Goal: Task Accomplishment & Management: Complete application form

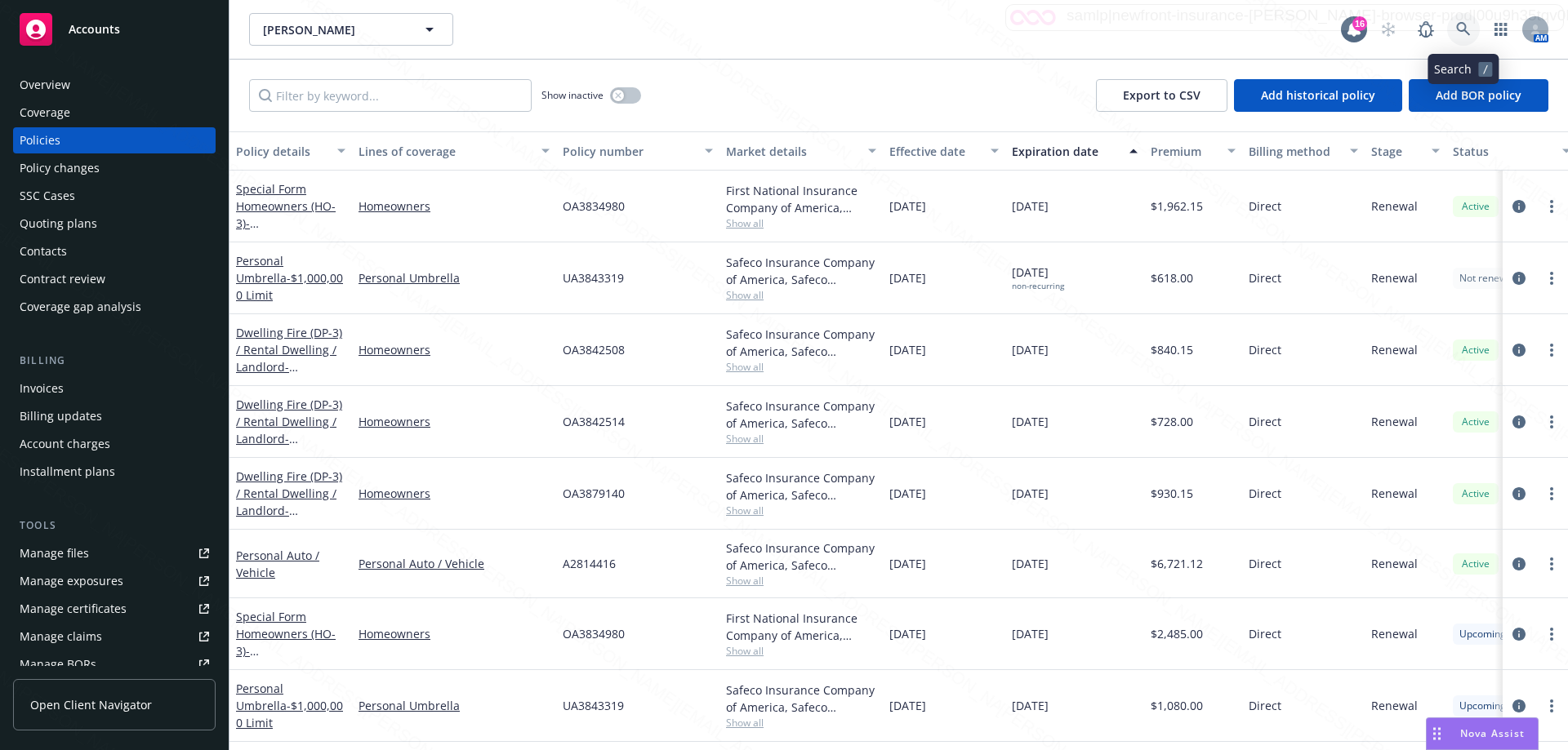
click at [1461, 31] on icon at bounding box center [1462, 29] width 13 height 13
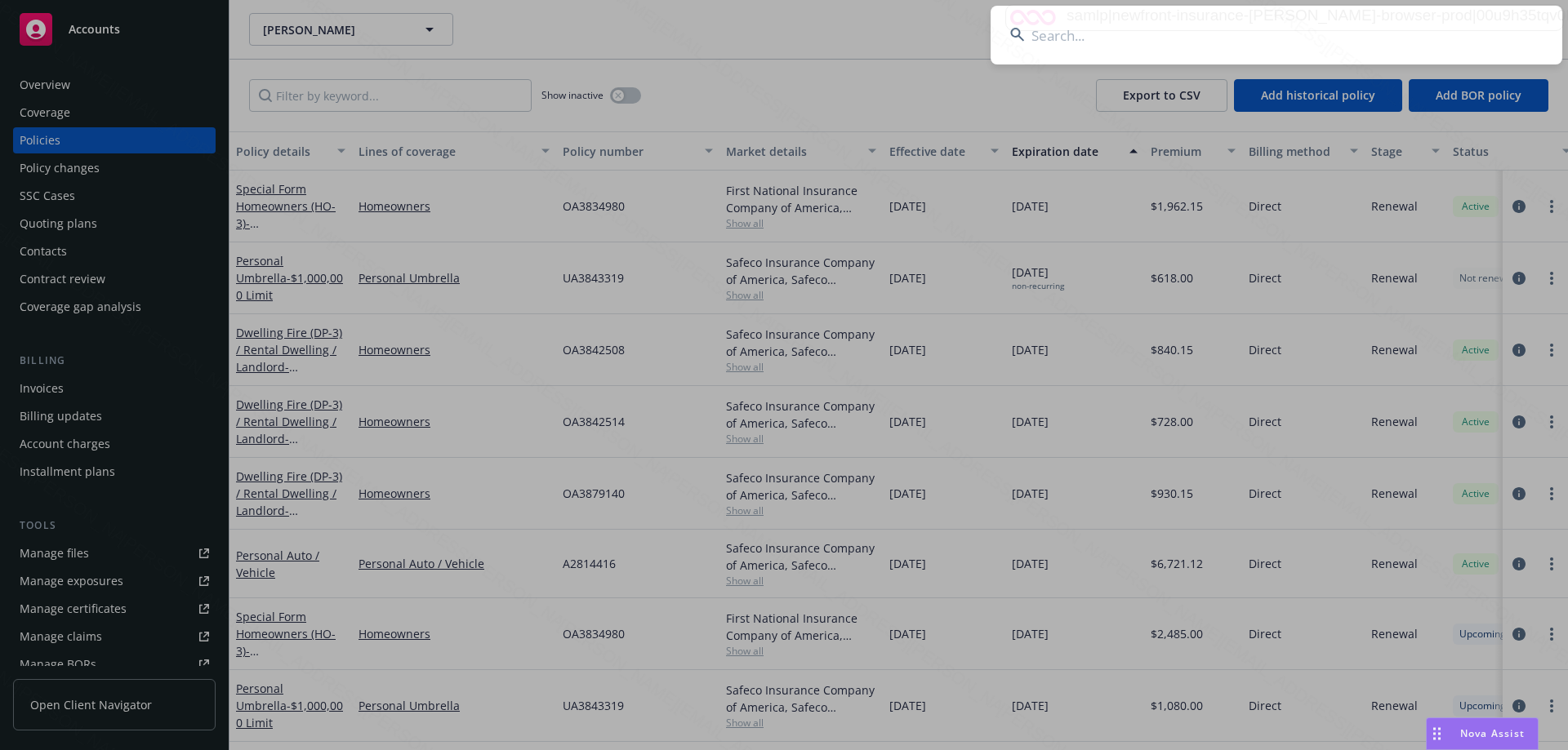
click at [1127, 28] on input at bounding box center [1276, 35] width 571 height 59
type input "kathleedn [PERSON_NAME]"
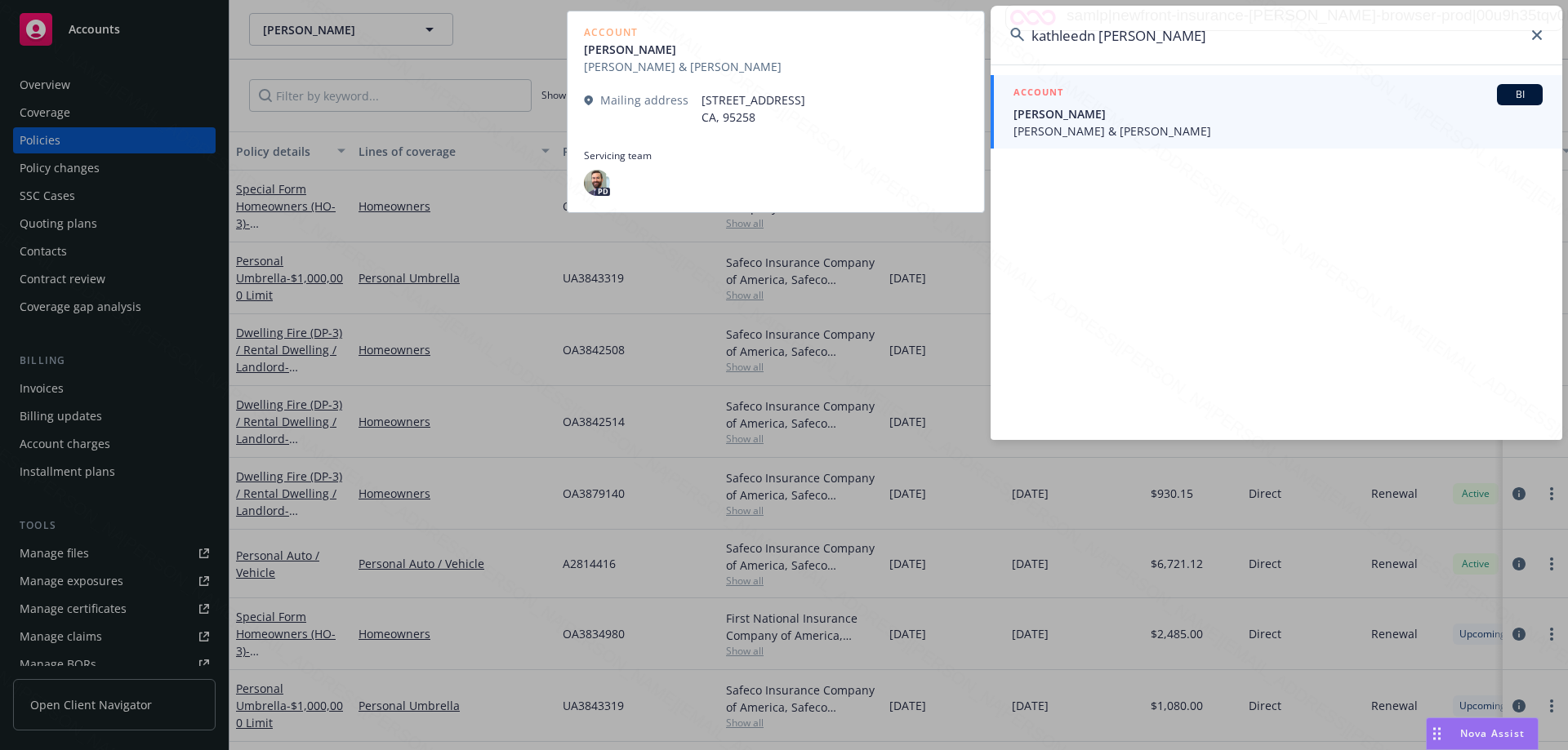
click at [1093, 135] on span "[PERSON_NAME] & [PERSON_NAME]" at bounding box center [1278, 131] width 529 height 17
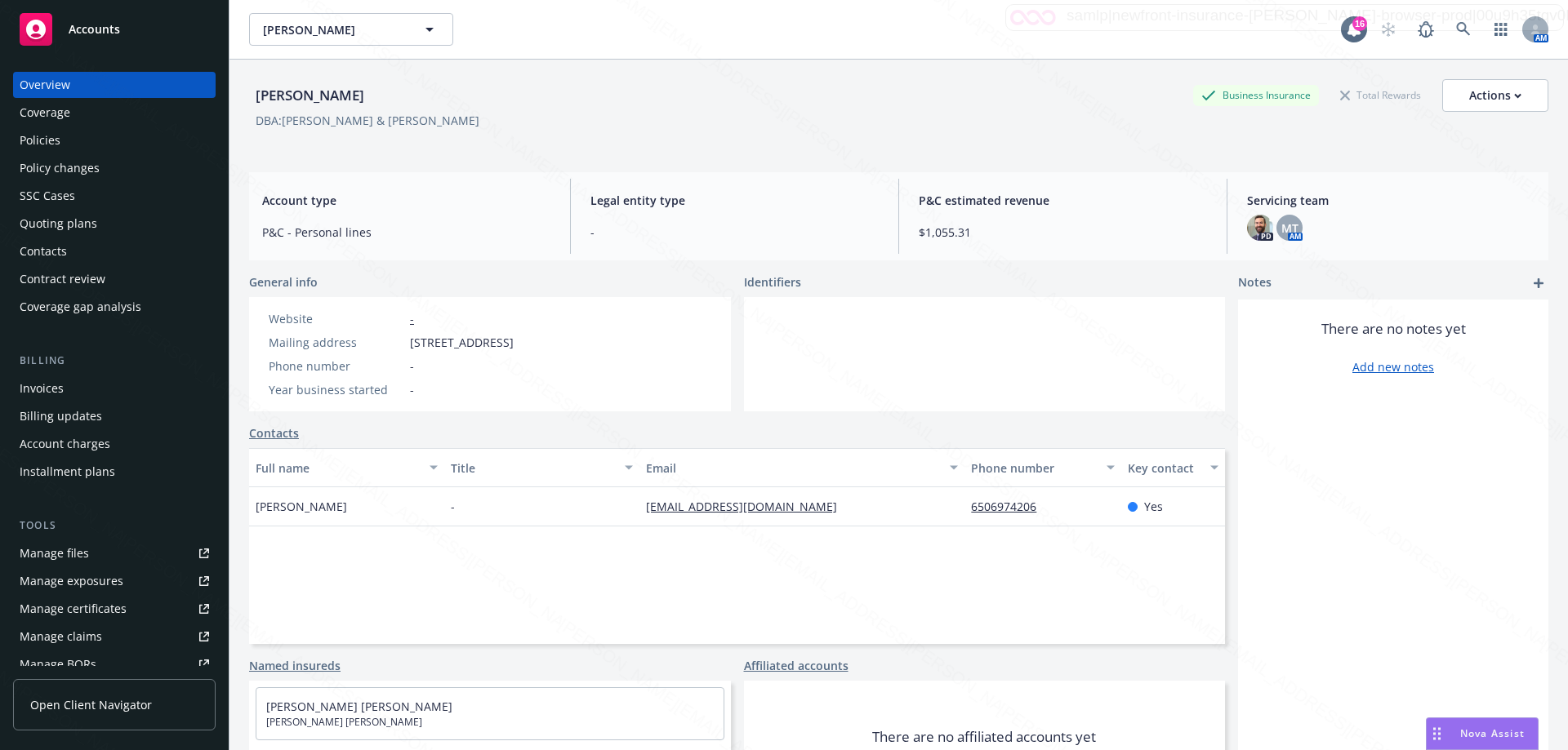
click at [279, 431] on link "Contacts" at bounding box center [274, 432] width 50 height 17
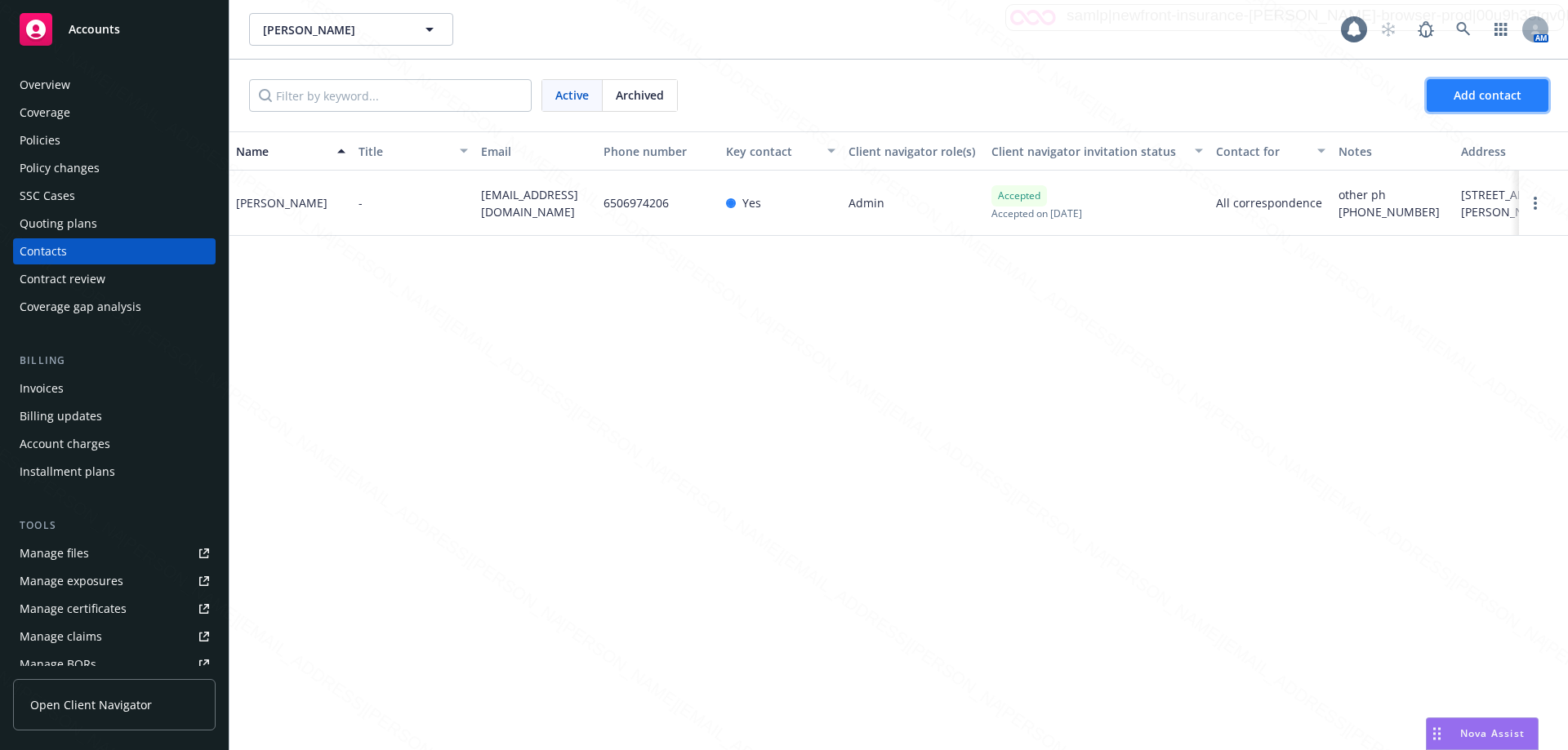
click at [1477, 91] on span "Add contact" at bounding box center [1487, 94] width 68 height 15
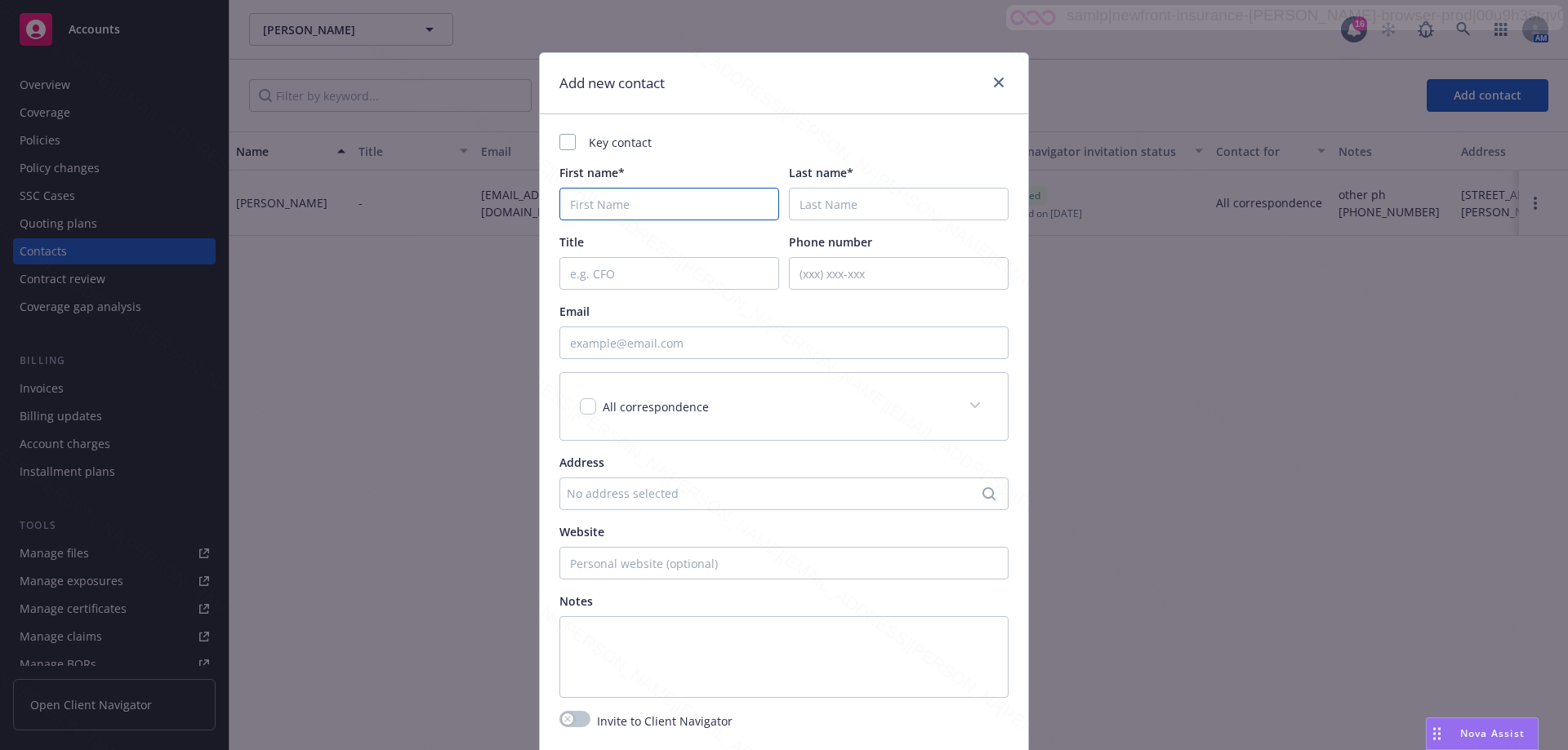
click at [601, 198] on input "First name*" at bounding box center [668, 204] width 220 height 32
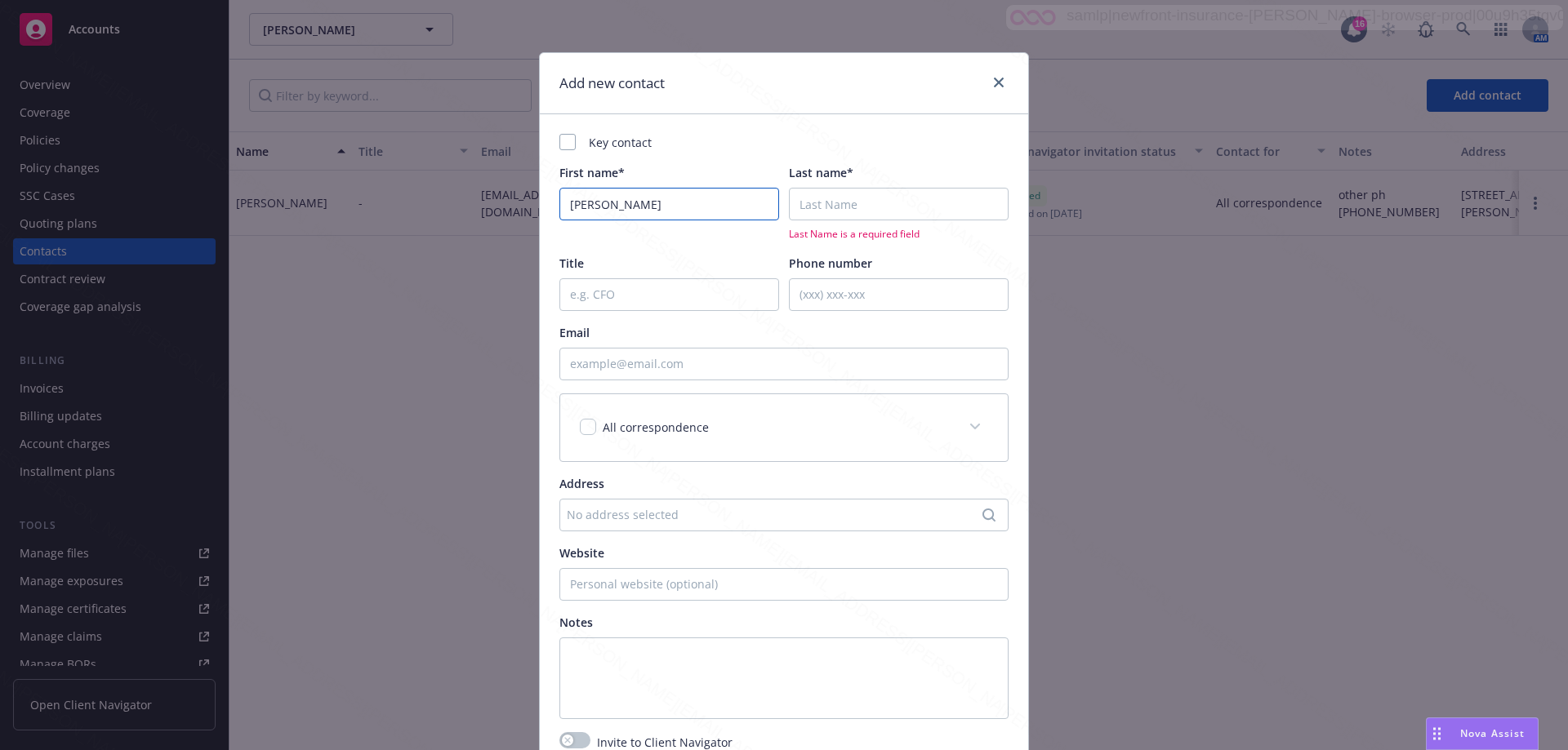
type input "[PERSON_NAME]"
click at [854, 212] on input "Last name*" at bounding box center [898, 204] width 220 height 32
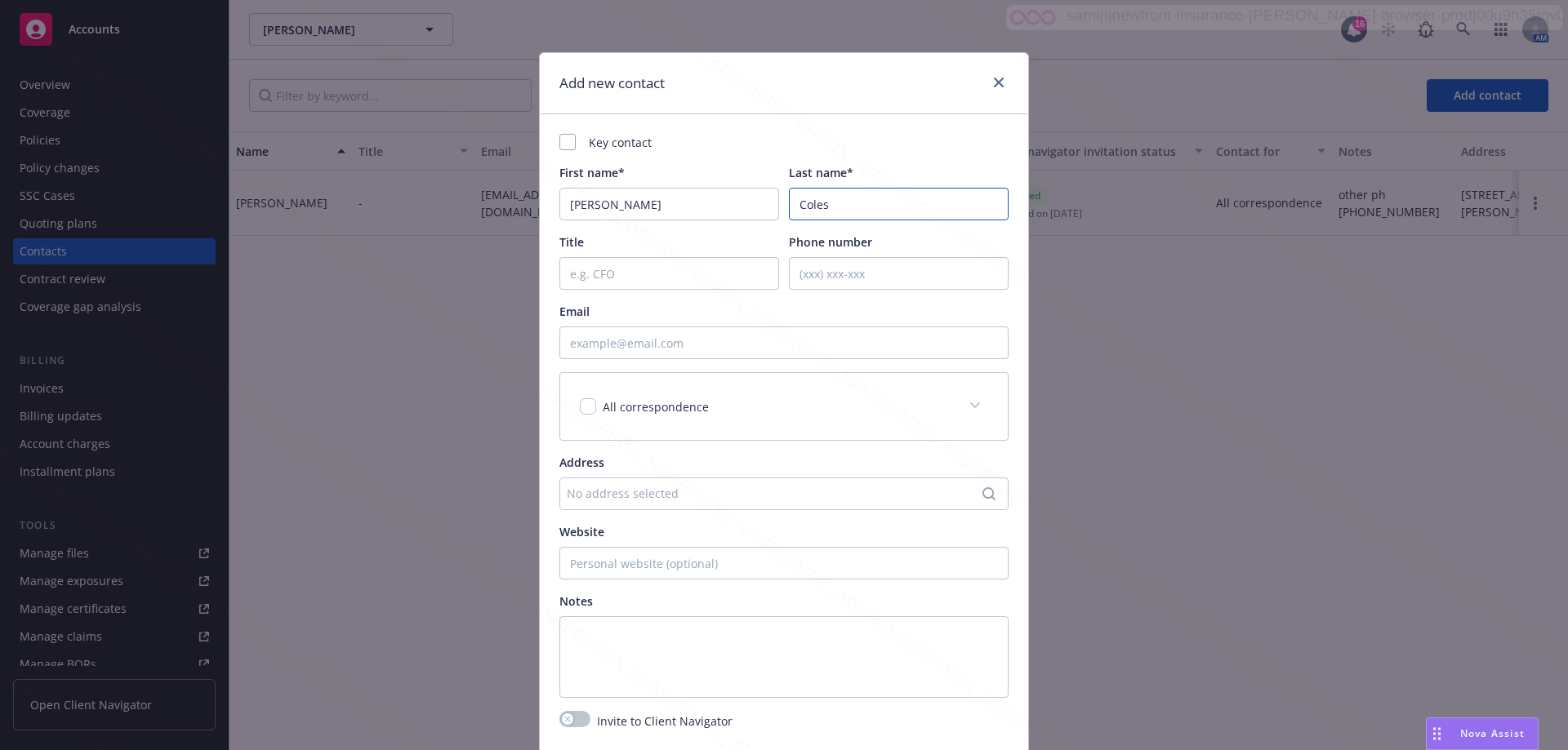
type input "Coles"
click at [841, 275] on input "Phone number" at bounding box center [898, 274] width 220 height 32
type input "[PHONE_NUMBER]"
click at [614, 346] on input "Email" at bounding box center [783, 343] width 449 height 32
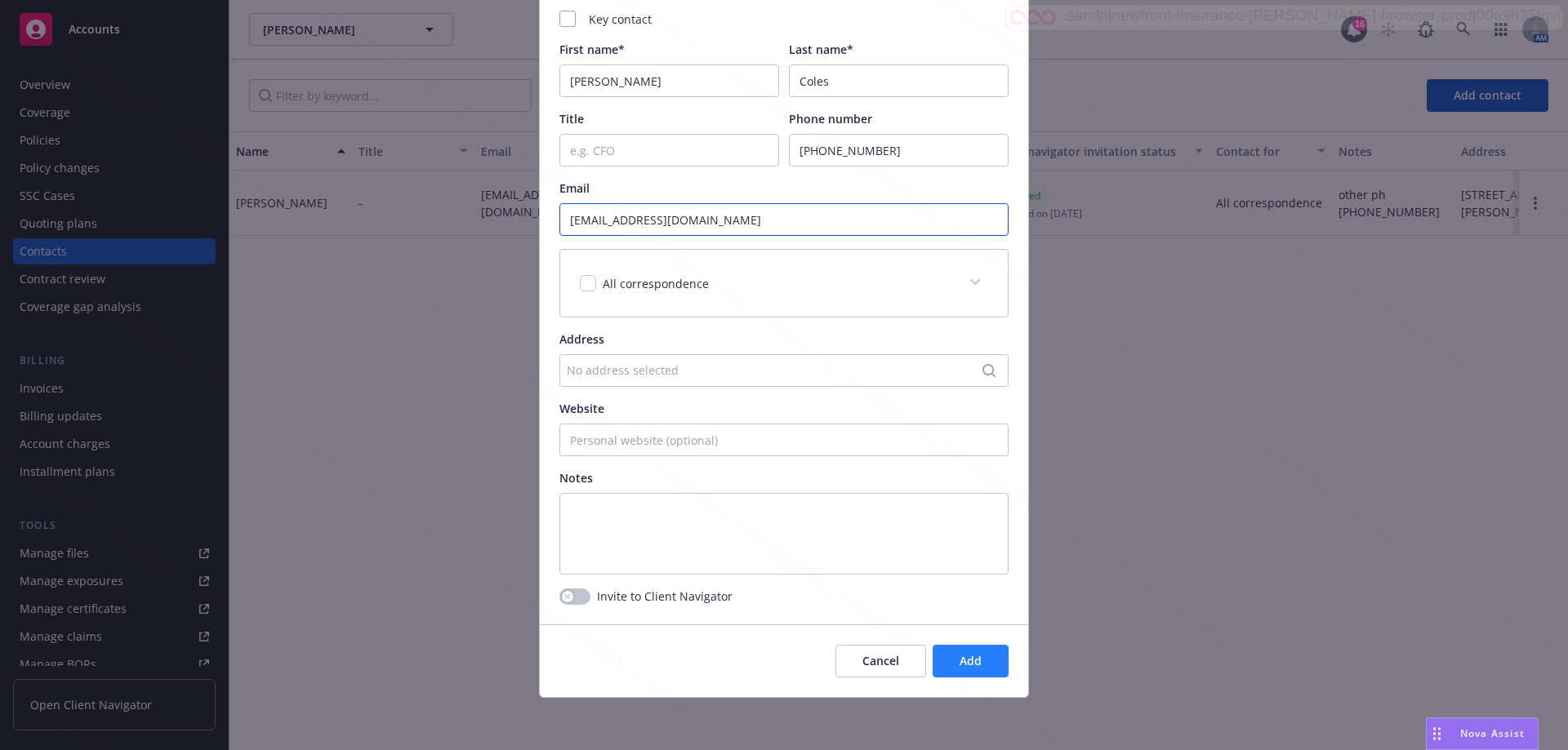
type input "[EMAIL_ADDRESS][DOMAIN_NAME]"
click at [959, 656] on span "Add" at bounding box center [970, 660] width 22 height 15
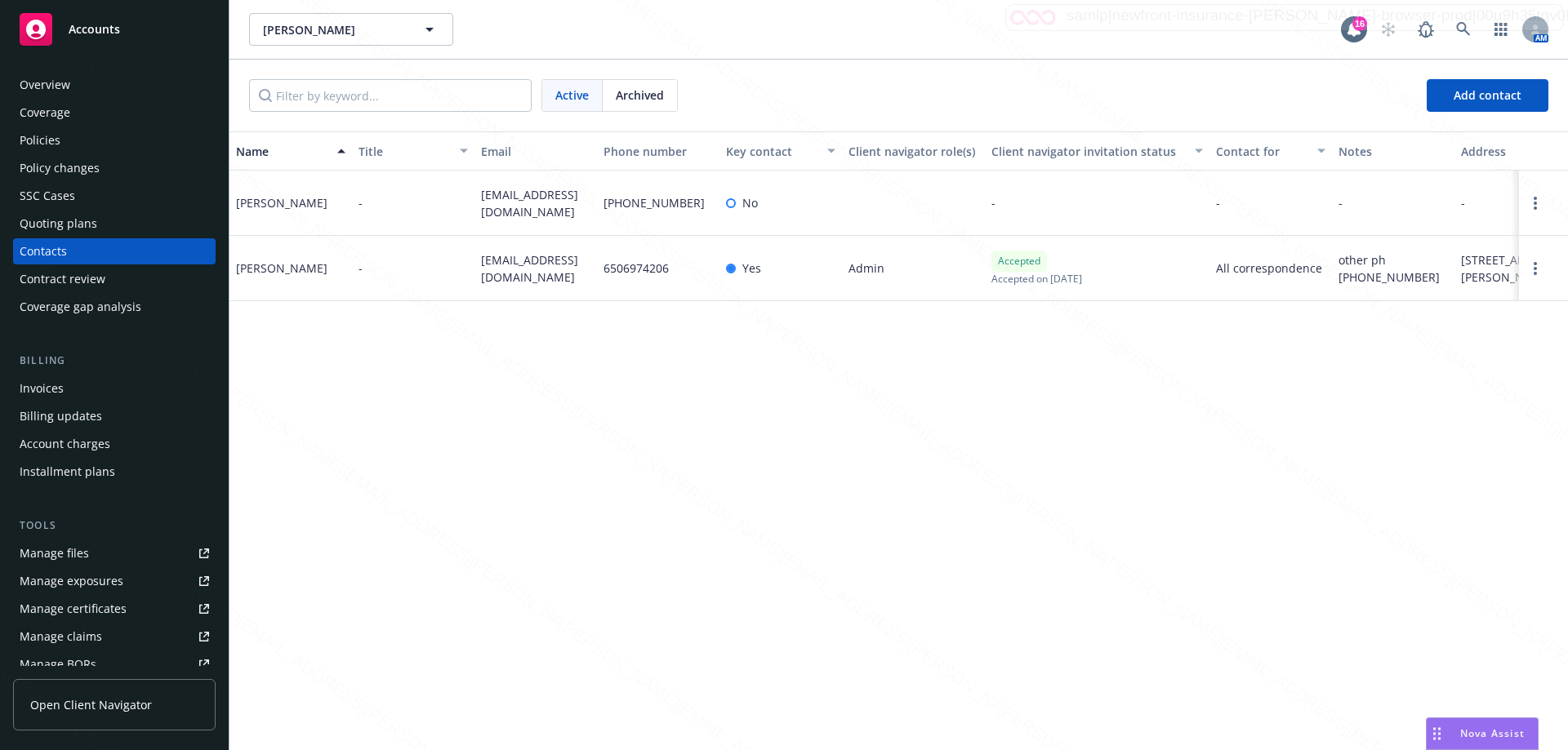
click at [54, 145] on div "Policies" at bounding box center [40, 140] width 41 height 26
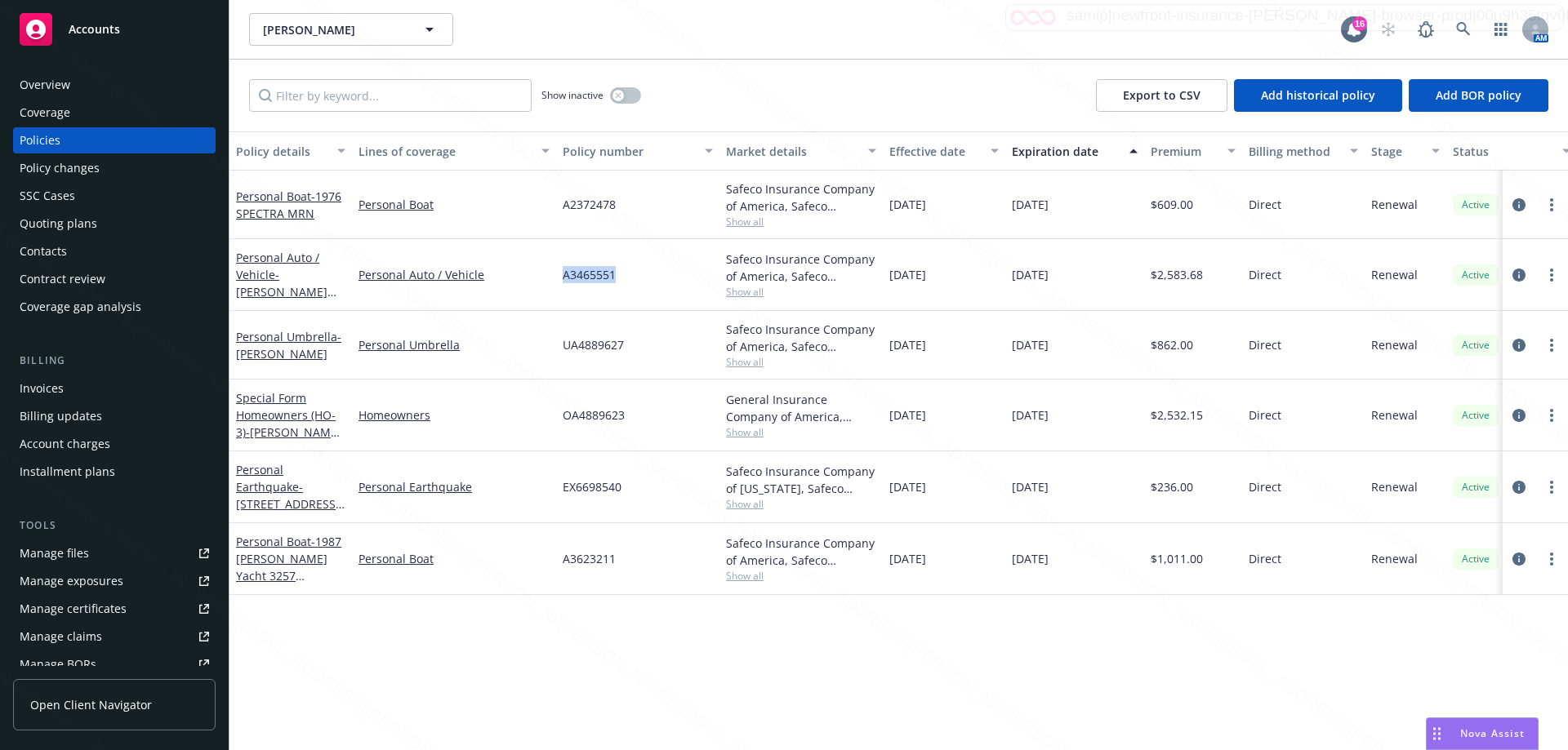
drag, startPoint x: 547, startPoint y: 271, endPoint x: 652, endPoint y: 282, distance: 105.6
click at [652, 282] on div "Personal Auto / Vehicle - [PERSON_NAME] [PERSON_NAME] Personal Auto / Vehicle A…" at bounding box center [1017, 275] width 1576 height 72
copy div "A3465551"
click at [79, 176] on div "Policy changes" at bounding box center [59, 168] width 80 height 26
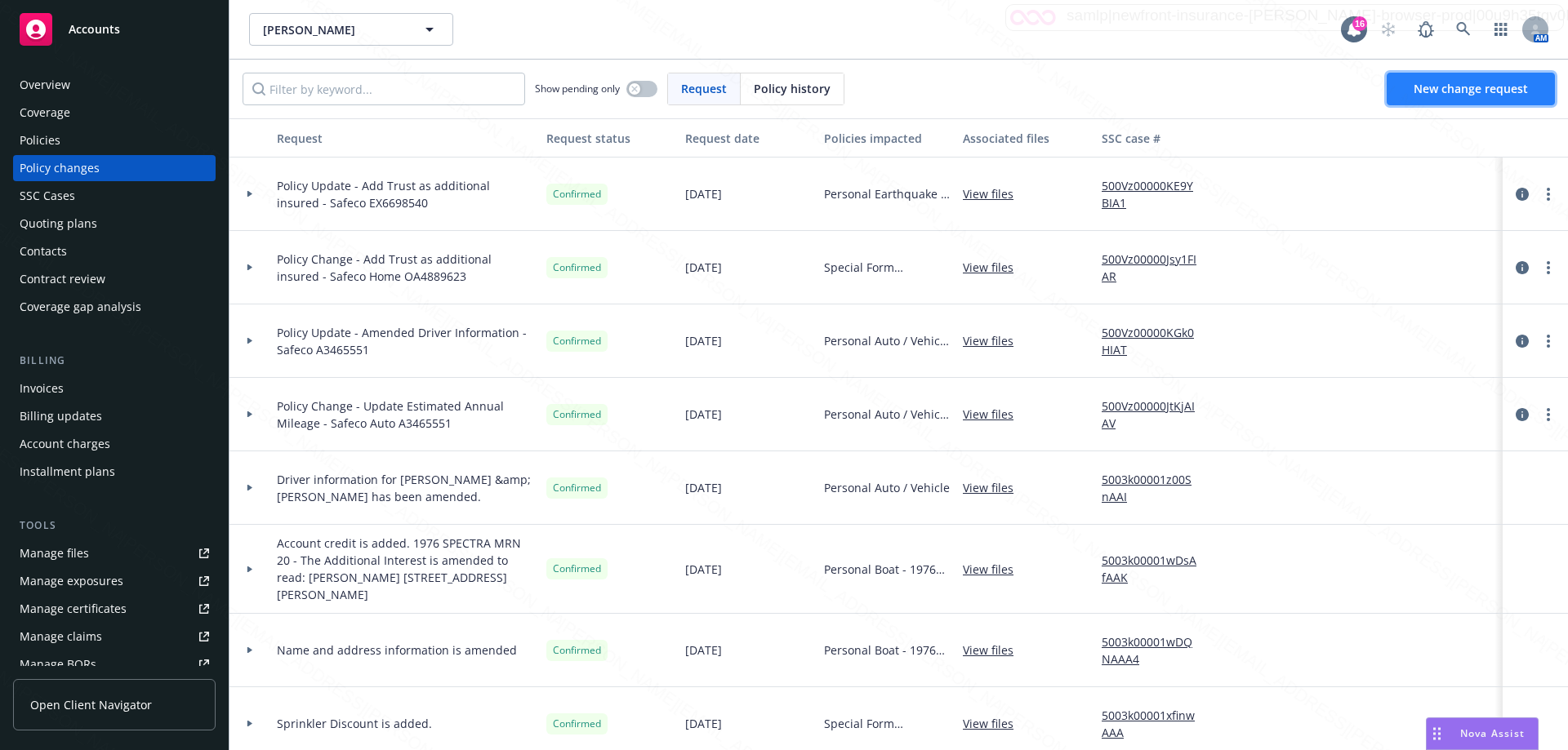
click at [1468, 92] on span "New change request" at bounding box center [1469, 88] width 114 height 15
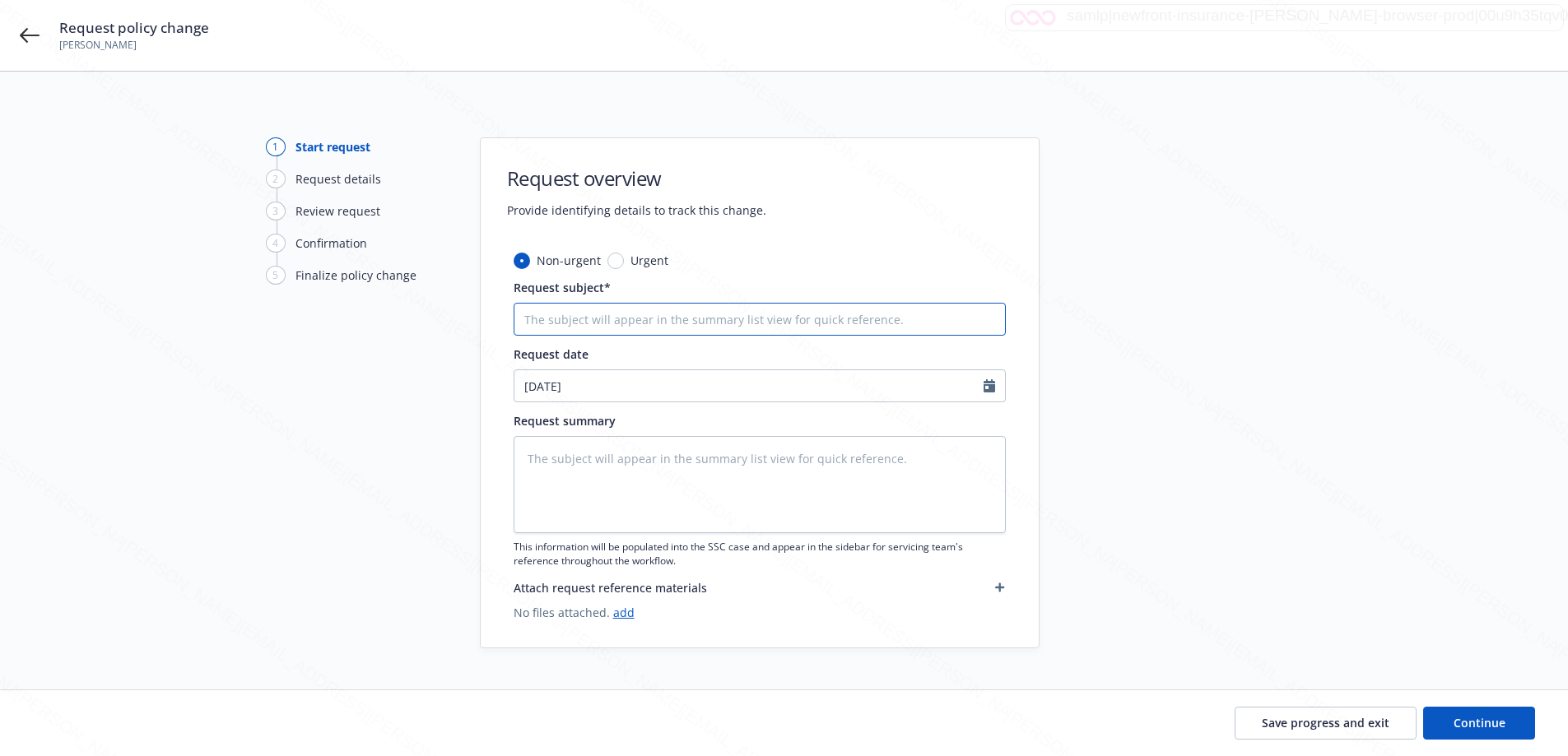
click at [733, 317] on input "Request subject*" at bounding box center [760, 319] width 492 height 33
type textarea "x"
type input "P"
type textarea "x"
type input "Pol"
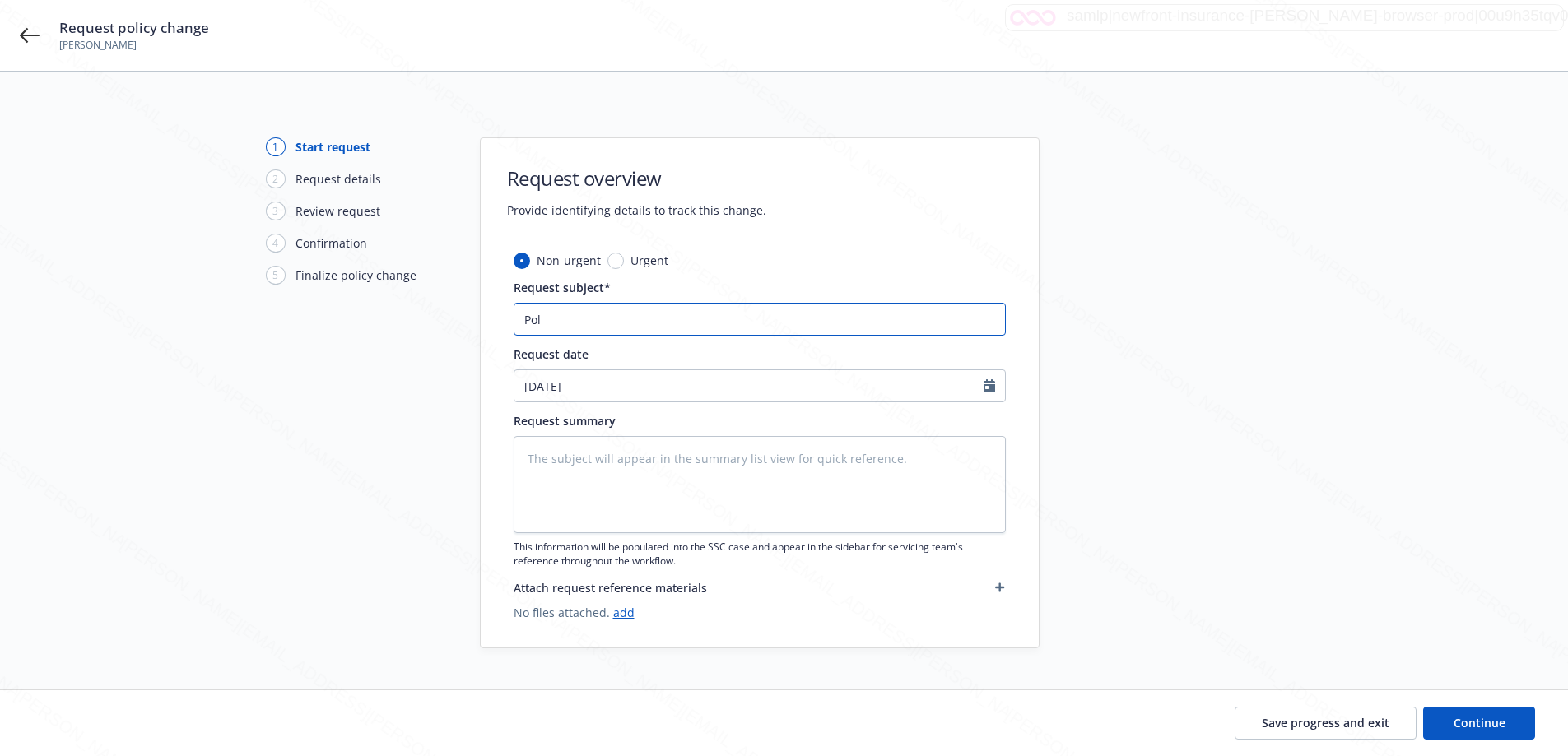
type textarea "x"
type input "Poli"
type textarea "x"
type input "Polic"
type textarea "x"
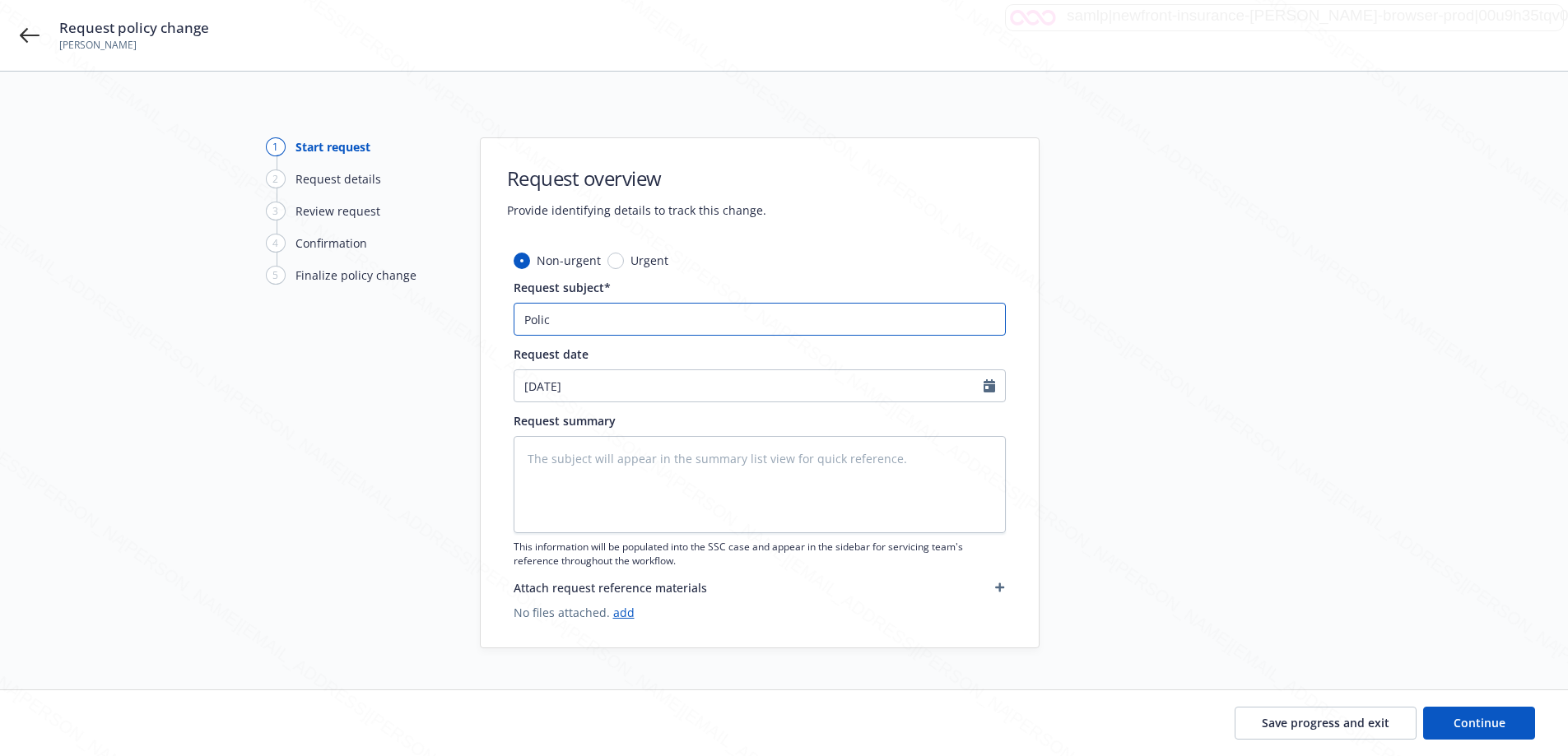
type input "Policy"
type textarea "x"
type input "Policy"
type textarea "x"
type input "Policy U"
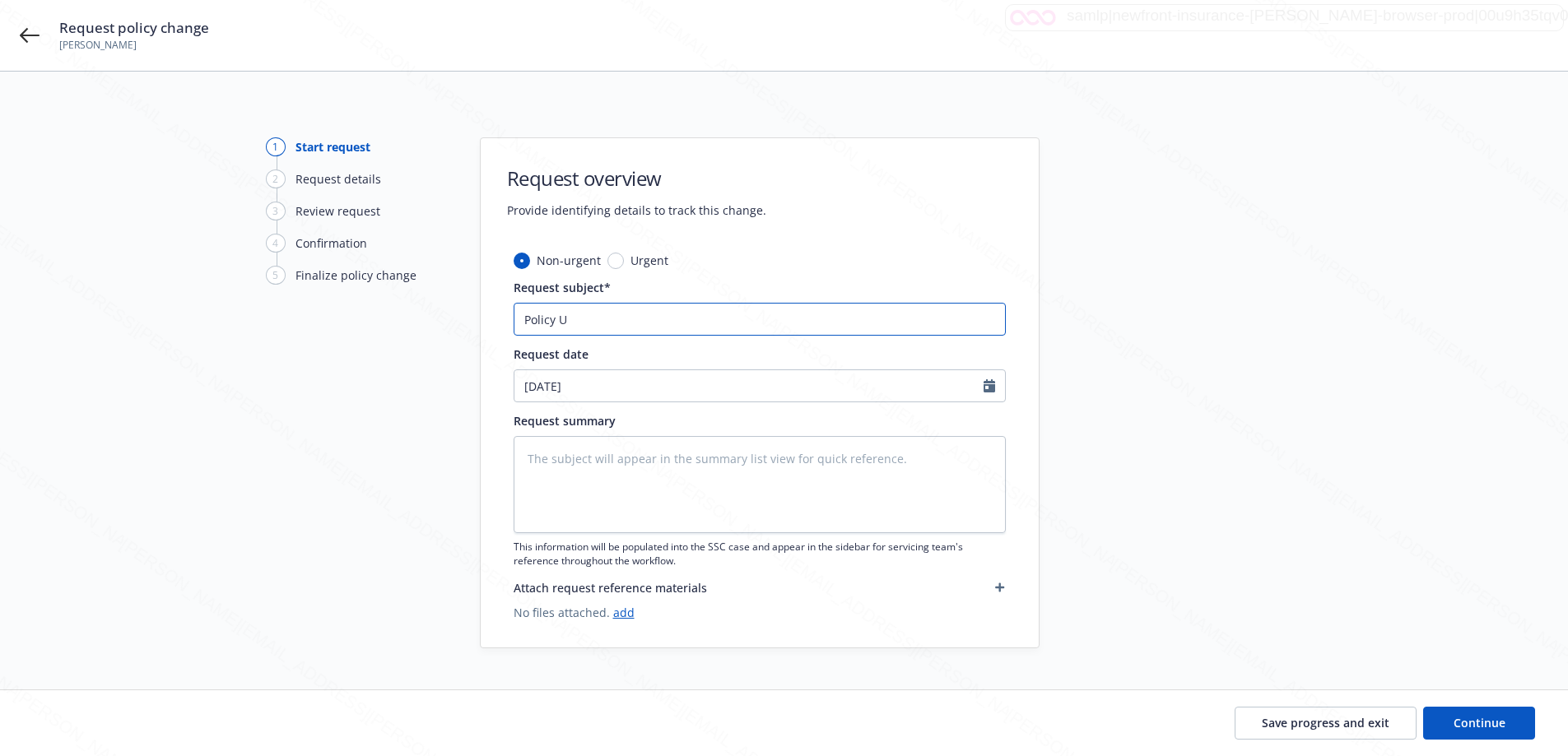
type textarea "x"
type input "Policy Up"
type textarea "x"
type input "Policy Upd"
type textarea "x"
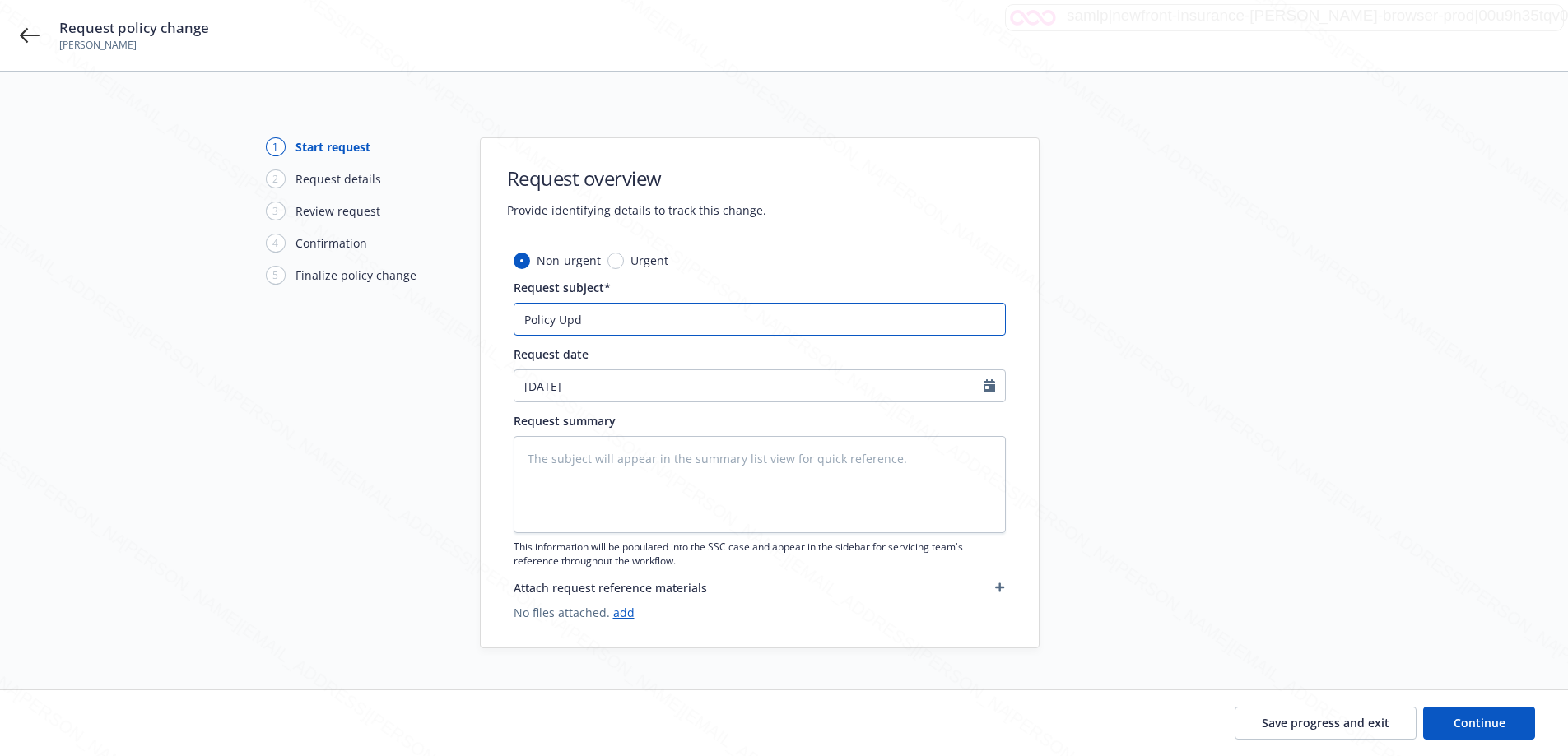
type input "Policy Upda"
type textarea "x"
type input "Policy Updat"
type textarea "x"
type input "Policy Update"
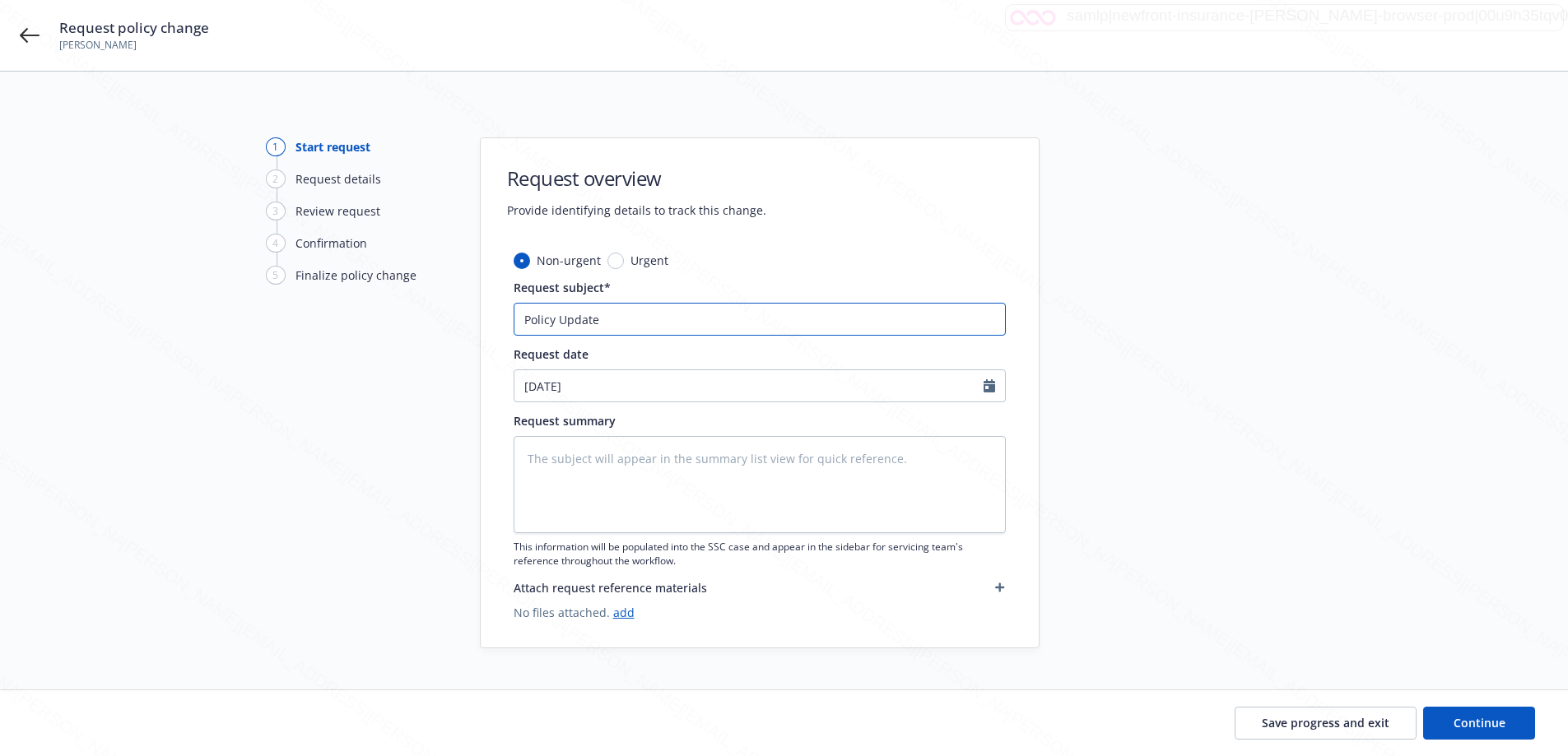
type textarea "x"
type input "Policy Update -"
type textarea "x"
type input "Policy Update -"
type textarea "x"
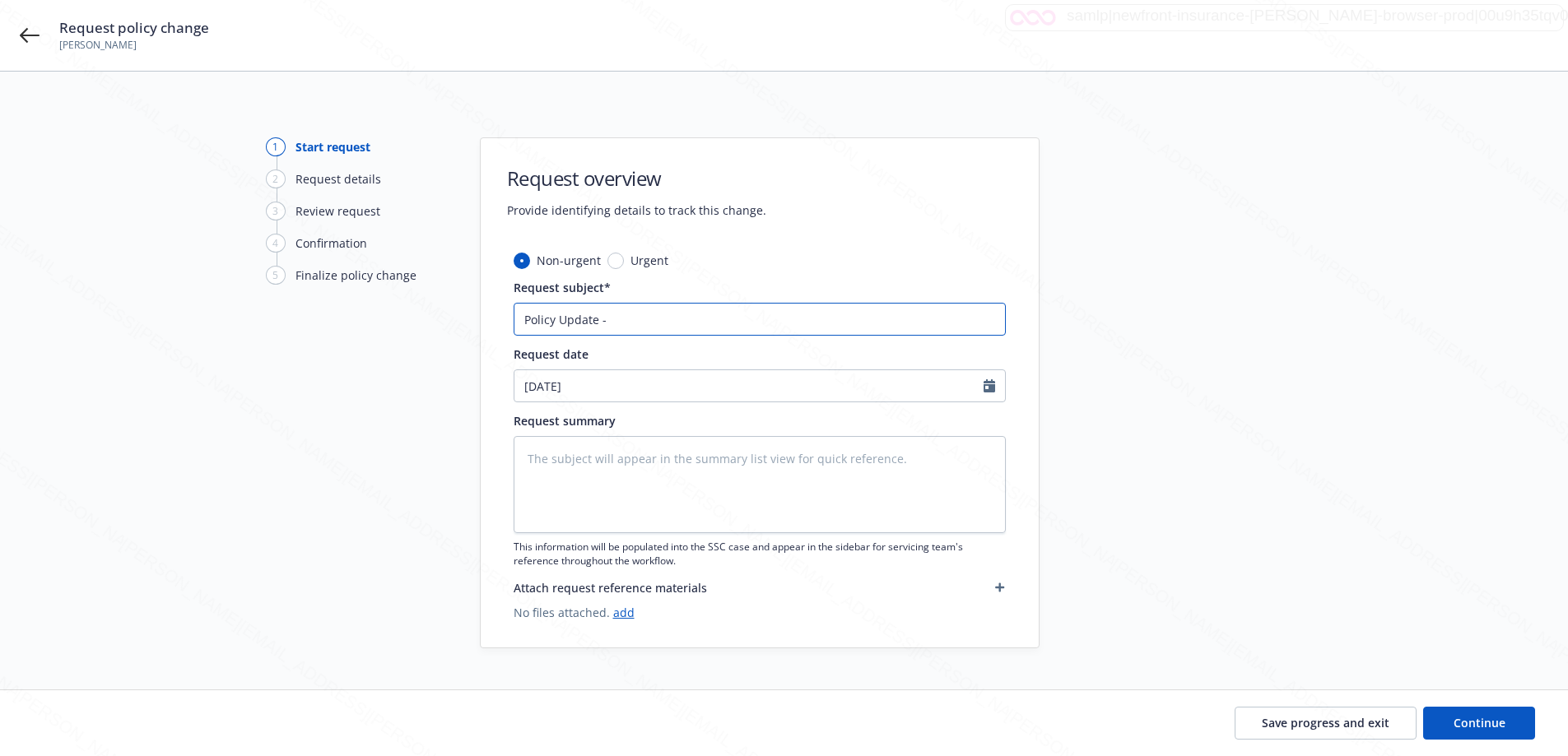
type input "Policy Update - R"
type textarea "x"
type input "Policy Update - Re"
type textarea "x"
type input "Policy Update - Rep"
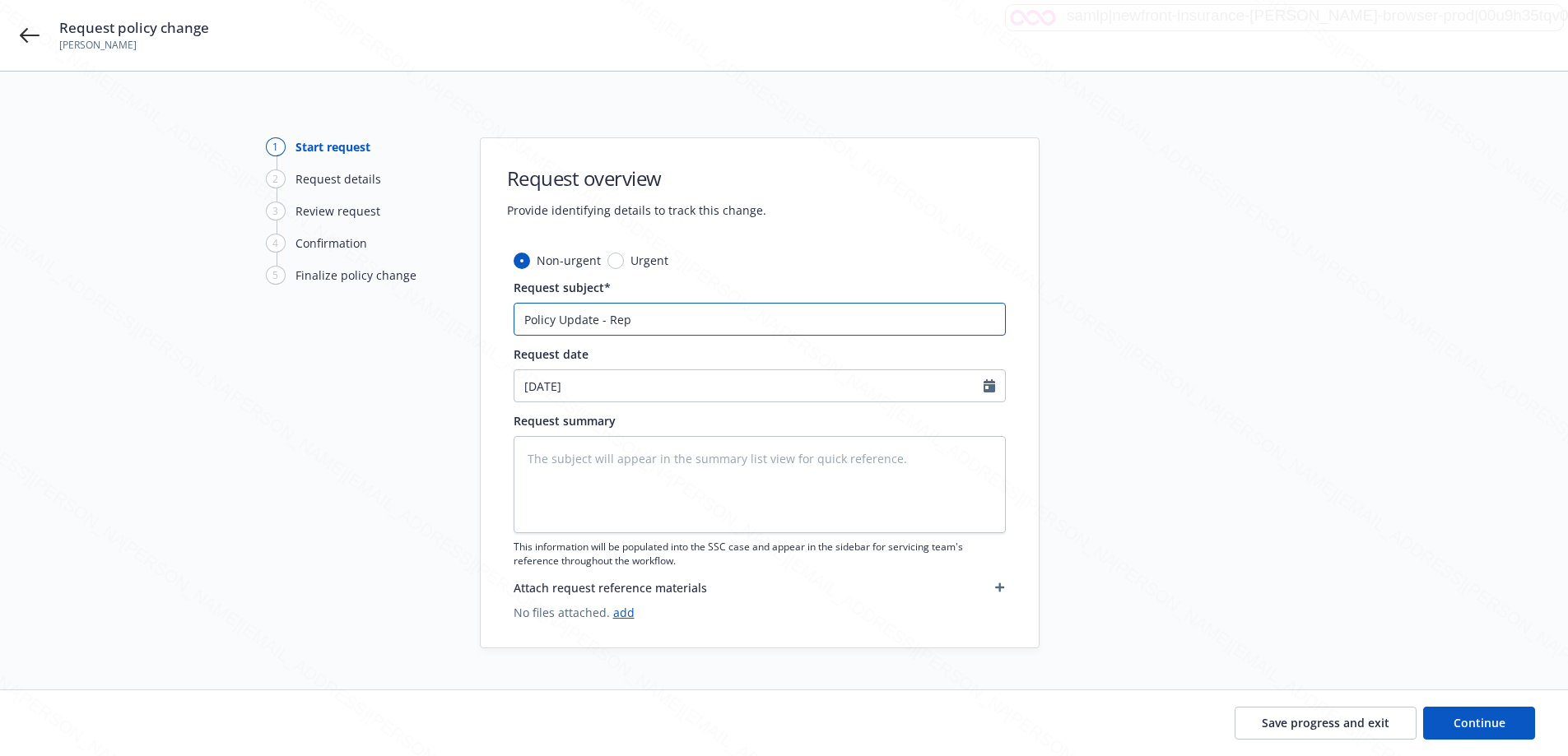
type textarea "x"
type input "Policy Update - Repla"
type textarea "x"
type input "Policy Update - Replae"
type textarea "x"
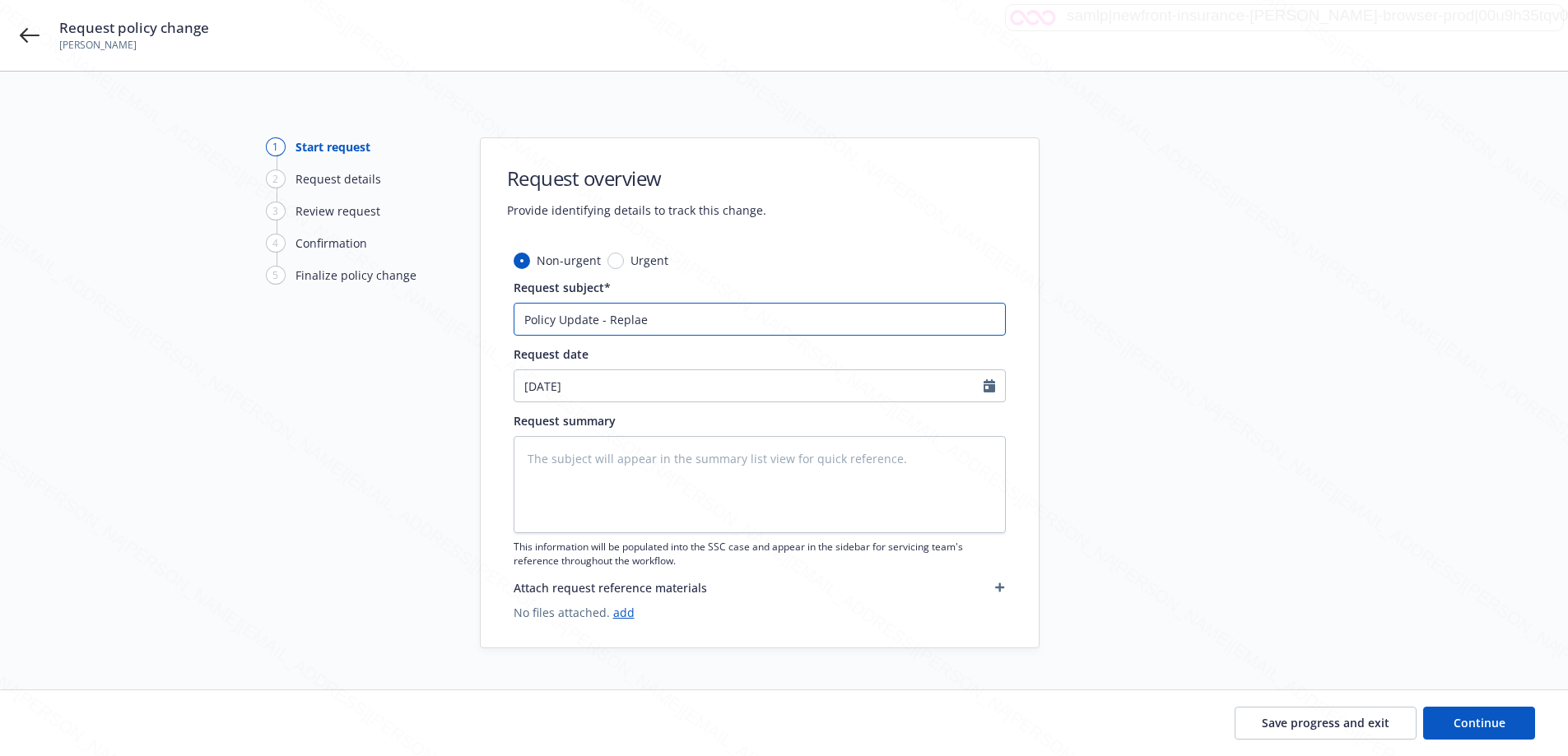
type input "Policy Update - Repla"
type textarea "x"
type input "Policy Update - Replac"
type textarea "x"
type input "Policy Update - Replace"
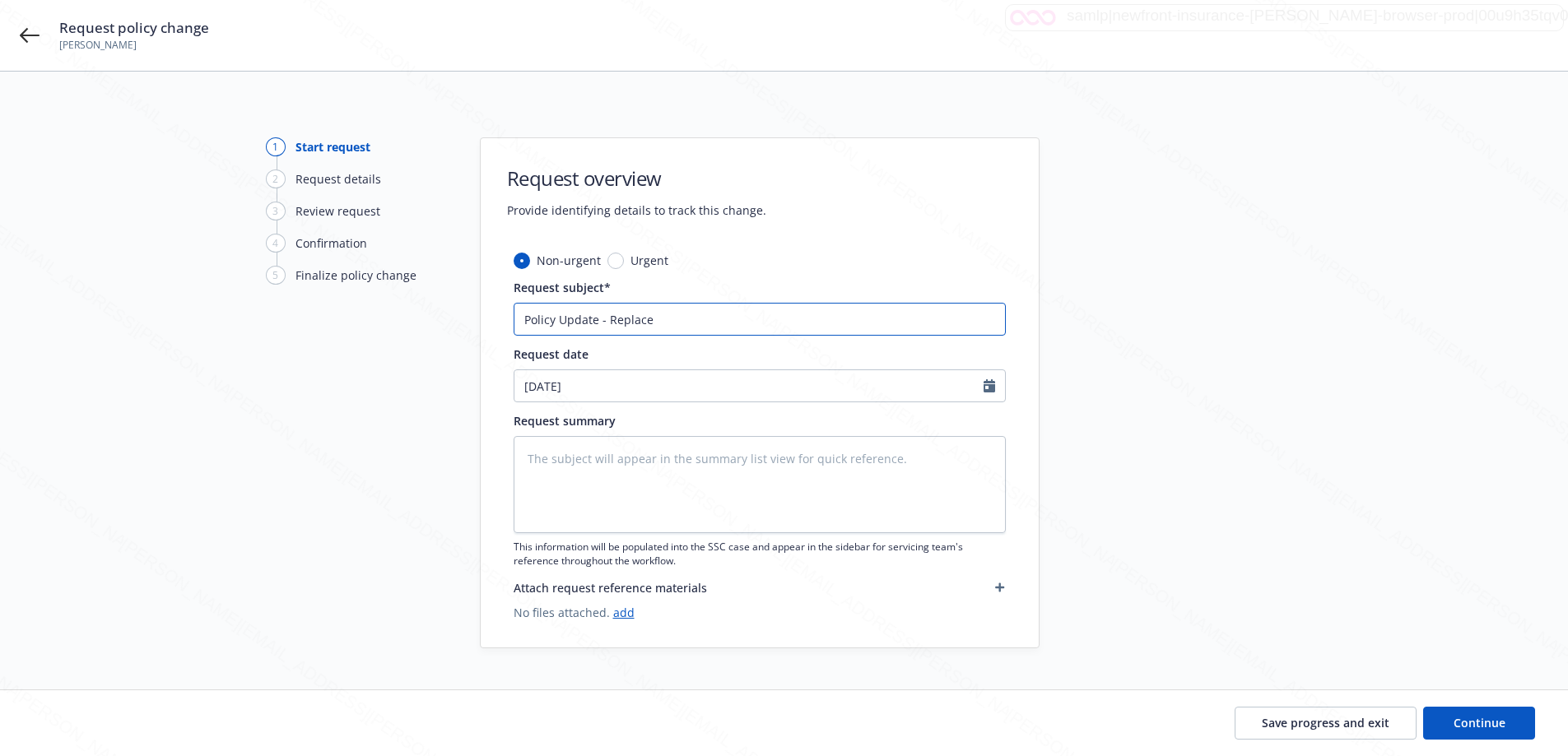
type textarea "x"
type input "Policy Update - Replace V"
type textarea "x"
type input "Policy Update - Replace Ve"
type textarea "x"
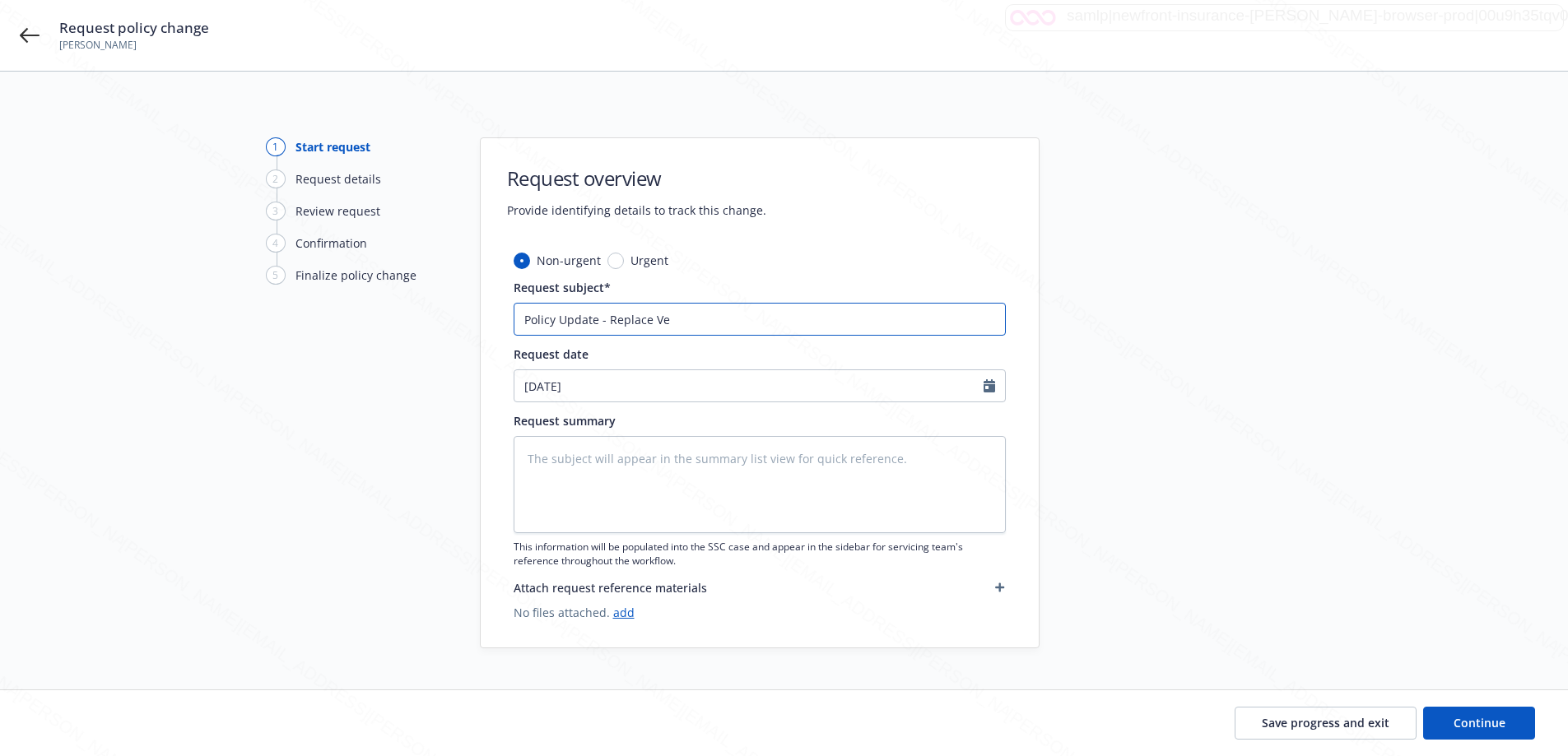
type input "Policy Update - Replace Veh"
type textarea "x"
type input "Policy Update - Replace Vehi"
type textarea "x"
type input "Policy Update - Replace Vehicl"
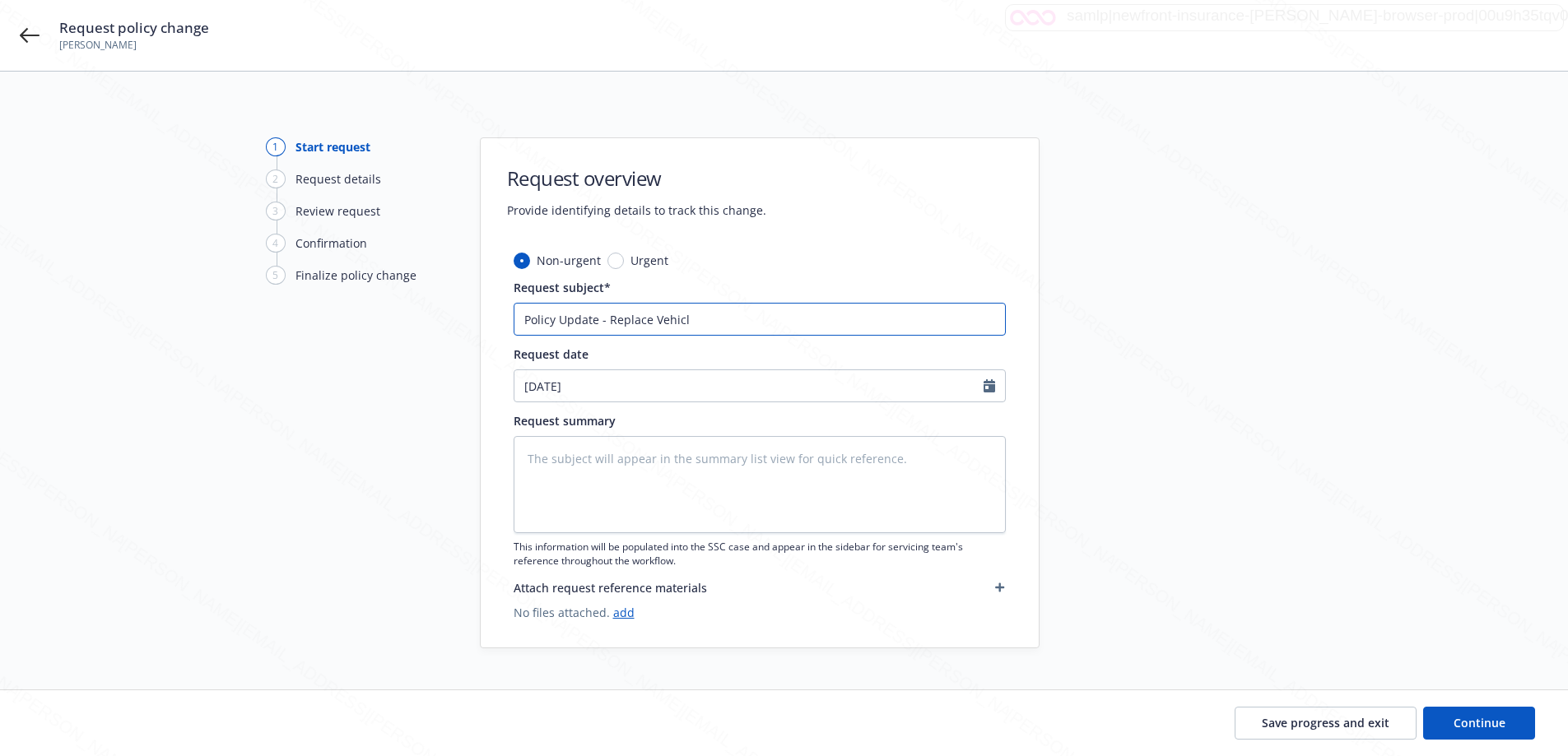
type textarea "x"
type input "Policy Update - Replace Vehicle"
type textarea "x"
type input "Policy Update - Replace Vehicle -"
type textarea "x"
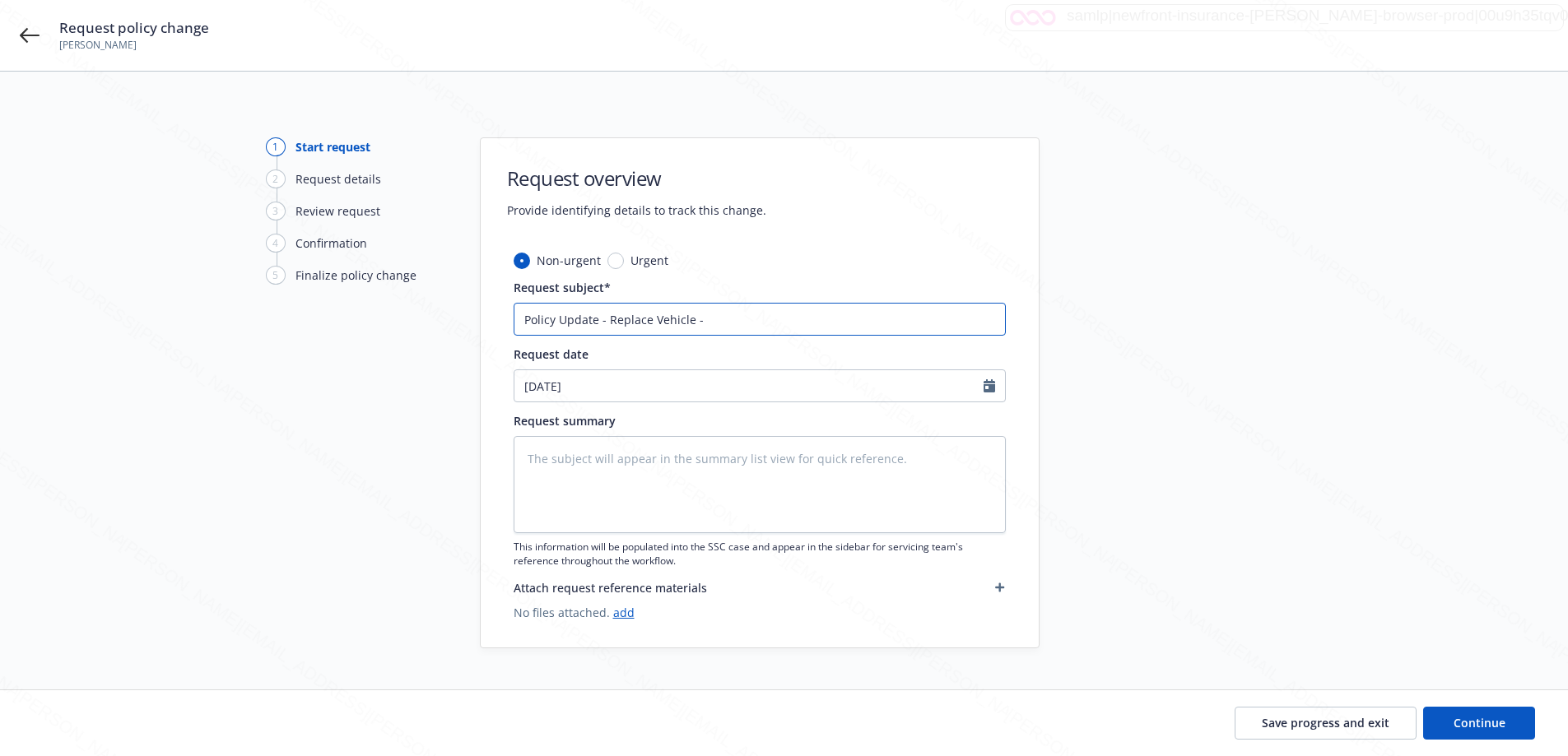
type input "Policy Update - Replace Vehicle - S"
type textarea "x"
type input "Policy Update - Replace Vehicle - Safe"
type textarea "x"
type input "Policy Update - Replace Vehicle - Safeco"
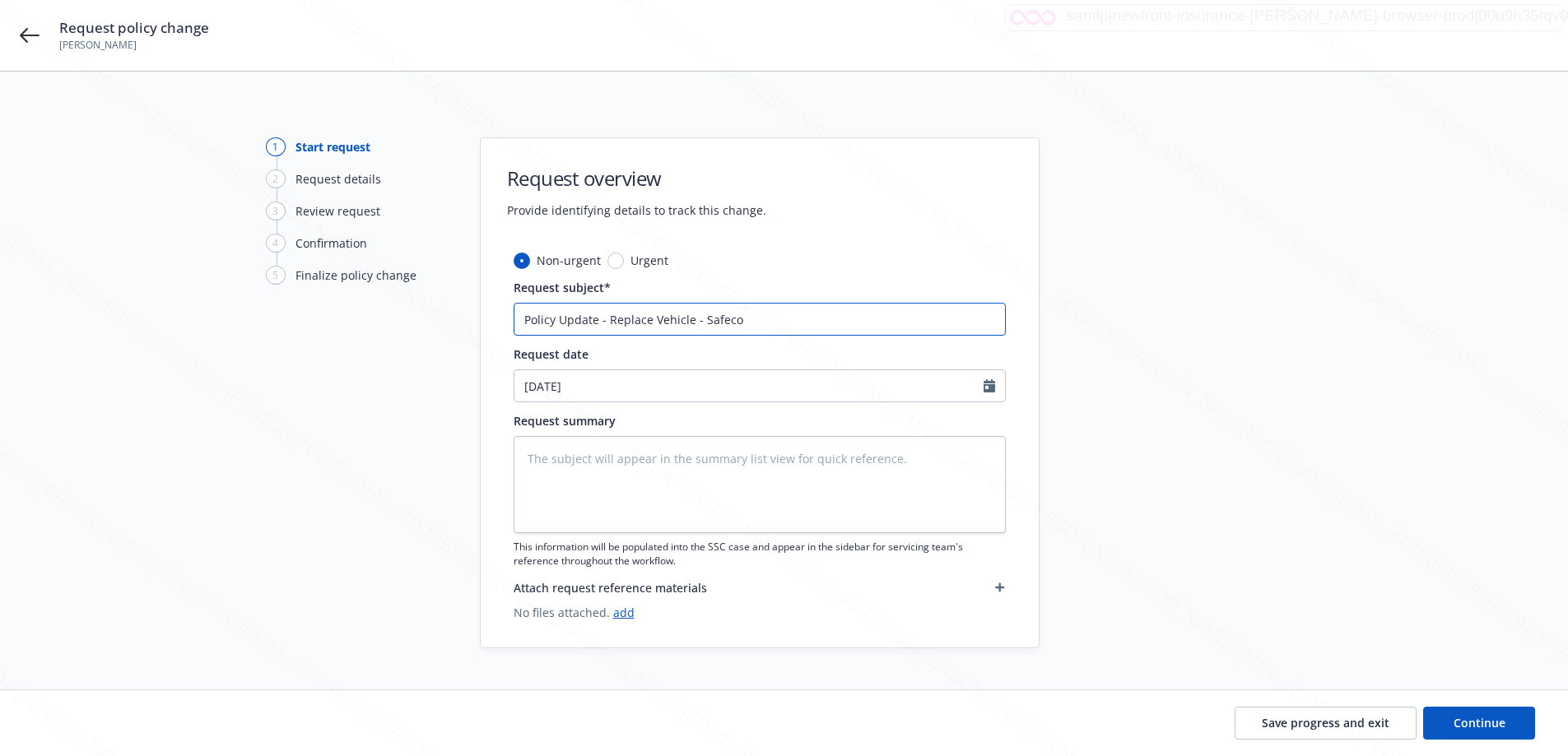
type textarea "x"
type input "Policy Update - Replace Vehicle - Safeco"
paste input "A3465551"
type textarea "x"
type input "Policy Update - Replace Vehicle - Safeco A3465551"
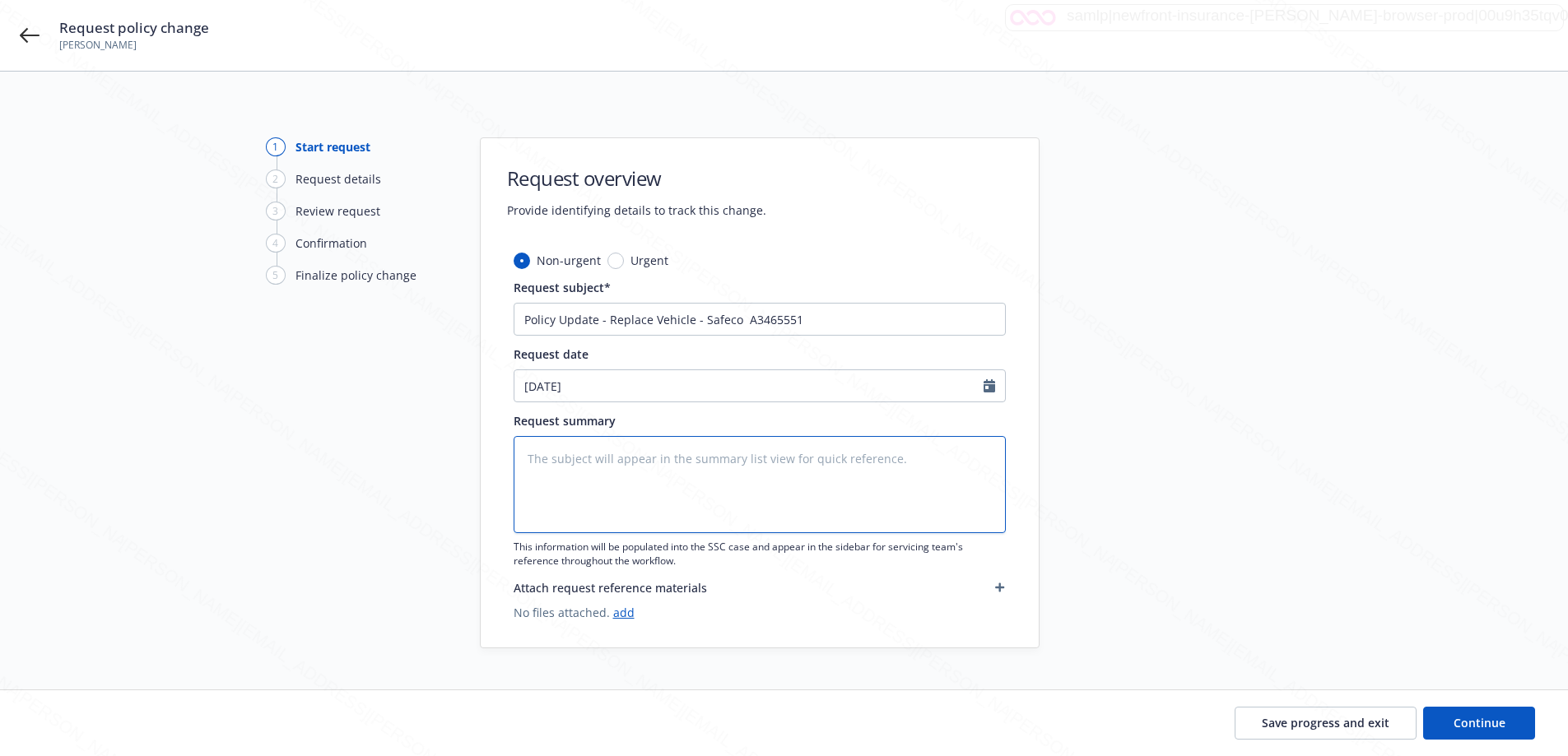
click at [853, 447] on textarea at bounding box center [760, 484] width 492 height 97
type textarea "x"
type textarea "R"
type textarea "x"
type textarea "Re"
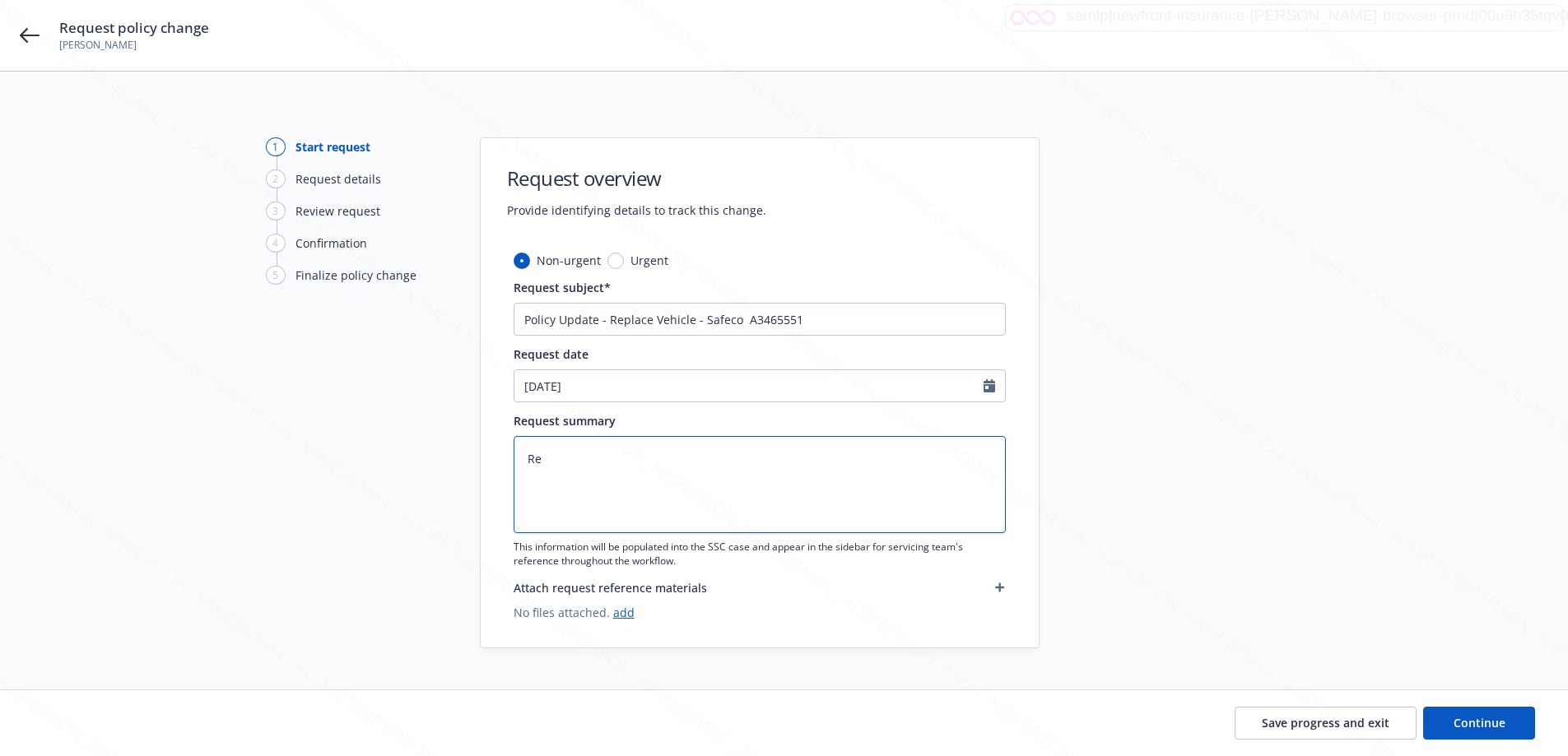
type textarea "x"
type textarea "Rep"
type textarea "x"
type textarea "Repla"
type textarea "x"
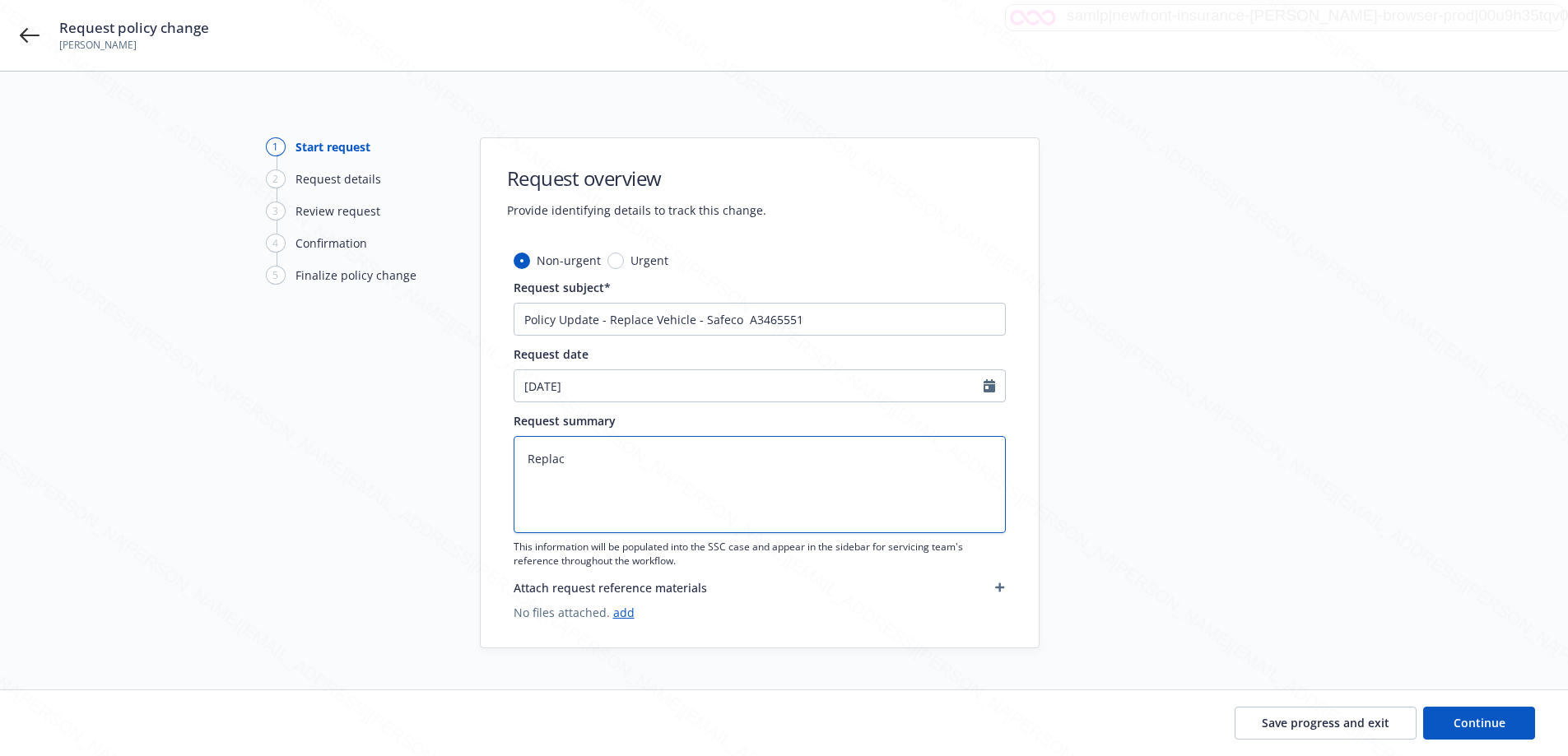
type textarea "Replace"
type textarea "x"
type textarea "Replace"
type textarea "x"
type textarea "Replace V"
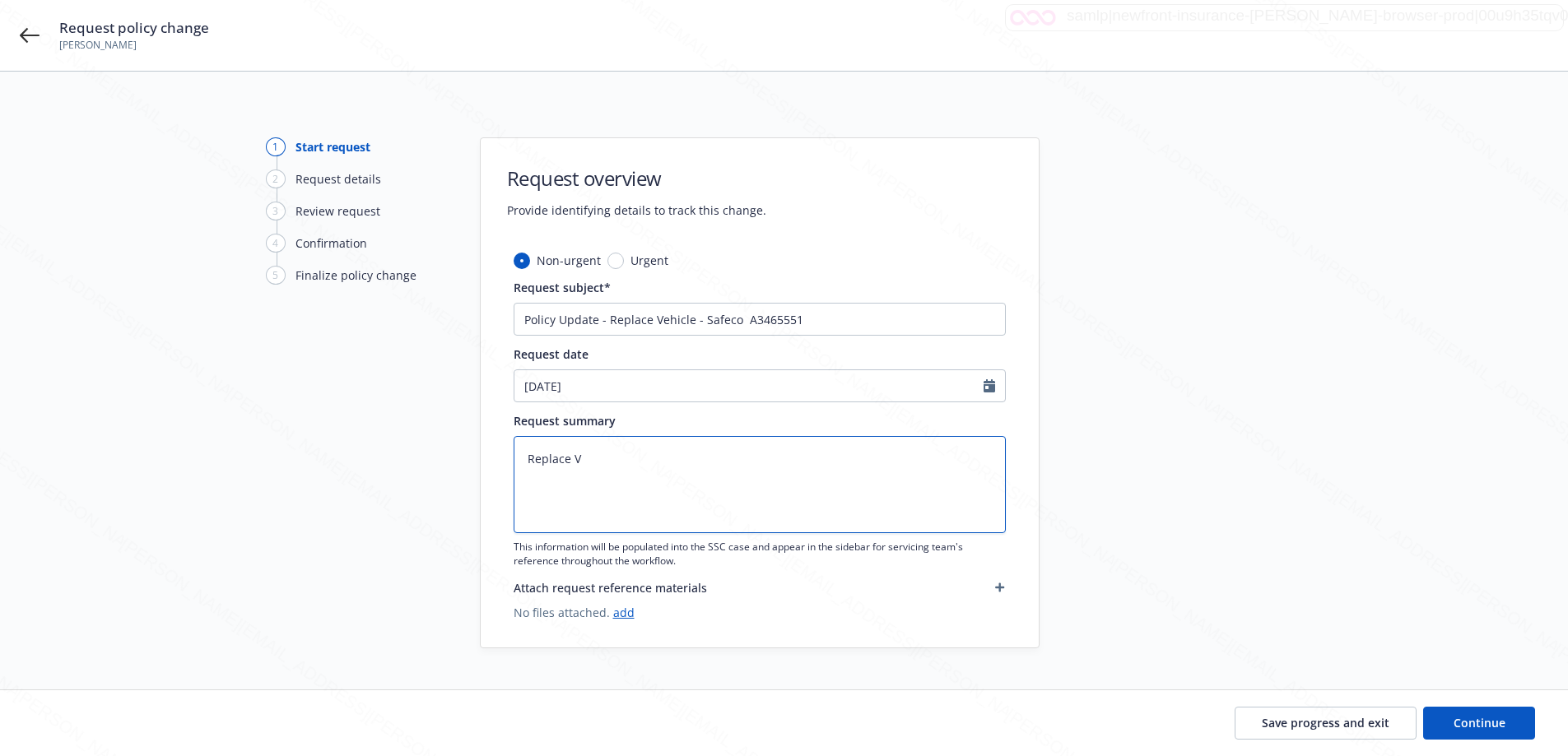
type textarea "x"
type textarea "Replace Ve"
type textarea "x"
type textarea "Replace Veh"
type textarea "x"
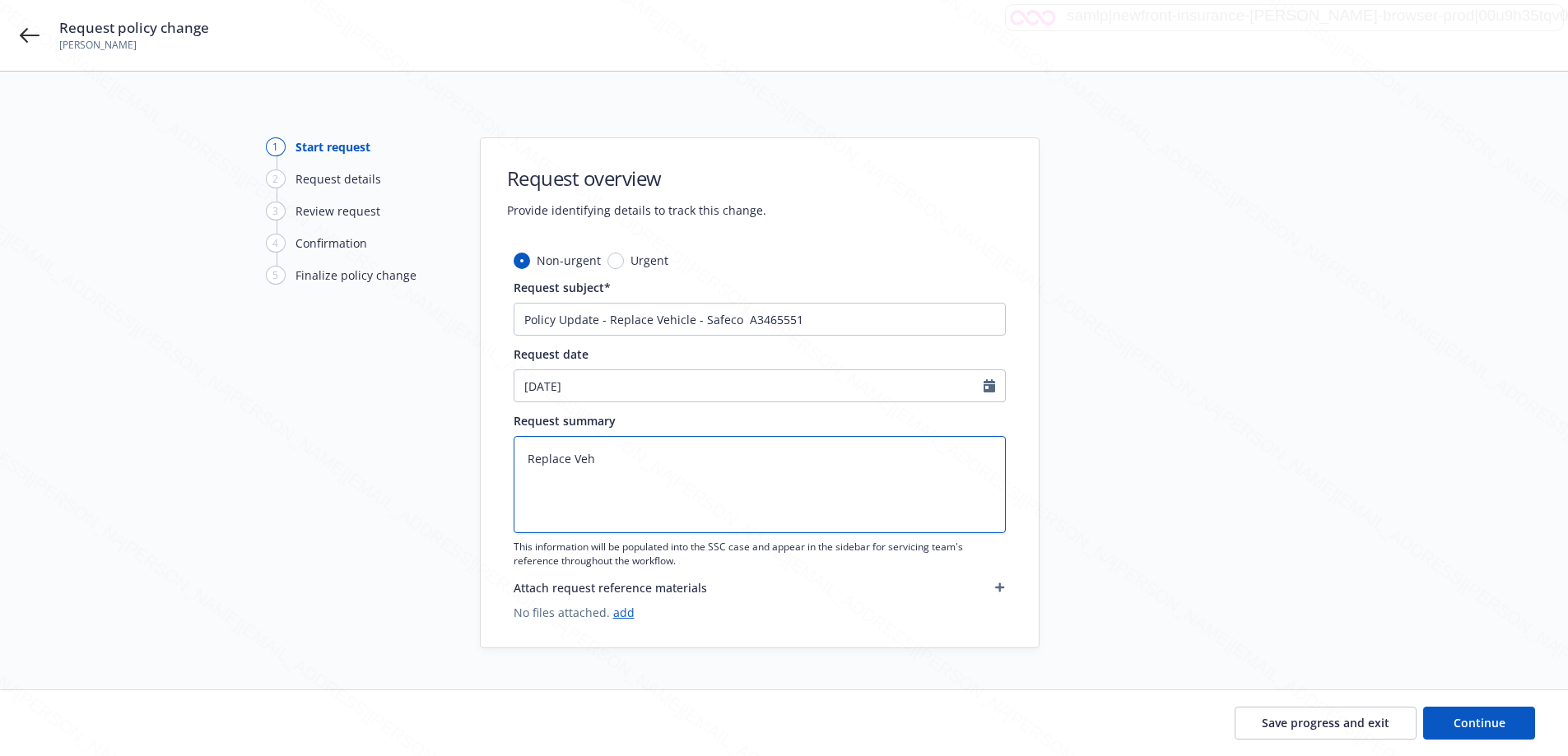
type textarea "Replace Vehi"
type textarea "x"
type textarea "Replace Vehic"
type textarea "x"
type textarea "Replace Vehicl"
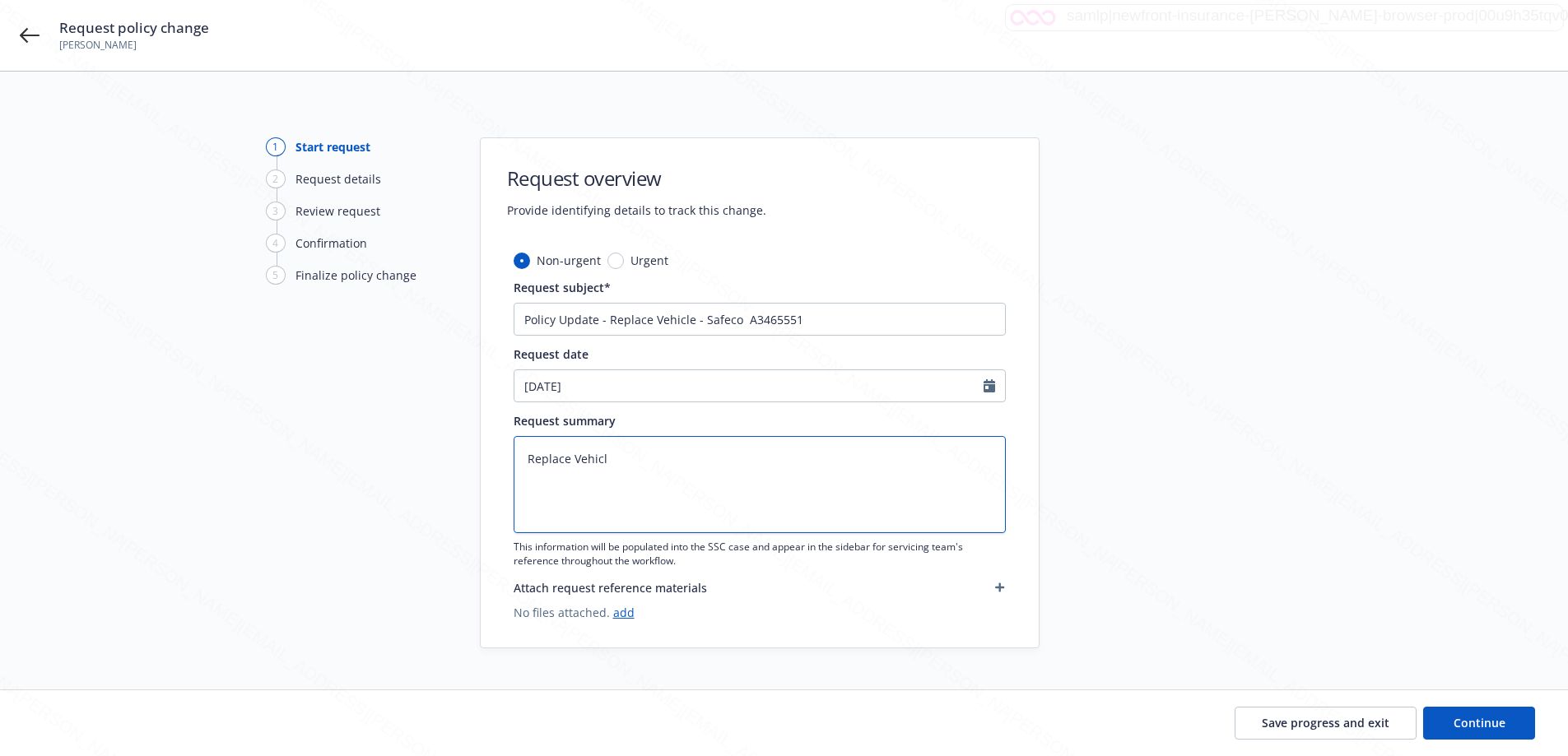
type textarea "x"
type textarea "Replace Vehicle"
click at [1488, 725] on span "Continue" at bounding box center [1478, 723] width 52 height 15
type textarea "x"
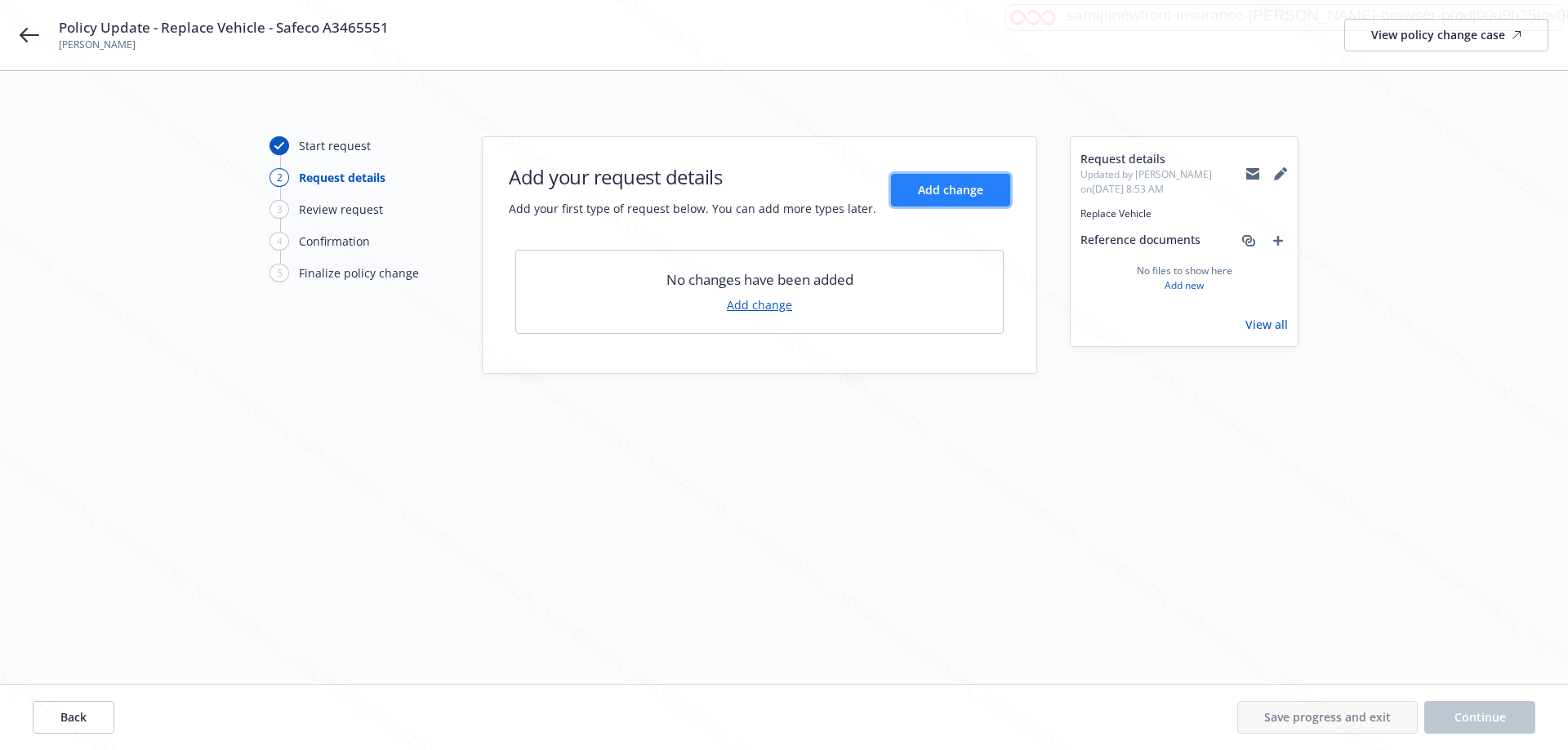
click at [911, 194] on button "Add change" at bounding box center [950, 190] width 119 height 32
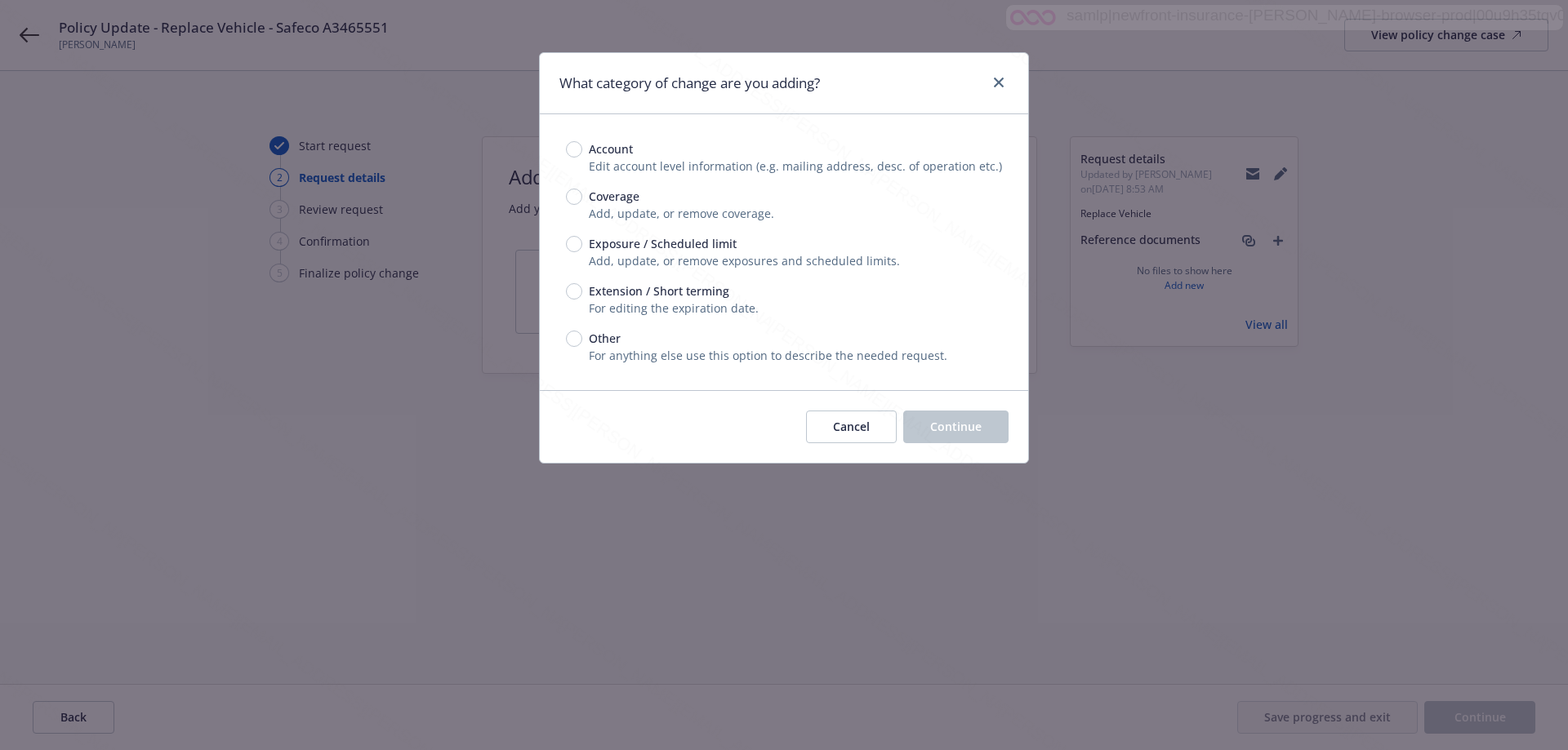
click at [584, 197] on span "Coverage" at bounding box center [611, 196] width 57 height 17
click at [582, 197] on input "Coverage" at bounding box center [574, 196] width 16 height 16
radio input "true"
click at [950, 429] on span "Continue" at bounding box center [955, 426] width 51 height 15
type textarea "x"
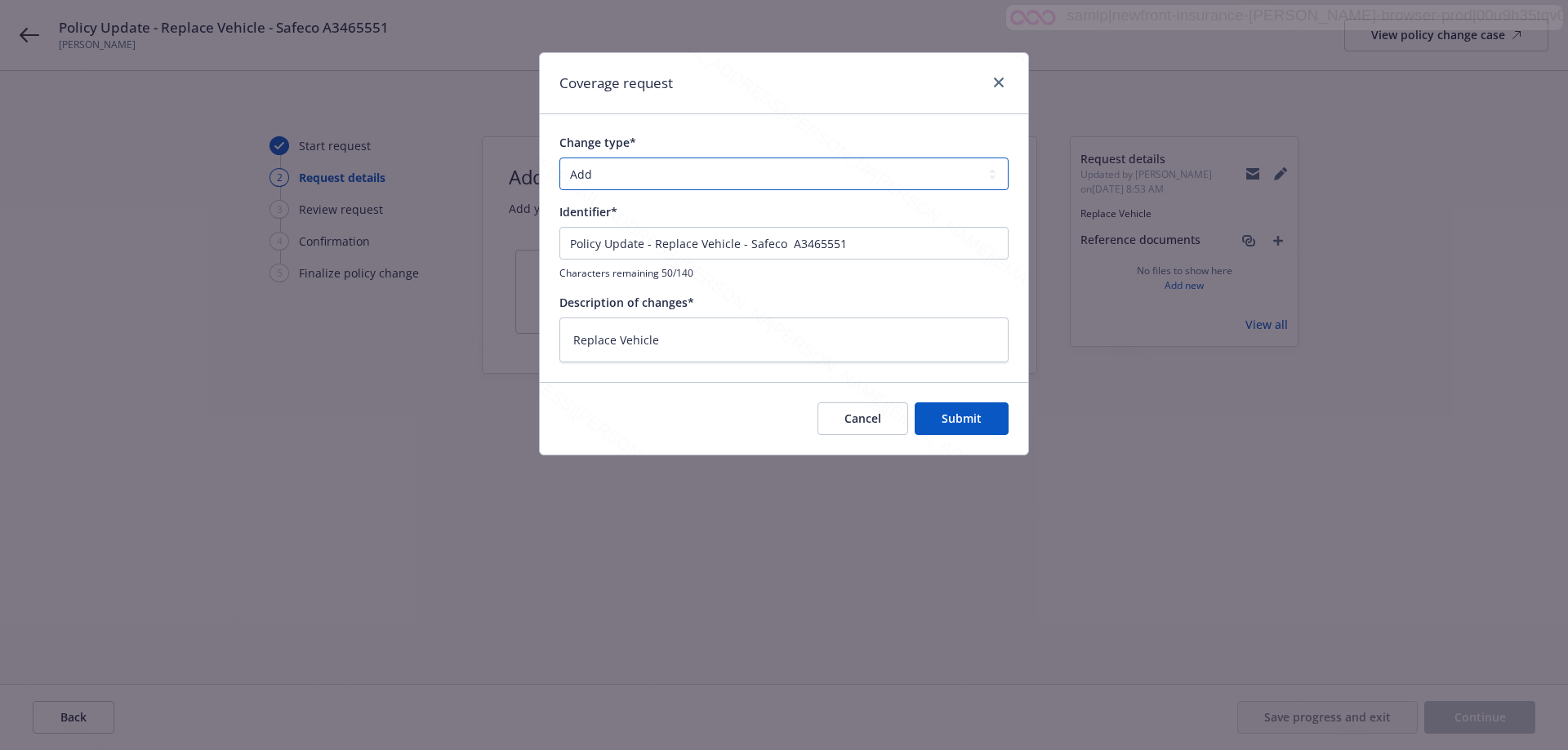
click at [591, 166] on select "Add Audit Change Remove" at bounding box center [783, 174] width 449 height 32
select select "CHANGE"
click at [559, 158] on select "Add Audit Change Remove" at bounding box center [783, 174] width 449 height 32
click at [983, 426] on button "Submit" at bounding box center [961, 419] width 94 height 32
type textarea "x"
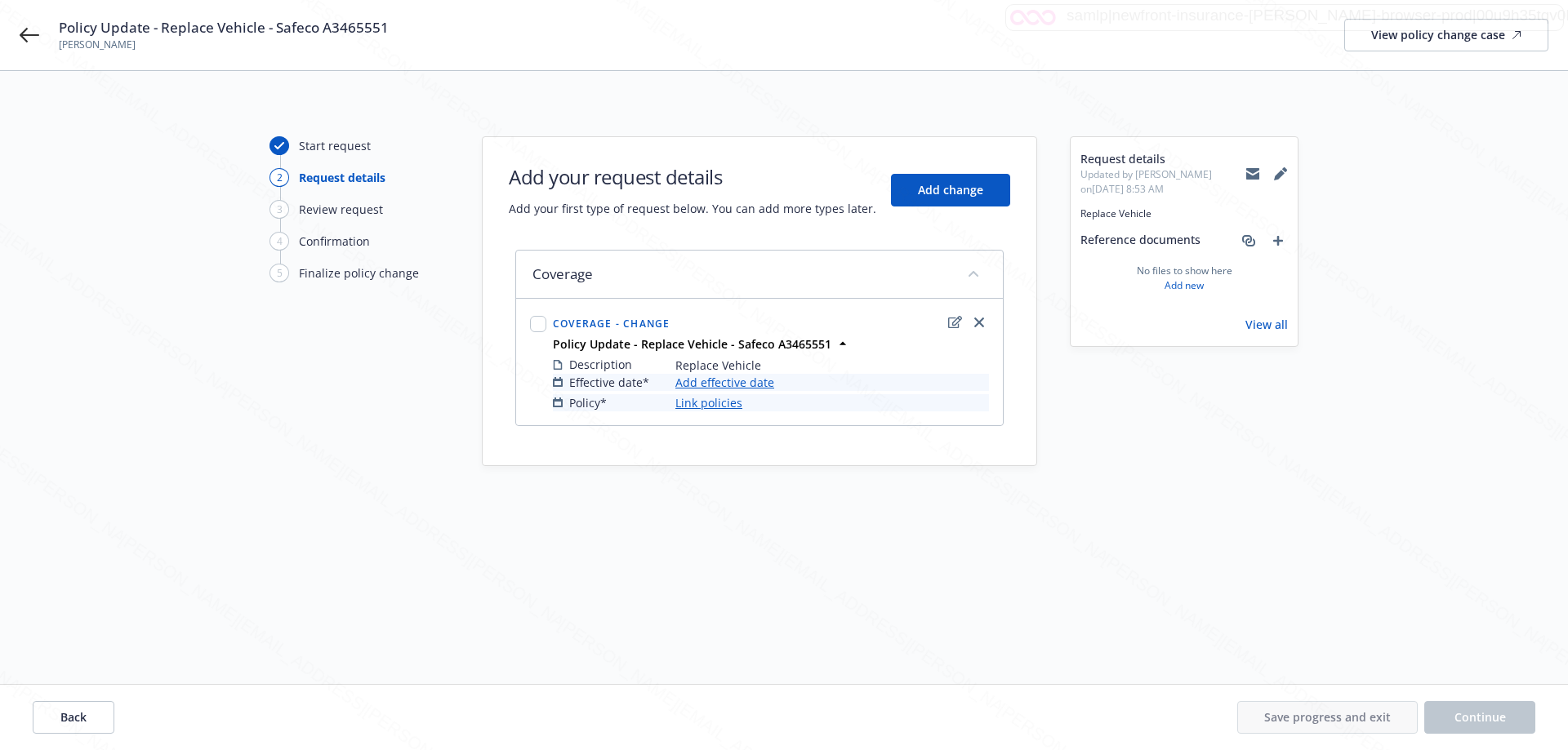
click at [732, 386] on link "Add effective date" at bounding box center [725, 382] width 99 height 17
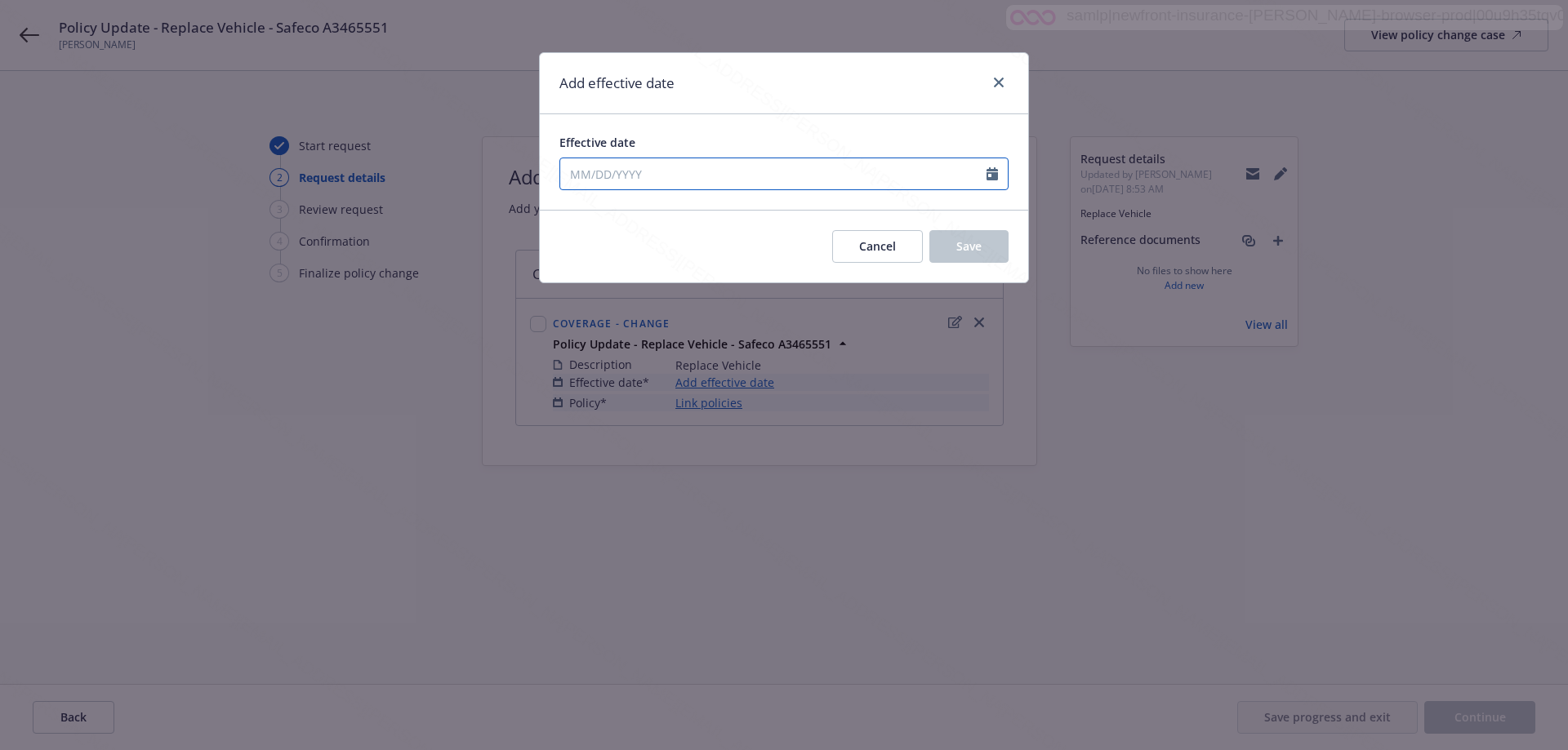
select select "8"
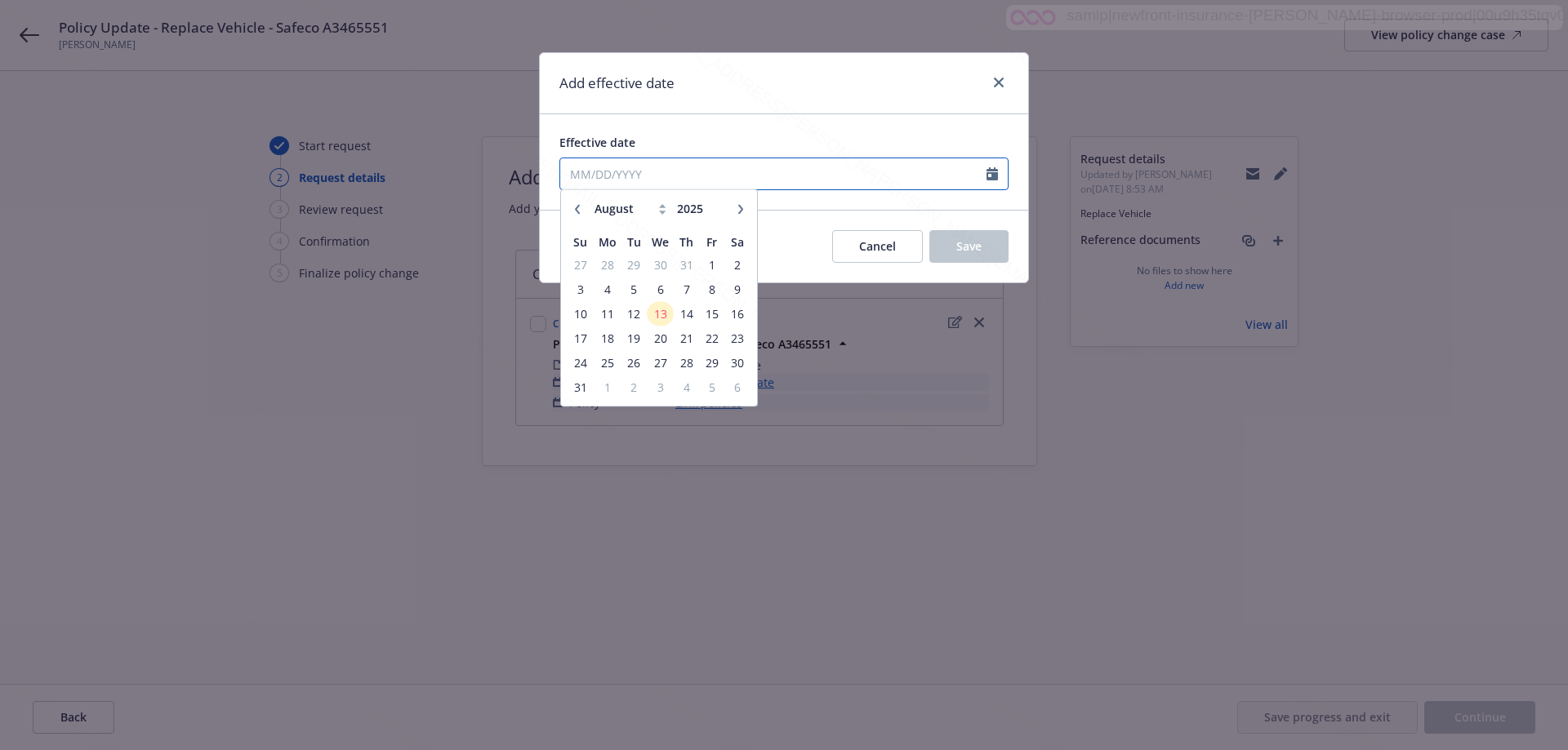
click at [614, 172] on input "Effective date" at bounding box center [772, 174] width 426 height 31
click at [639, 315] on span "12" at bounding box center [633, 318] width 22 height 21
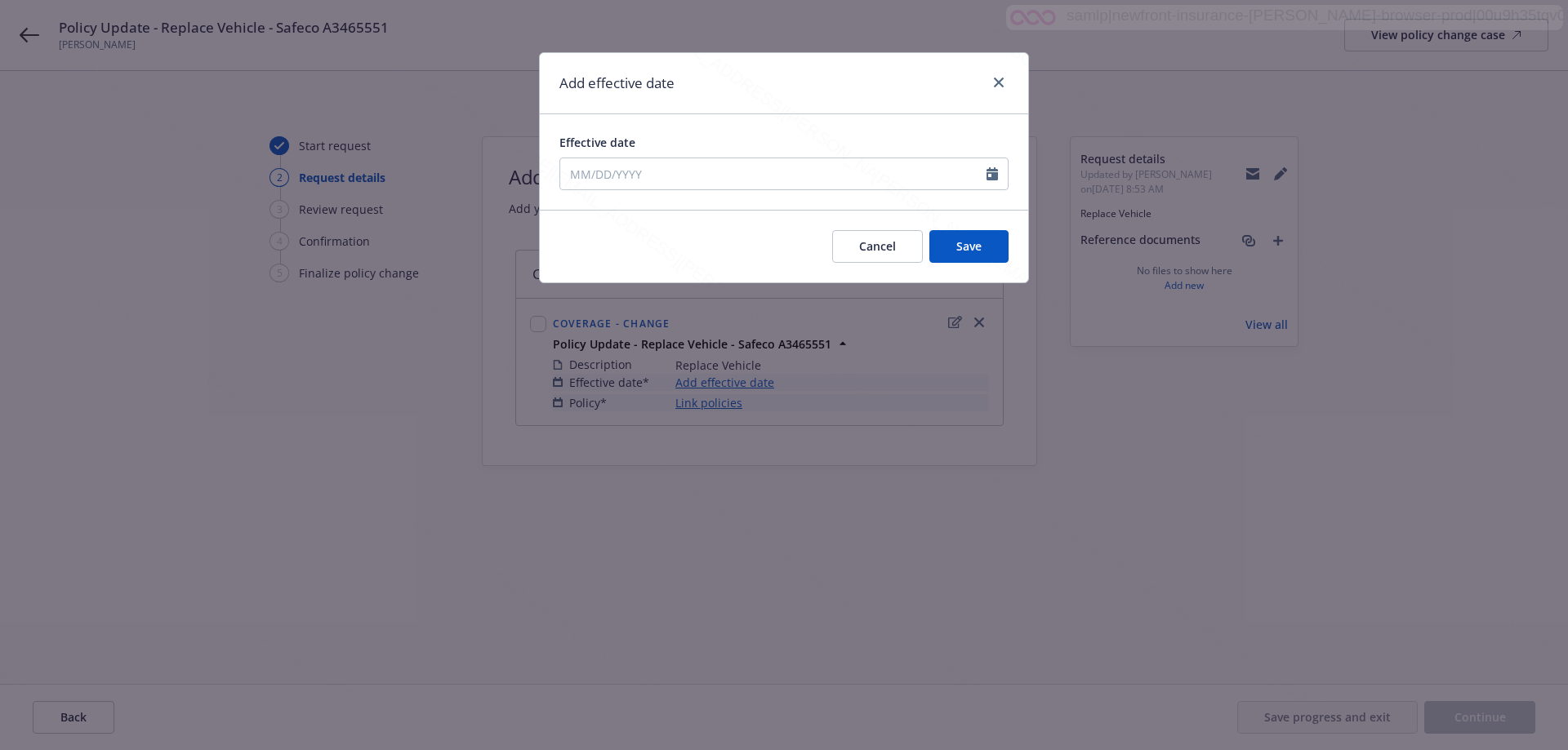
type input "[DATE]"
click at [974, 250] on span "Save" at bounding box center [969, 246] width 25 height 15
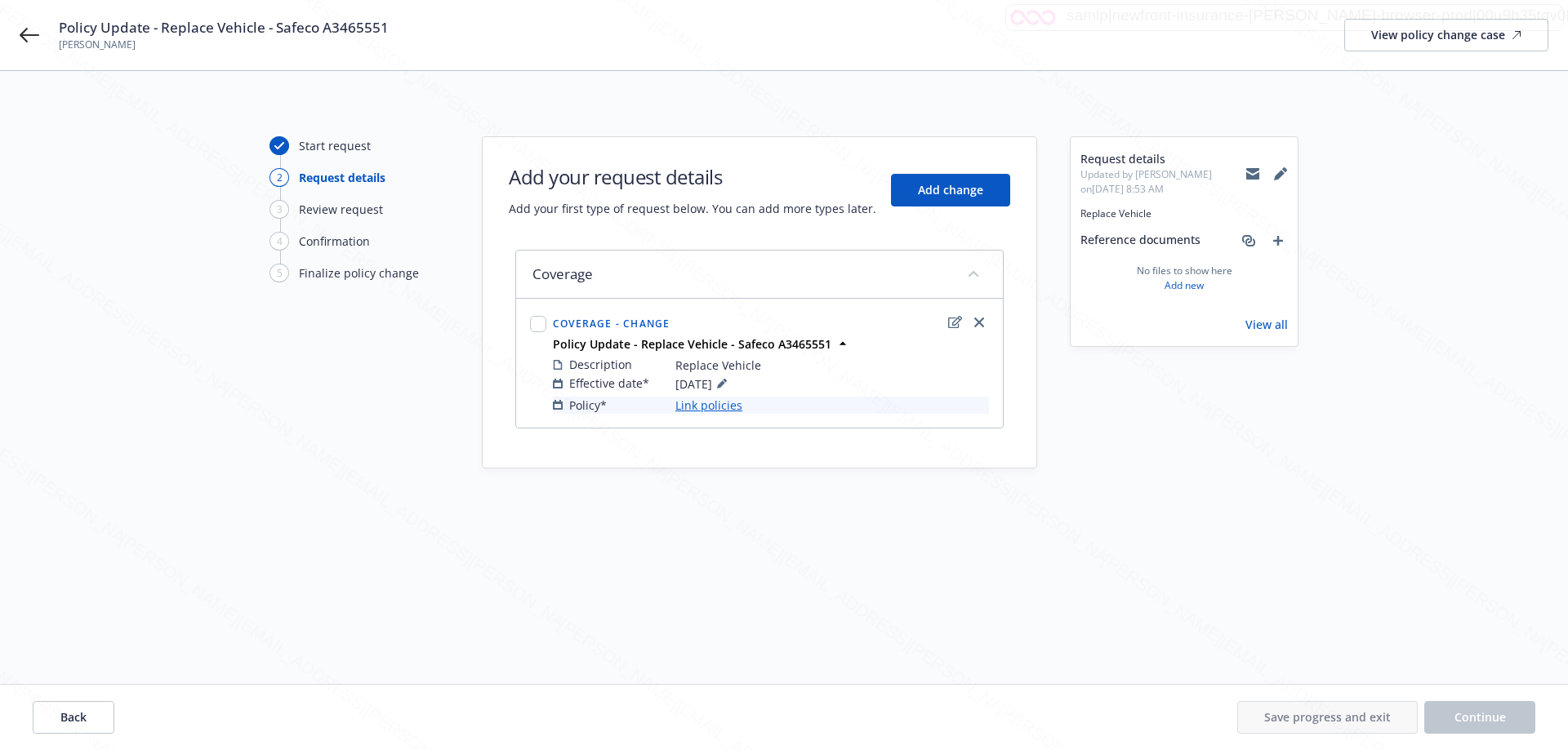
click at [720, 406] on link "Link policies" at bounding box center [709, 405] width 67 height 17
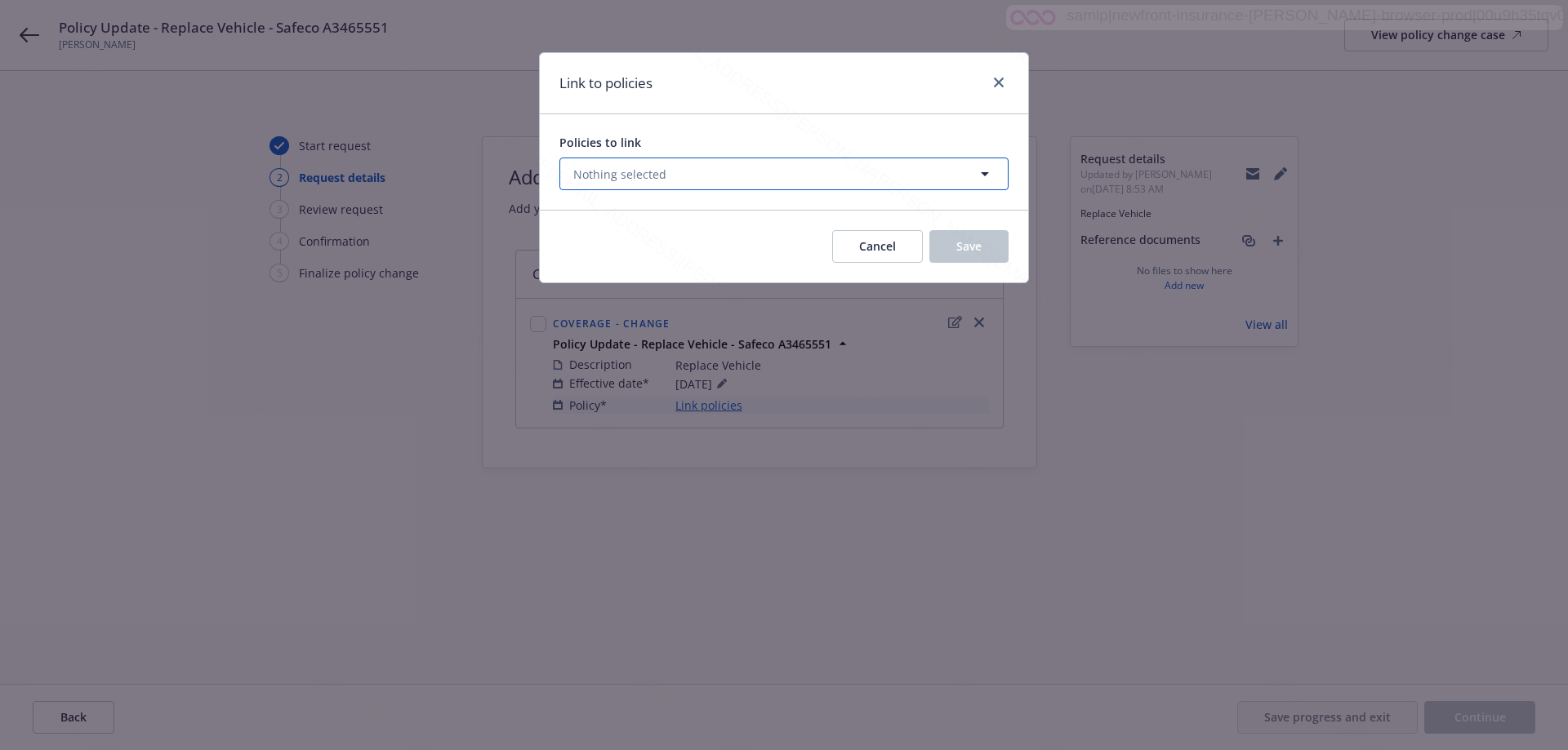
click at [605, 179] on span "Nothing selected" at bounding box center [620, 174] width 93 height 17
select select "ACTIVE"
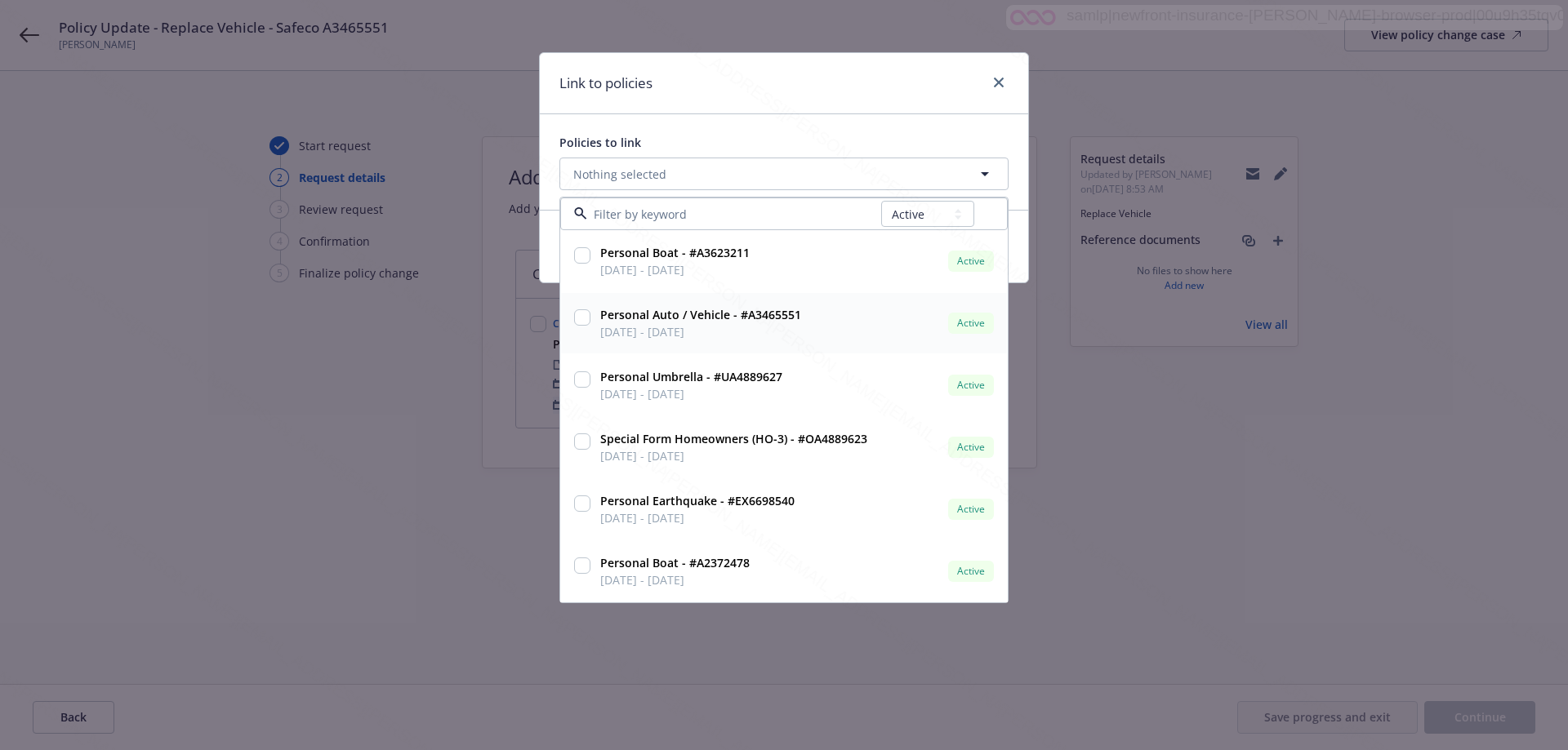
click at [588, 319] on input "checkbox" at bounding box center [582, 318] width 16 height 16
checkbox input "true"
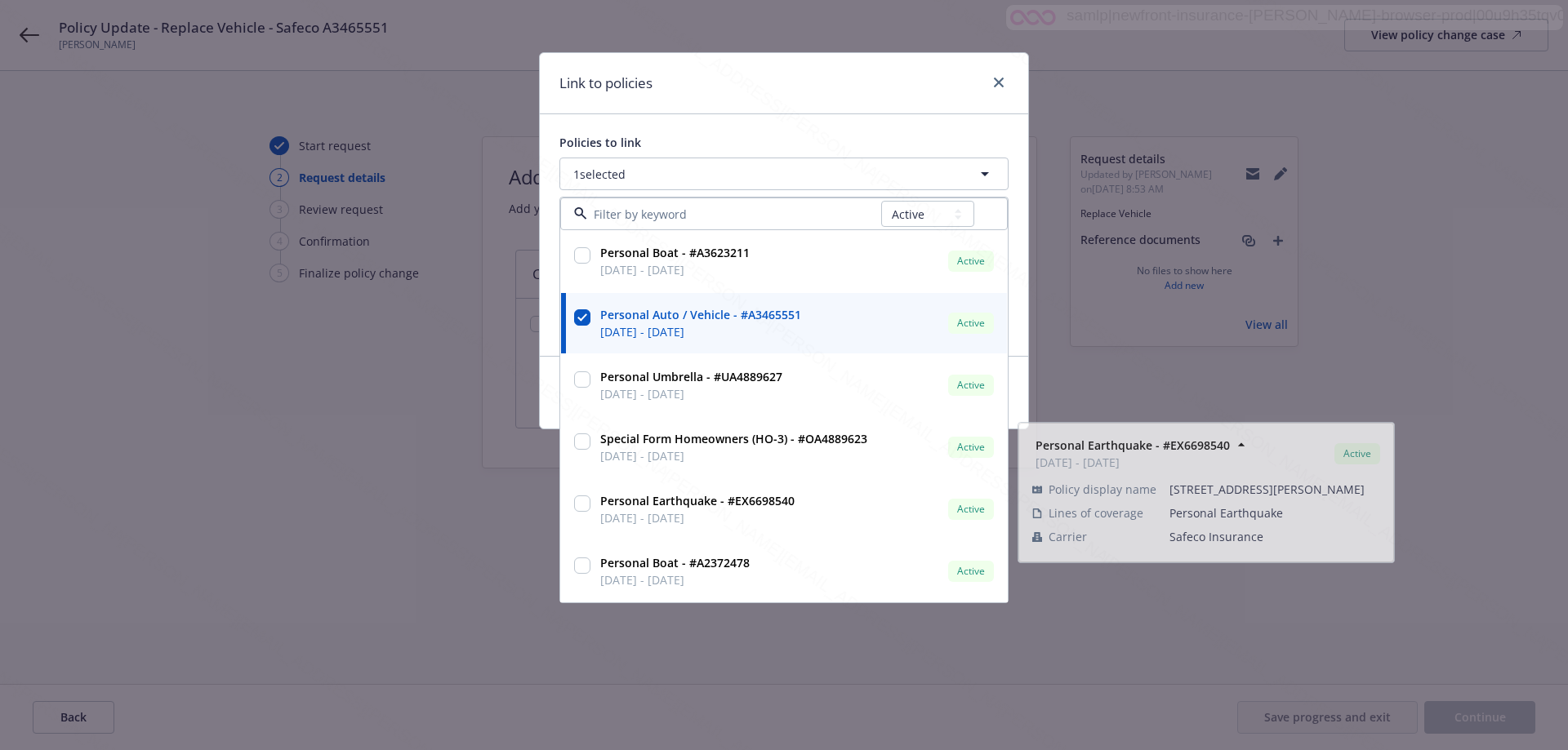
click at [1449, 256] on div "Link to policies Policies to link 1 selected All Active Upcoming Expired Cancel…" at bounding box center [784, 375] width 1568 height 750
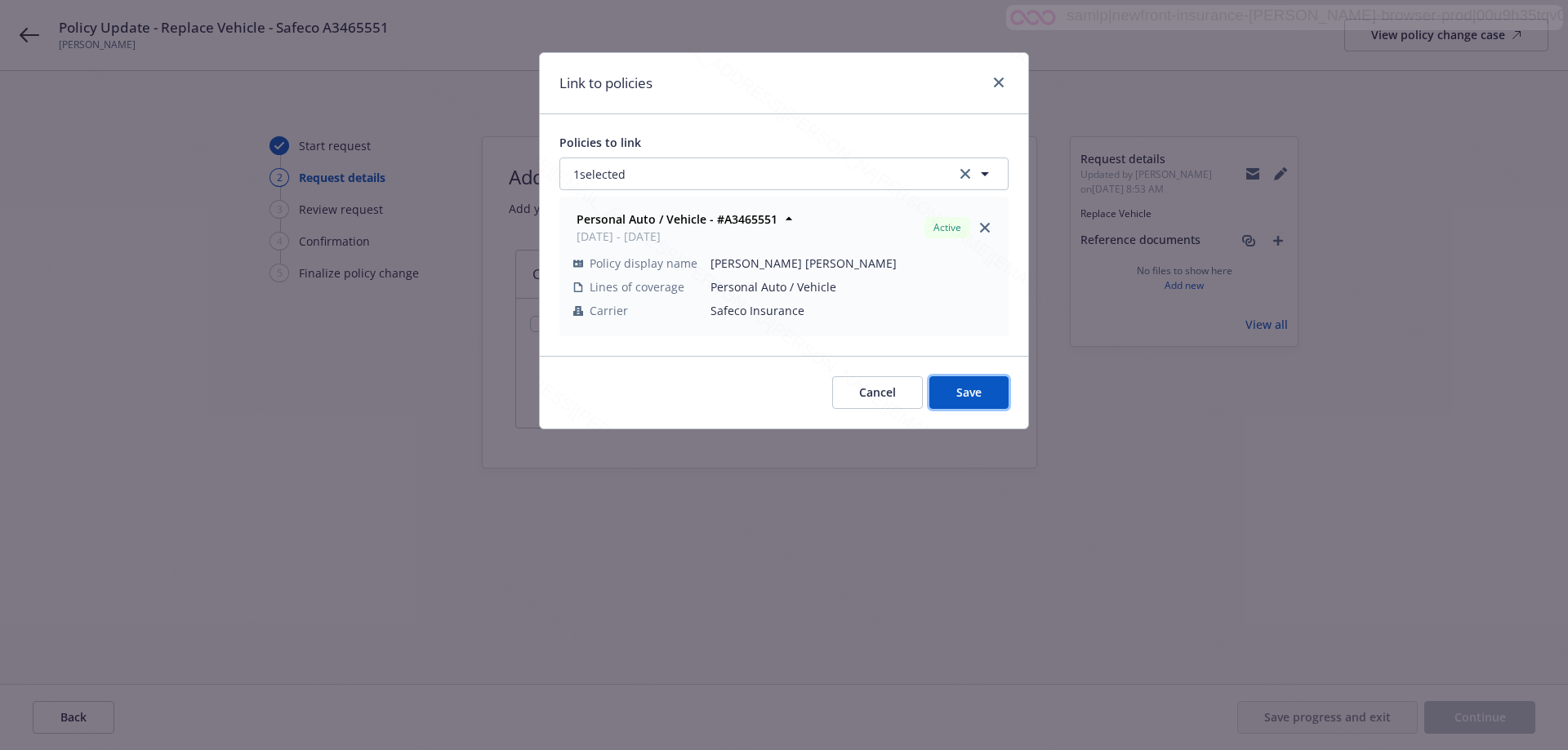
click at [970, 390] on span "Save" at bounding box center [969, 392] width 25 height 15
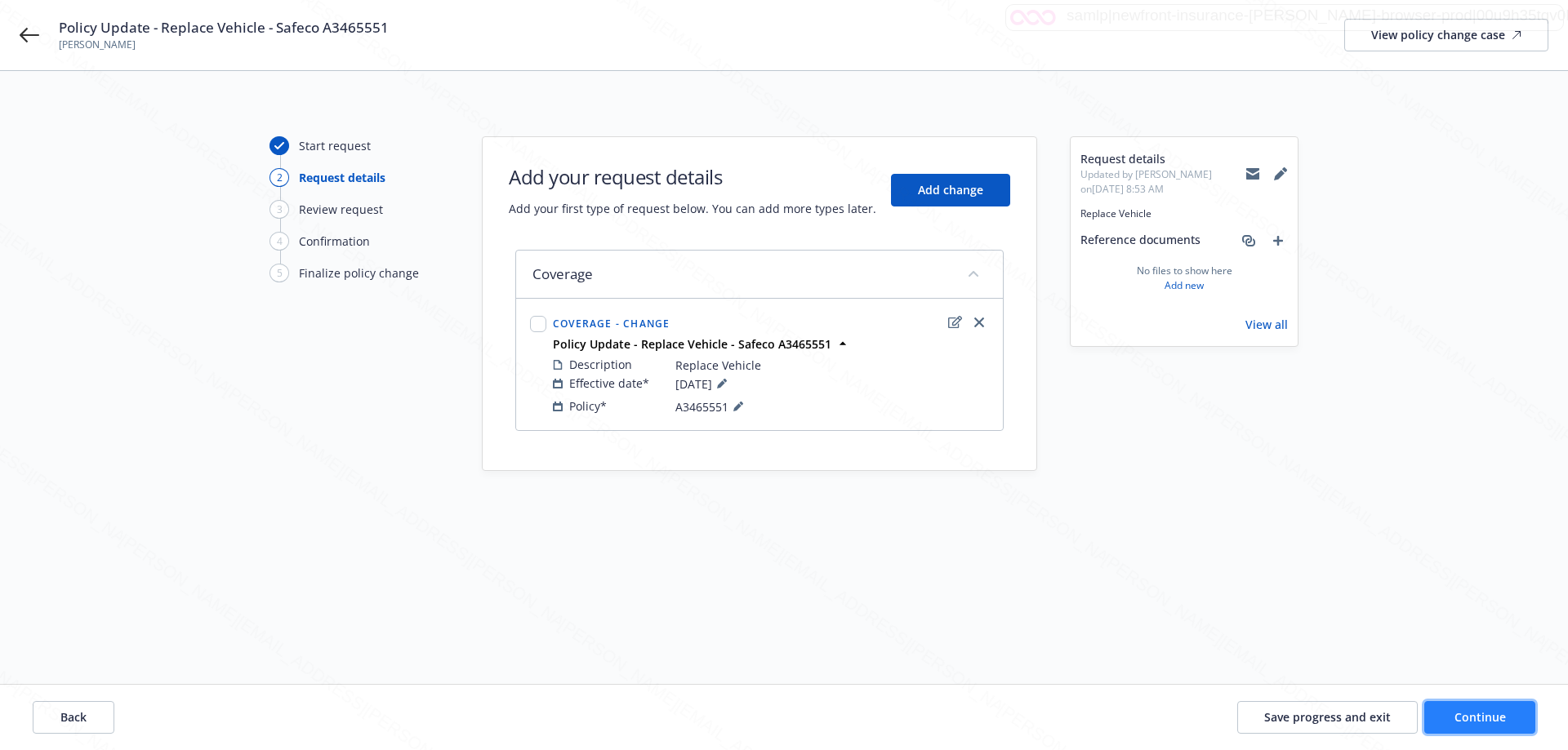
click at [1459, 724] on span "Continue" at bounding box center [1479, 717] width 51 height 15
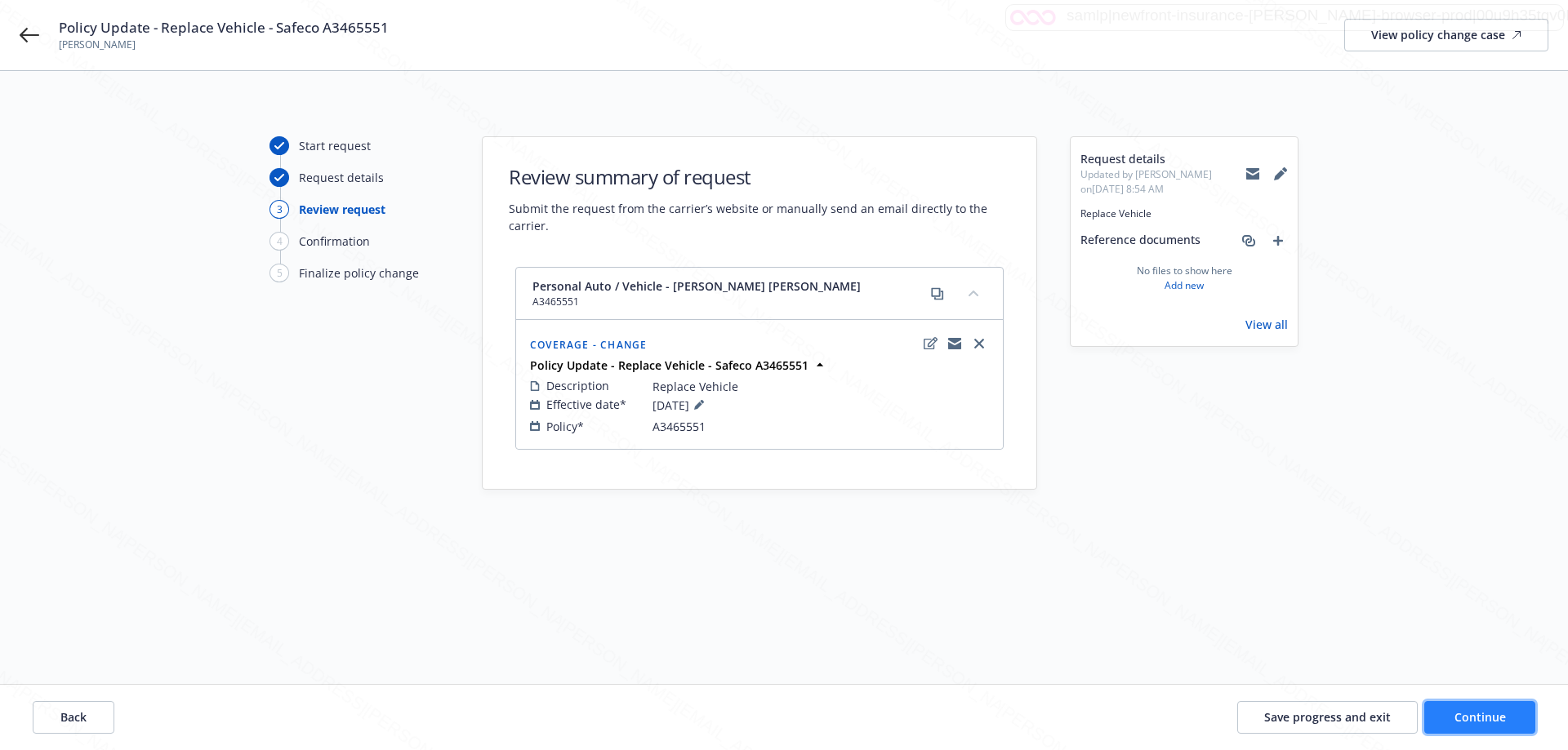
click at [1491, 721] on span "Continue" at bounding box center [1479, 717] width 51 height 15
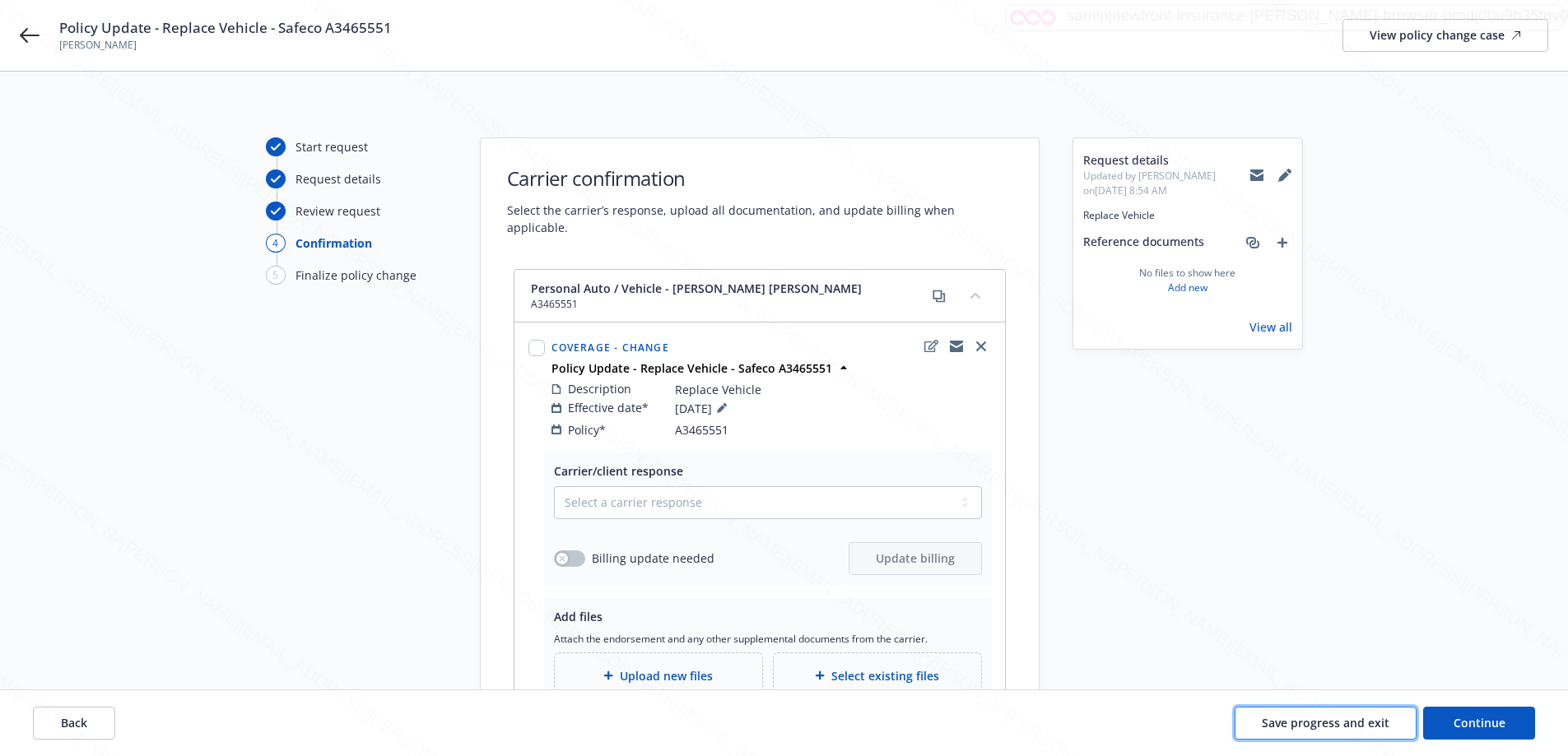
click at [1301, 725] on span "Save progress and exit" at bounding box center [1325, 723] width 128 height 15
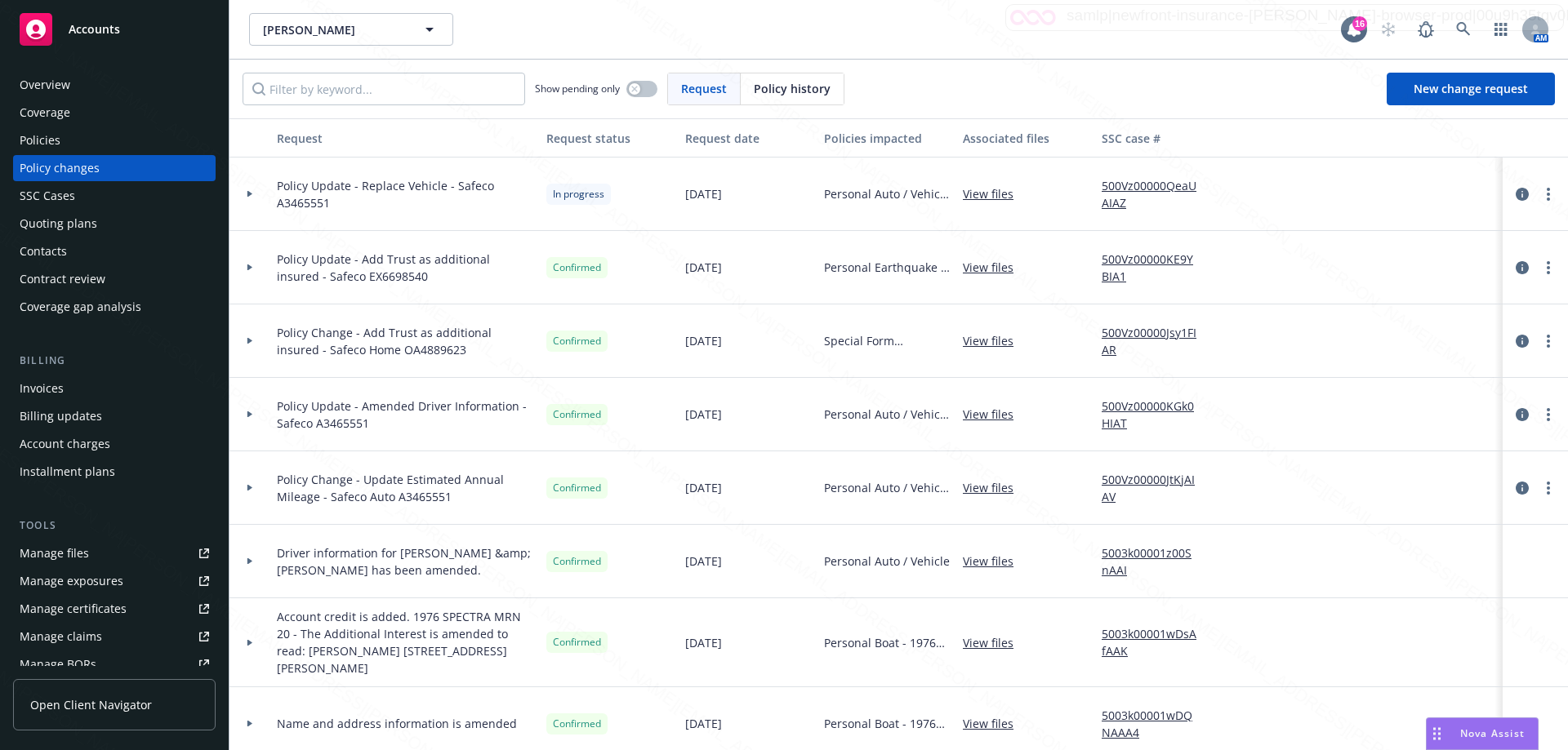
click at [71, 93] on div "Overview" at bounding box center [114, 84] width 189 height 26
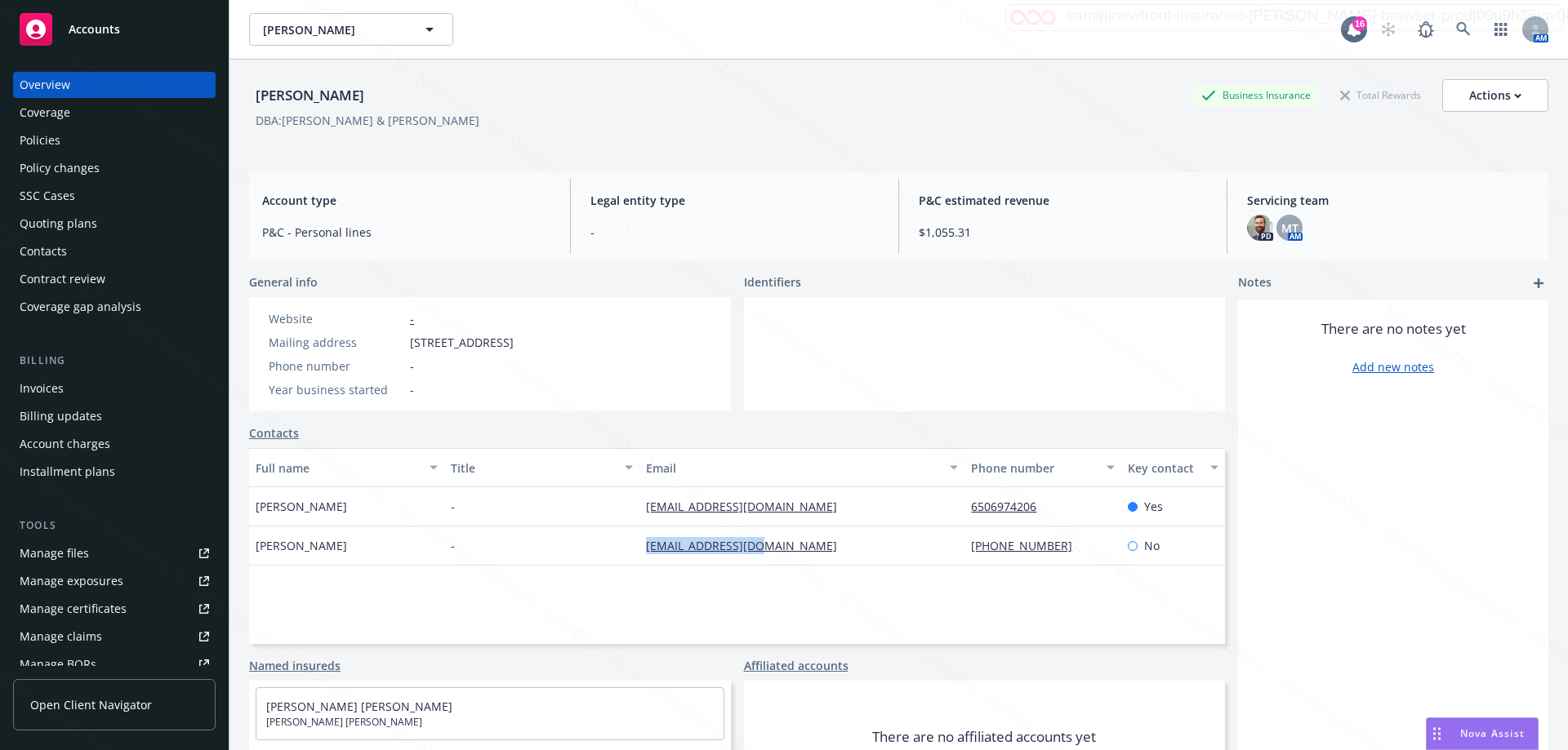
drag, startPoint x: 632, startPoint y: 544, endPoint x: 813, endPoint y: 576, distance: 183.8
click at [813, 576] on div "Full name Title Email Phone number Key contact [PERSON_NAME] - [EMAIL_ADDRESS][…" at bounding box center [737, 546] width 976 height 196
click at [1456, 36] on icon at bounding box center [1463, 30] width 14 height 14
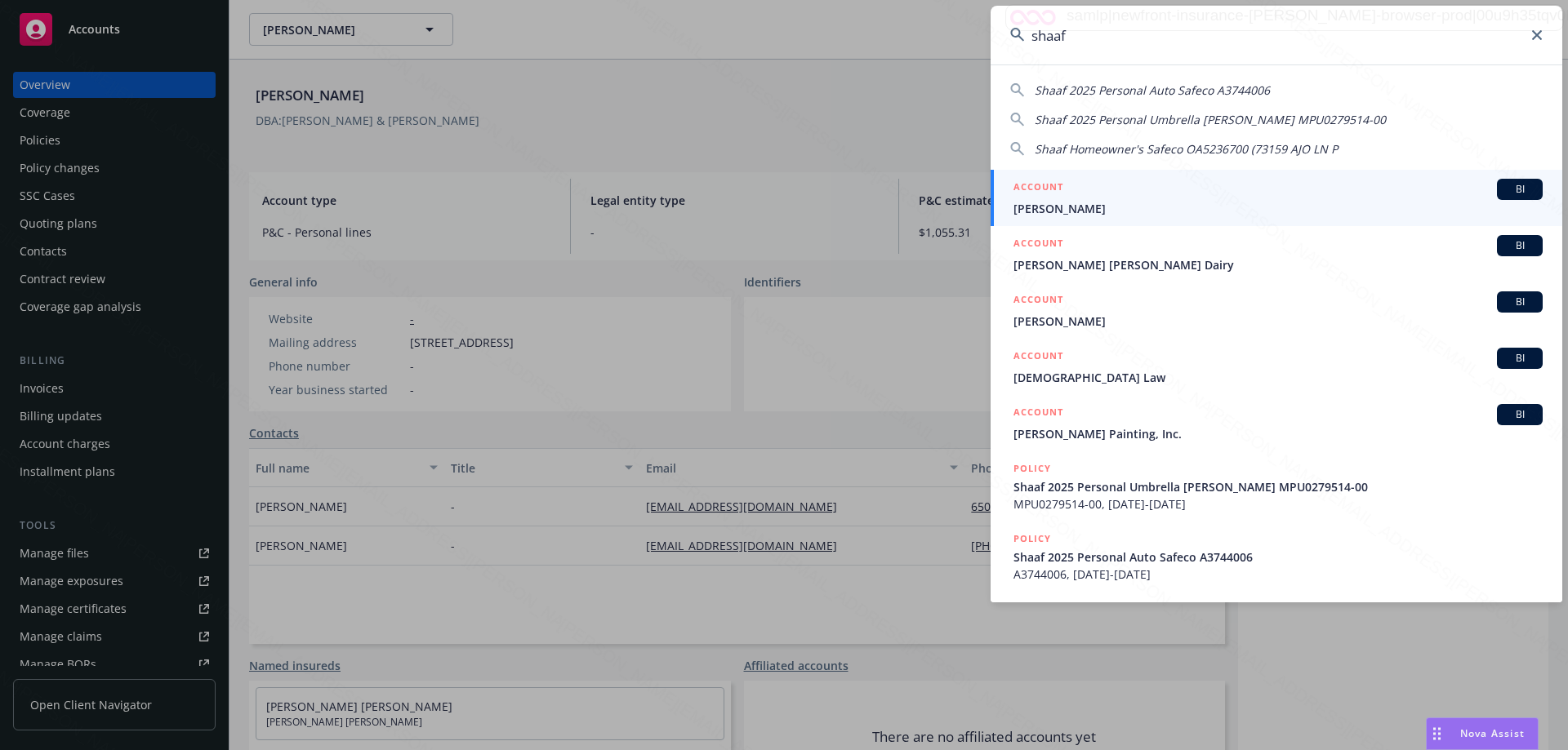
type input "shaaf"
click at [1051, 205] on span "[PERSON_NAME]" at bounding box center [1278, 208] width 529 height 17
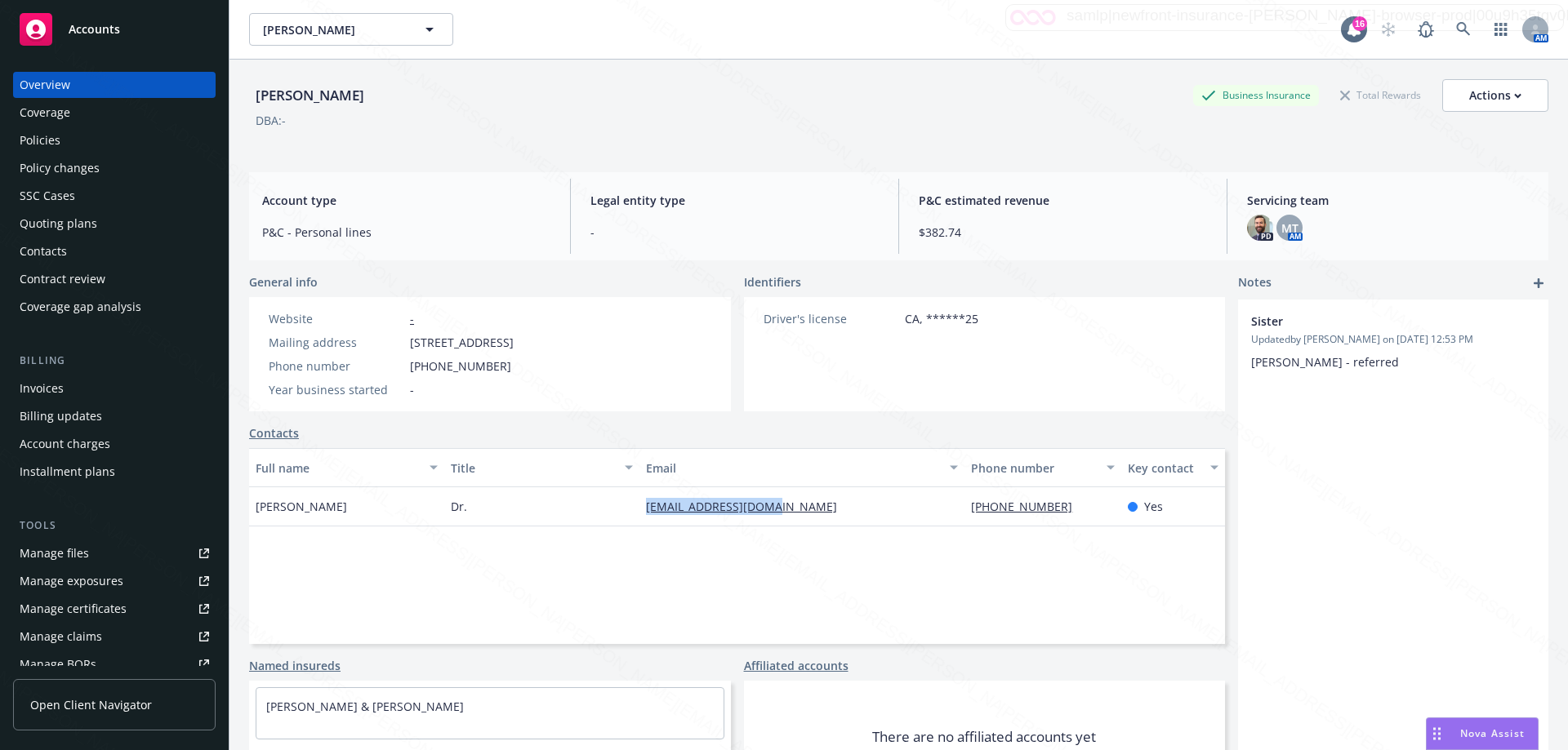
drag, startPoint x: 616, startPoint y: 514, endPoint x: 811, endPoint y: 524, distance: 195.3
click at [811, 524] on div "[PERSON_NAME] Dr. [EMAIL_ADDRESS][DOMAIN_NAME] [PHONE_NUMBER] Yes" at bounding box center [737, 507] width 976 height 39
copy div "[EMAIL_ADDRESS][DOMAIN_NAME]"
click at [1457, 27] on icon at bounding box center [1463, 30] width 14 height 14
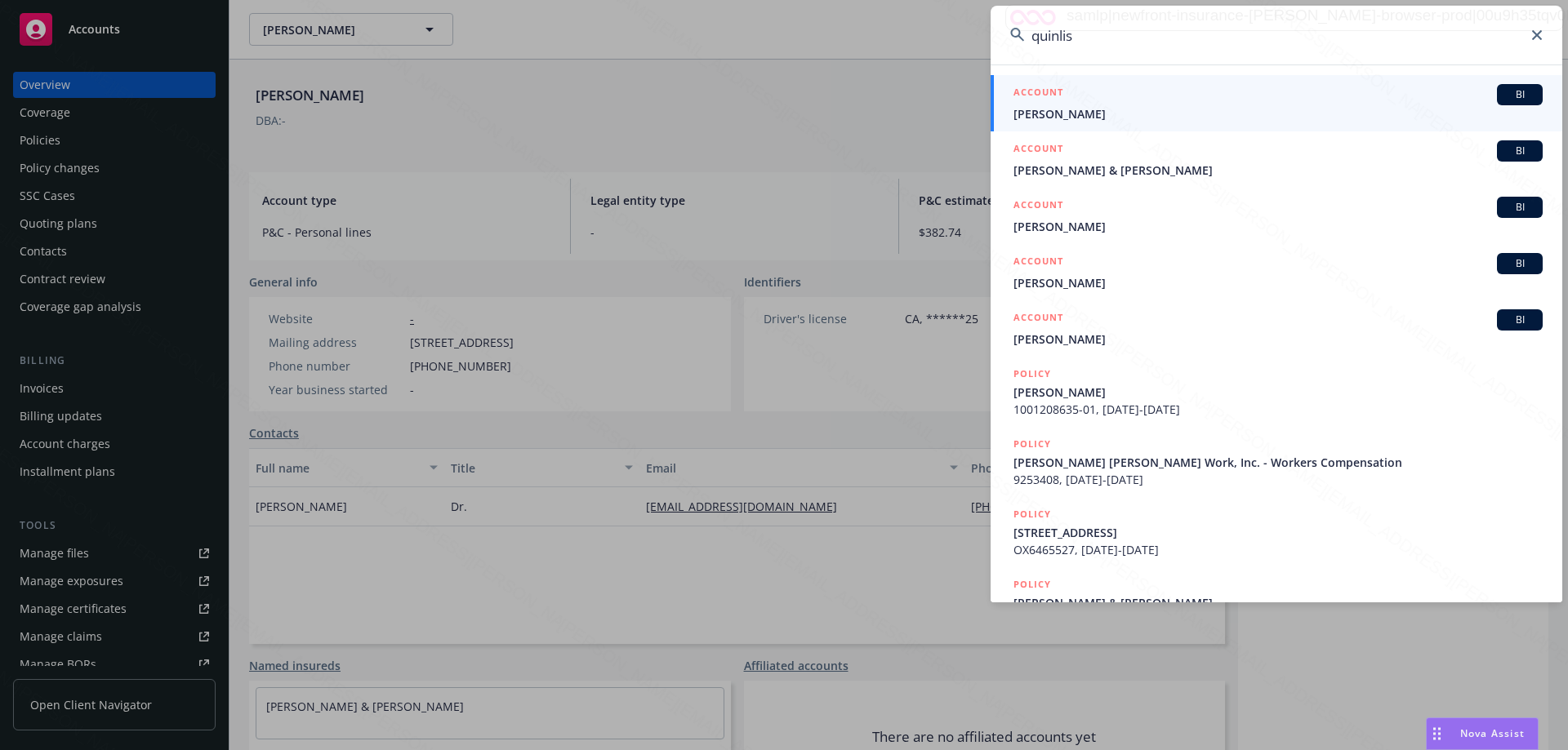
type input "[PERSON_NAME]"
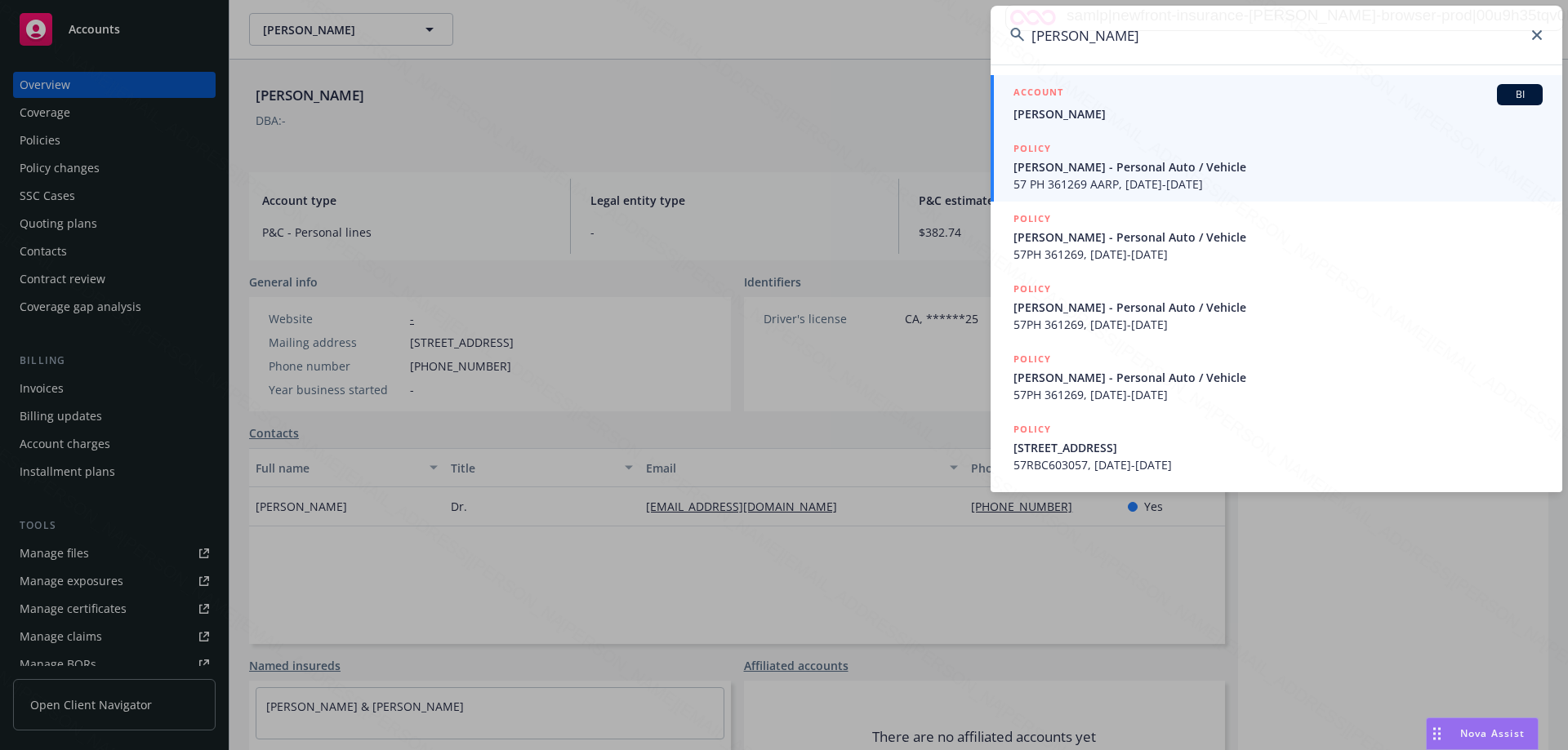
click at [1101, 113] on span "[PERSON_NAME]" at bounding box center [1278, 113] width 529 height 17
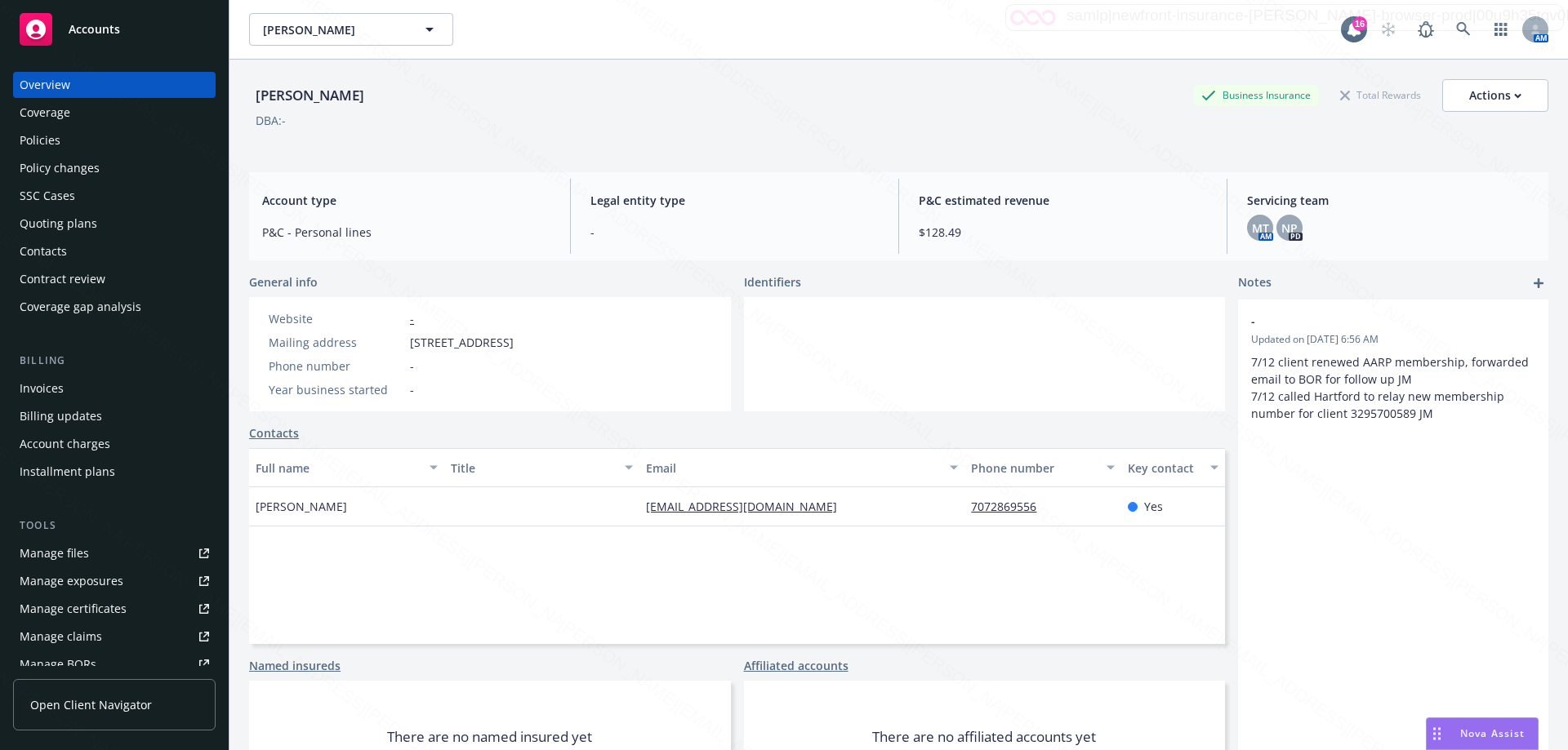
click at [57, 142] on div "Policies" at bounding box center [40, 140] width 41 height 26
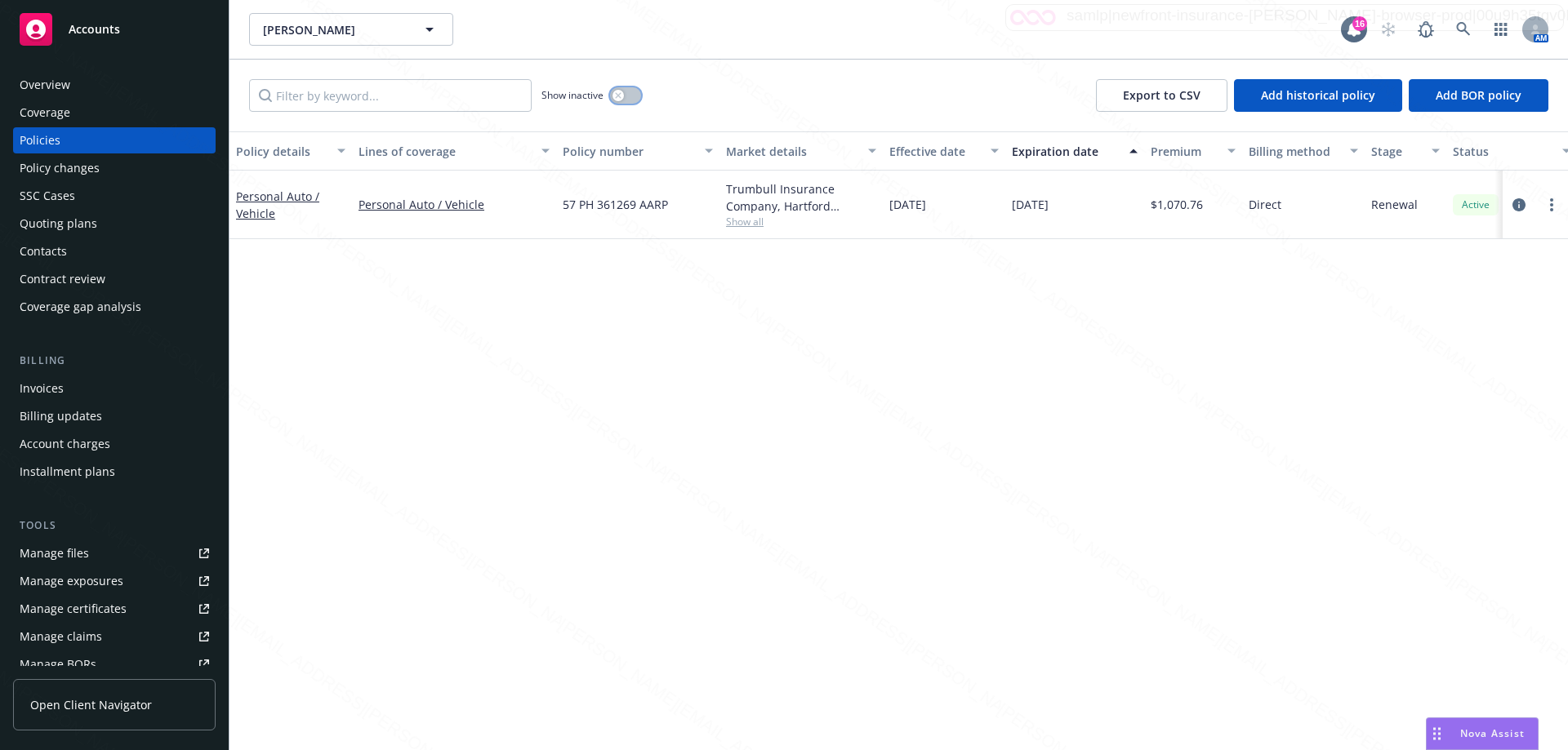
click at [632, 93] on button "button" at bounding box center [625, 95] width 31 height 16
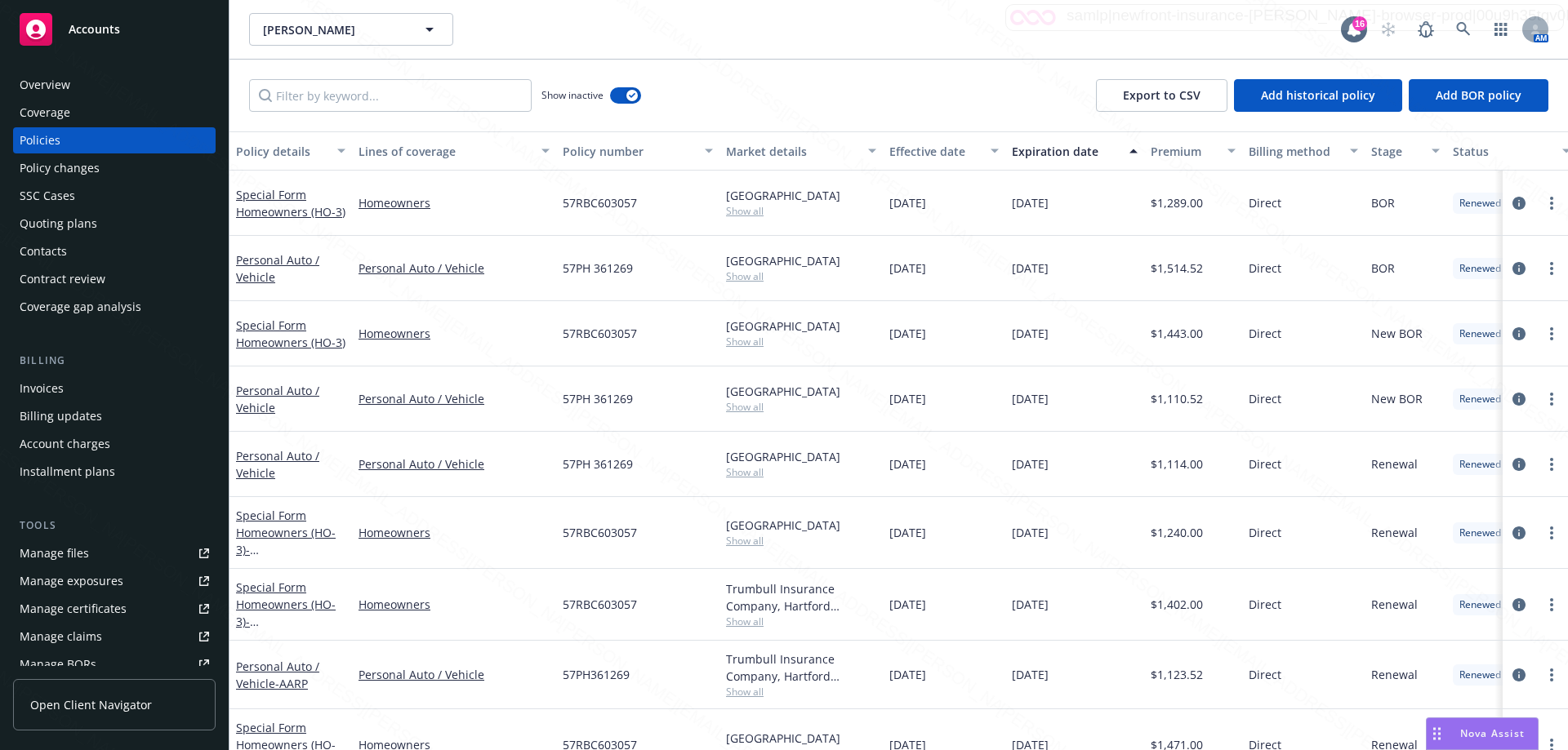
click at [1037, 155] on div "Expiration date" at bounding box center [1066, 151] width 108 height 17
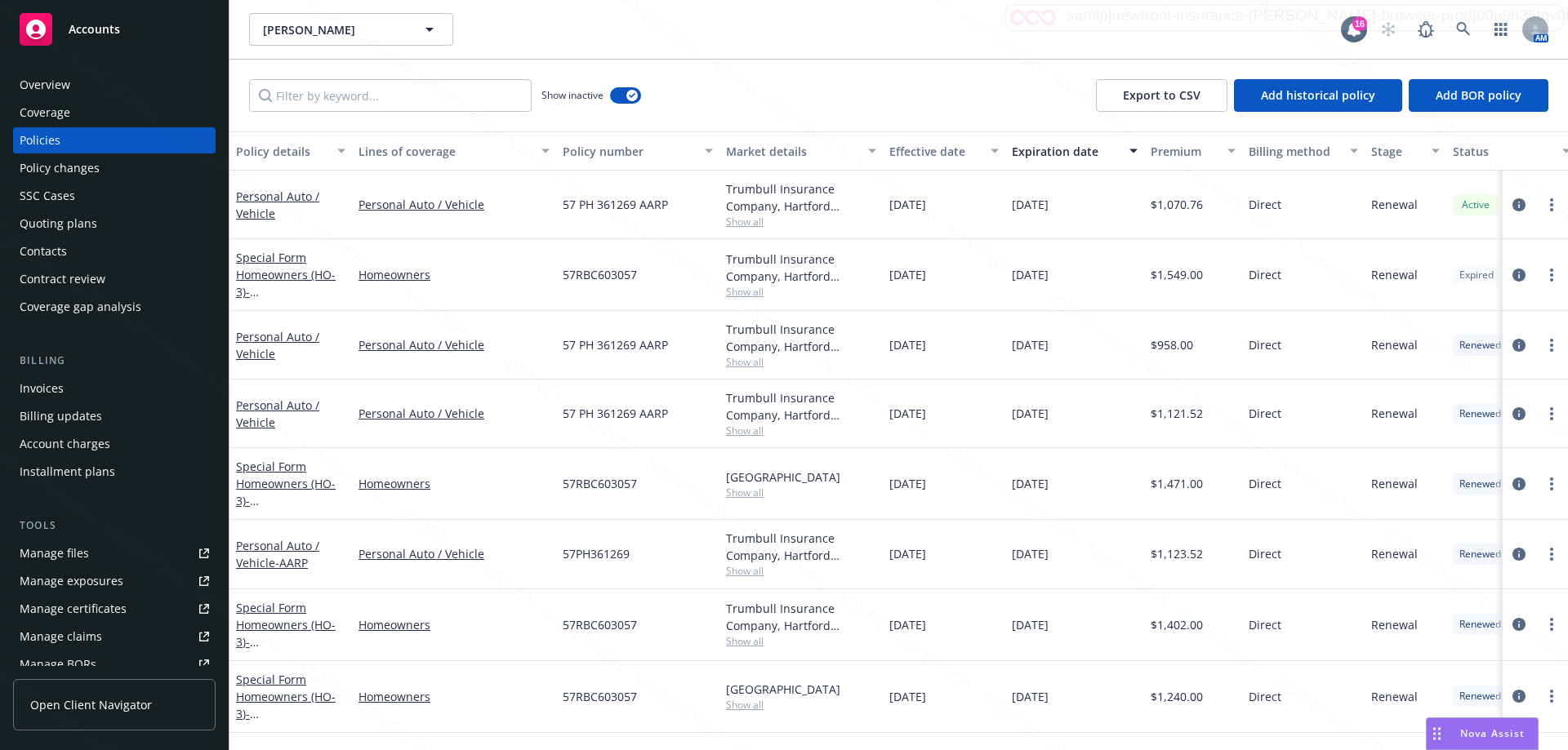
click at [65, 91] on div "Overview" at bounding box center [45, 84] width 50 height 26
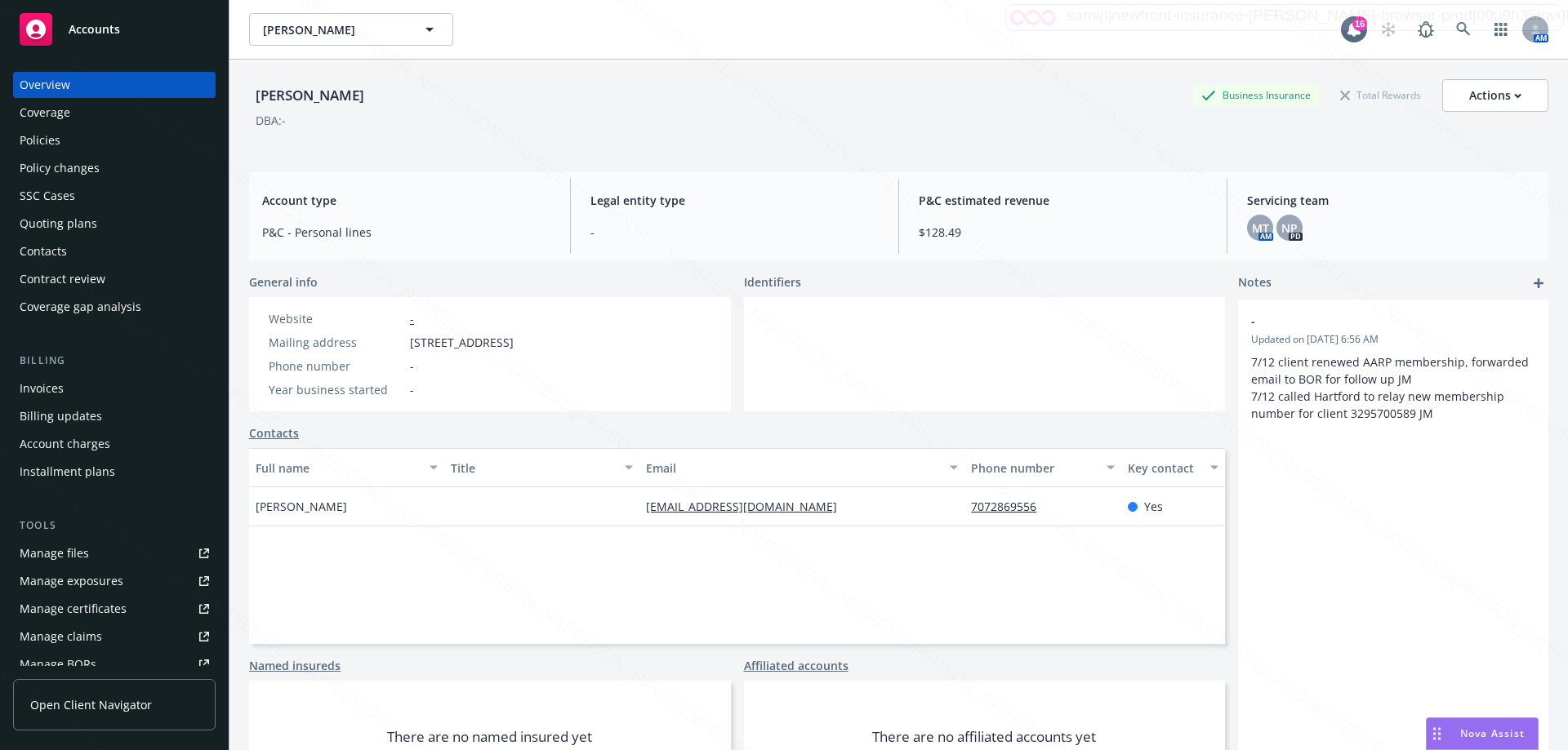
drag, startPoint x: 1241, startPoint y: 286, endPoint x: 1282, endPoint y: 438, distance: 157.4
click at [1241, 286] on span "Notes" at bounding box center [1254, 283] width 33 height 20
click at [1242, 287] on span "Notes" at bounding box center [1254, 283] width 33 height 20
click at [1239, 281] on span "Notes" at bounding box center [1254, 283] width 33 height 20
click at [1529, 277] on link "add" at bounding box center [1538, 283] width 20 height 20
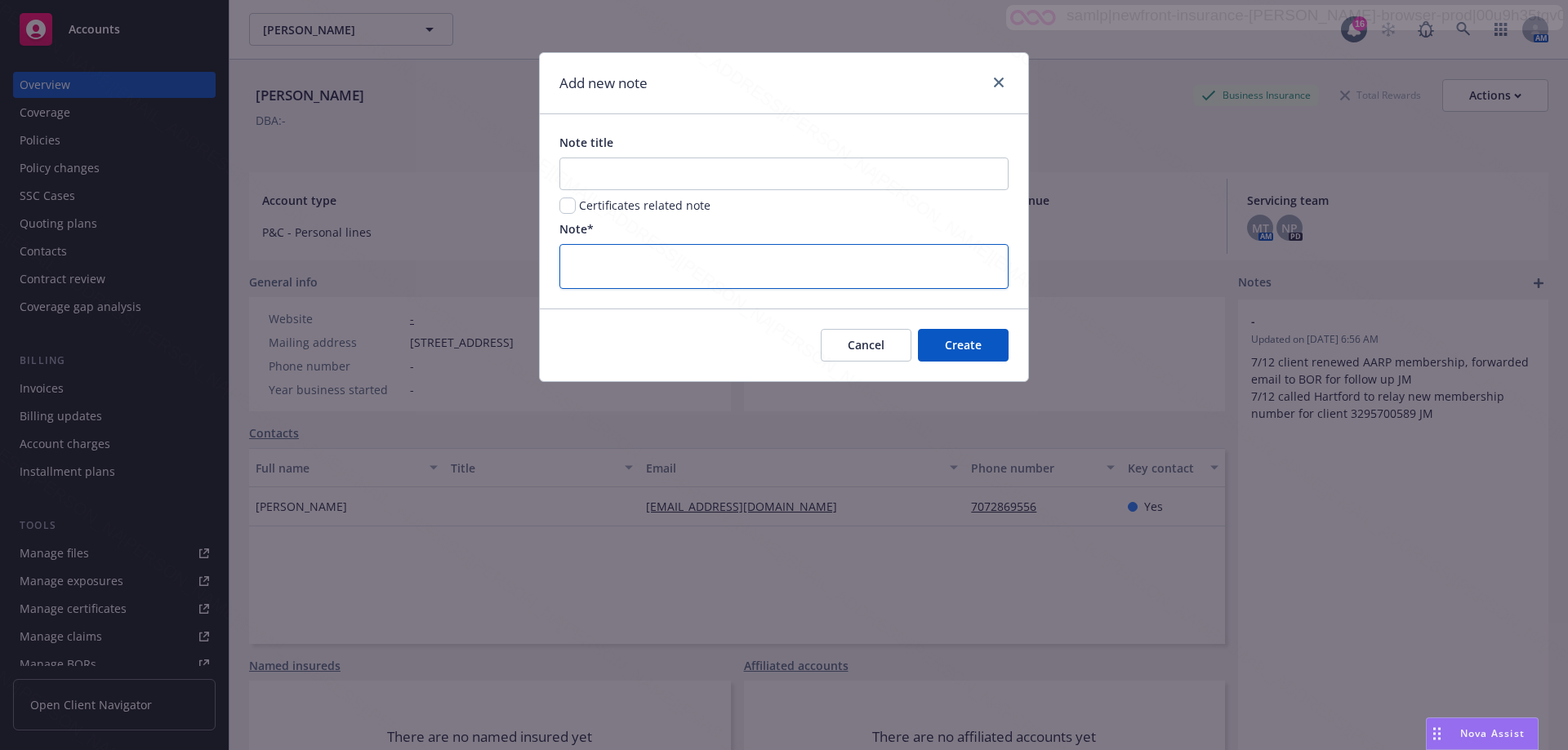
click at [602, 259] on textarea at bounding box center [783, 266] width 449 height 45
paste textarea "AARP policies will now go Direct and all other Hartford policies will now be un…"
type textarea "x"
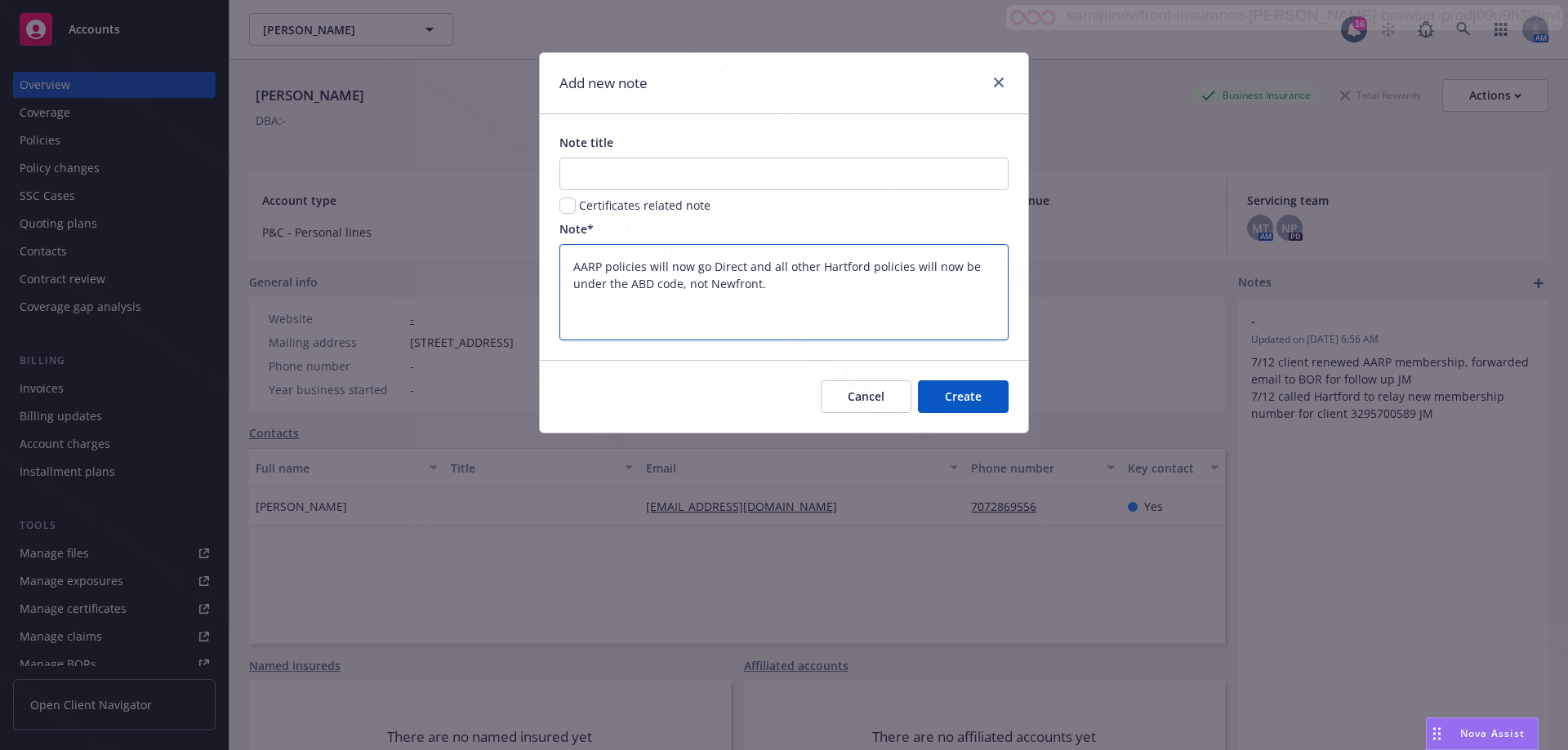
type textarea "AARP policies will now go Direct and all other Hartford policies will now be un…"
click at [598, 168] on input "Note title" at bounding box center [783, 174] width 449 height 32
type textarea "x"
type input "A"
type textarea "x"
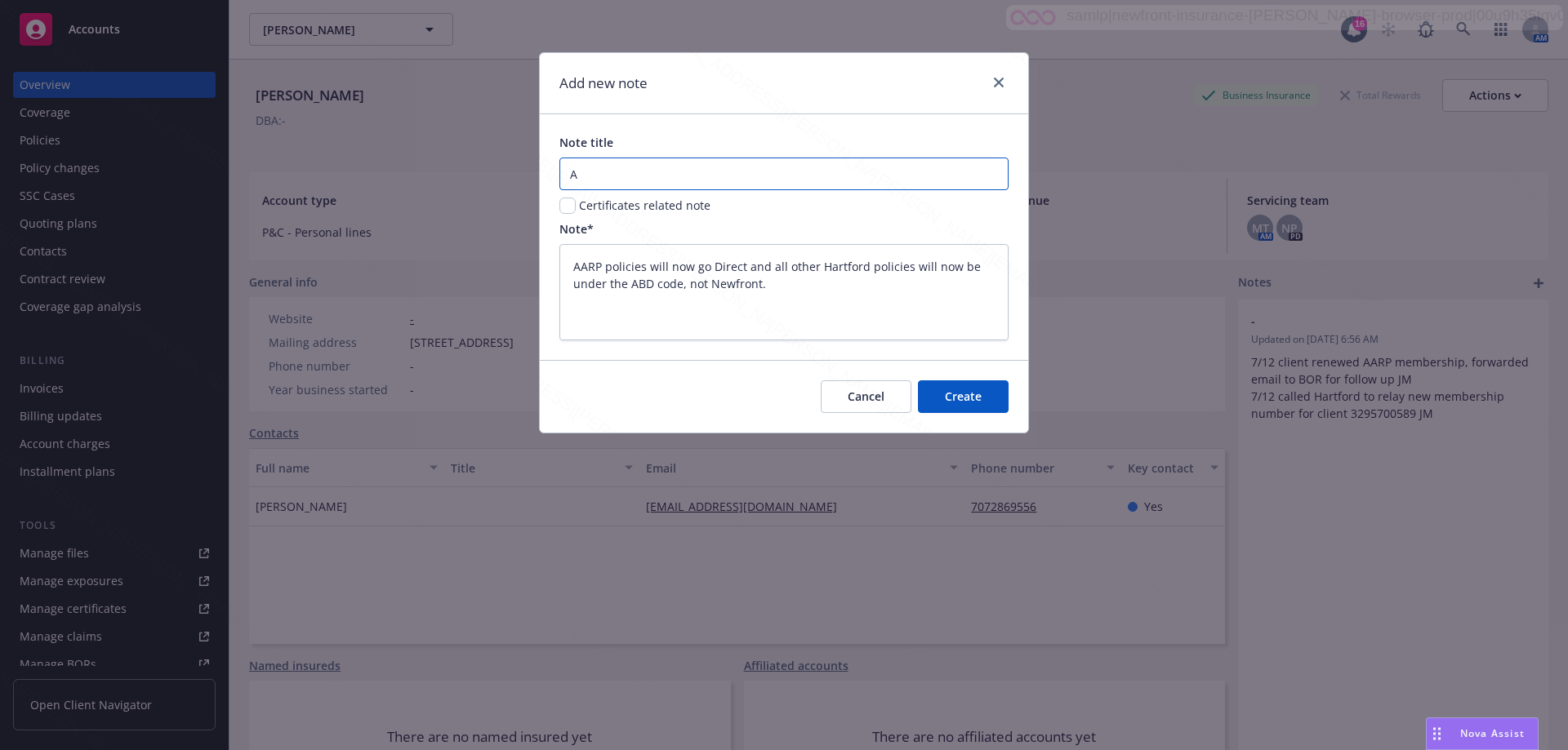
type input "Au"
type textarea "x"
type input "Aut"
type textarea "x"
type input "Au"
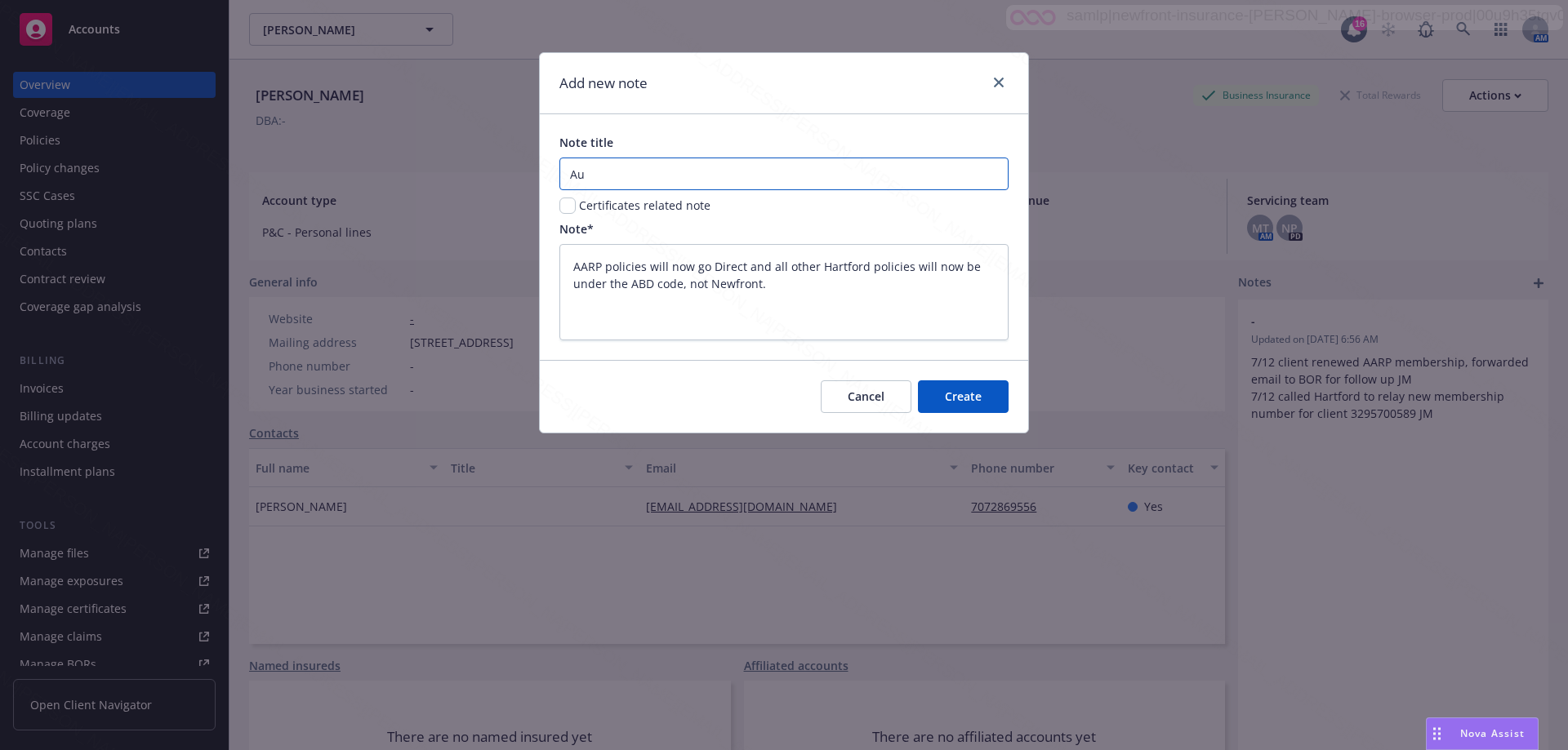
type textarea "x"
type input "A"
type textarea "x"
type input "Au"
type textarea "x"
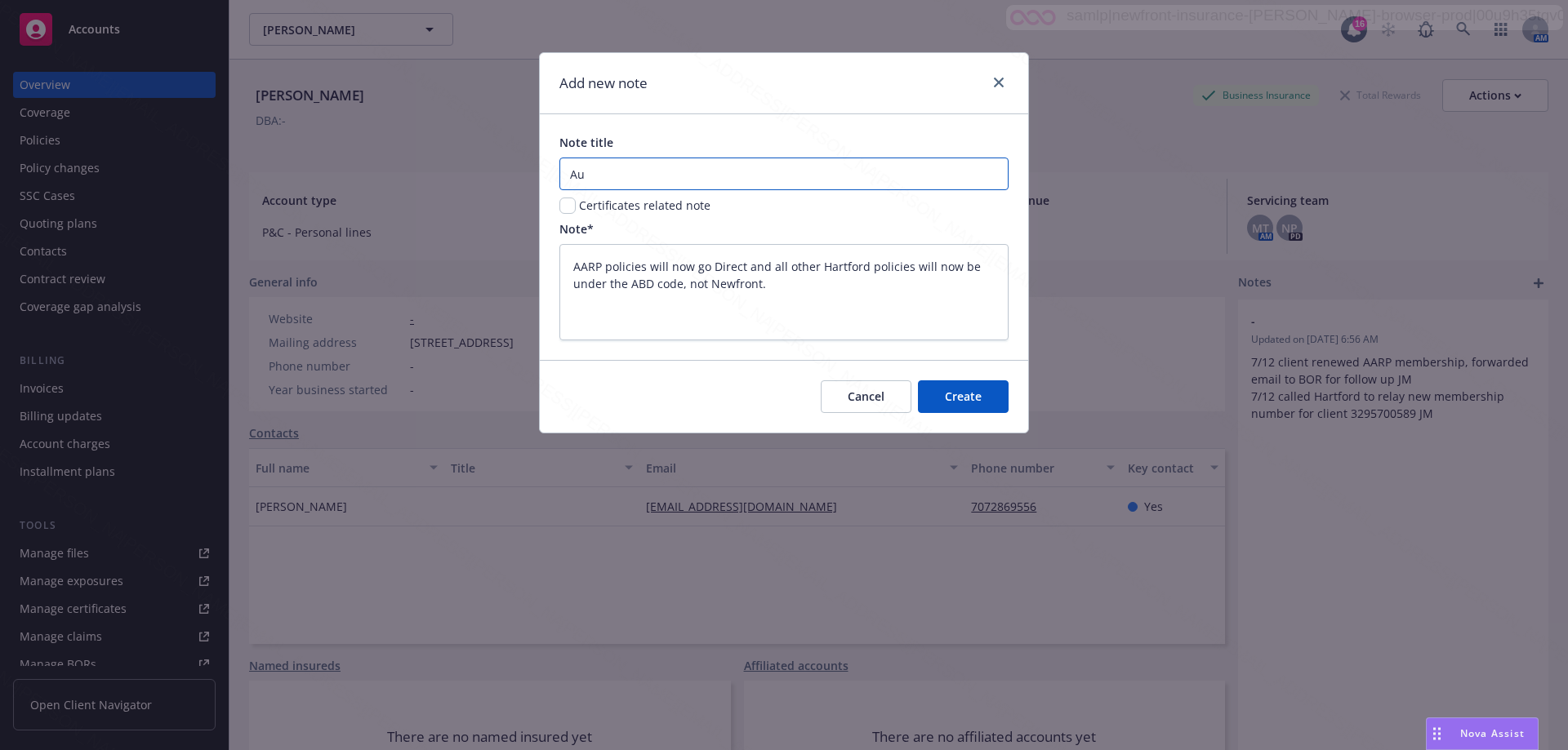
type input "Aut"
type textarea "x"
type input "Auto"
type textarea "x"
type input "Auto"
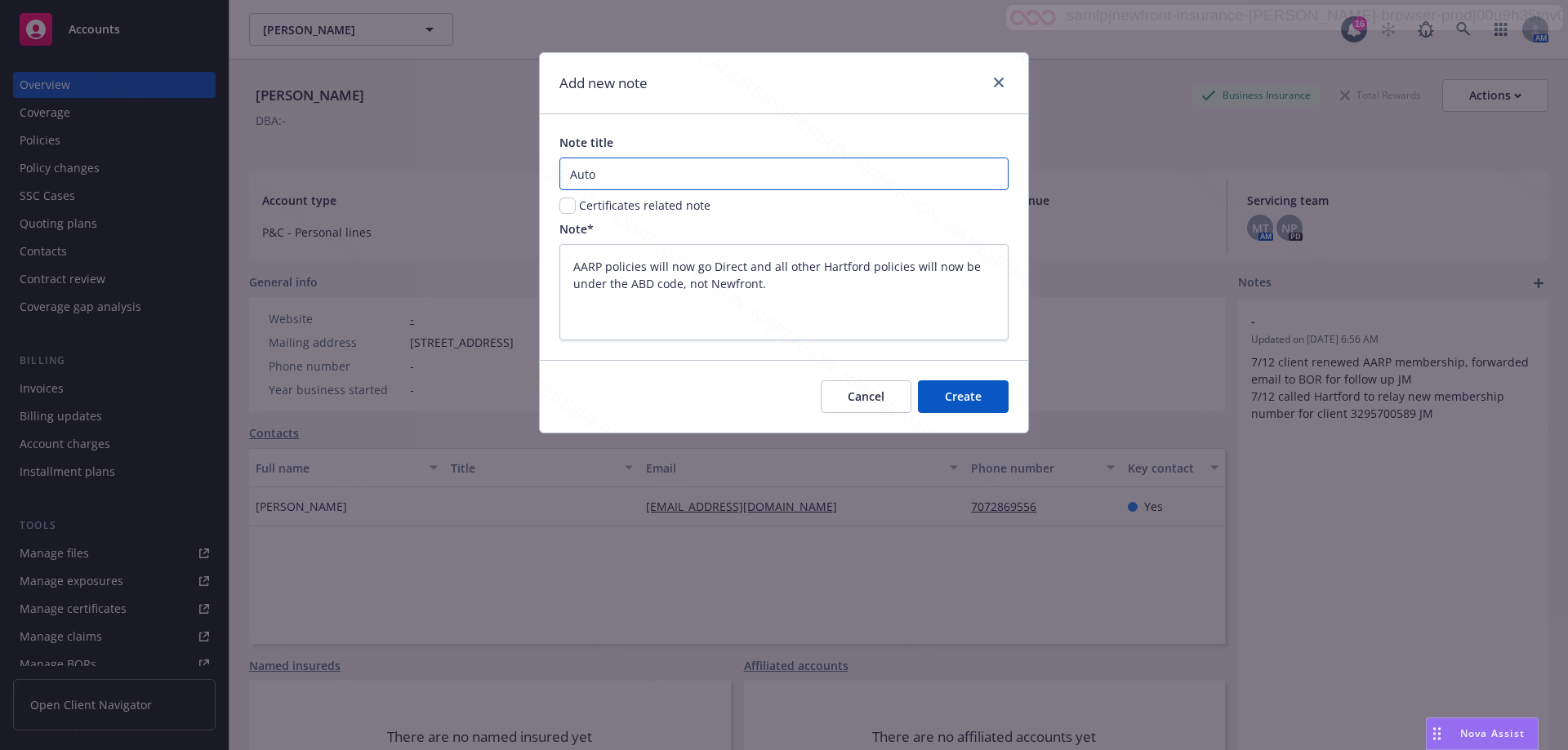
type textarea "x"
type input "Auto th"
type textarea "x"
type input "Auto thr"
type textarea "x"
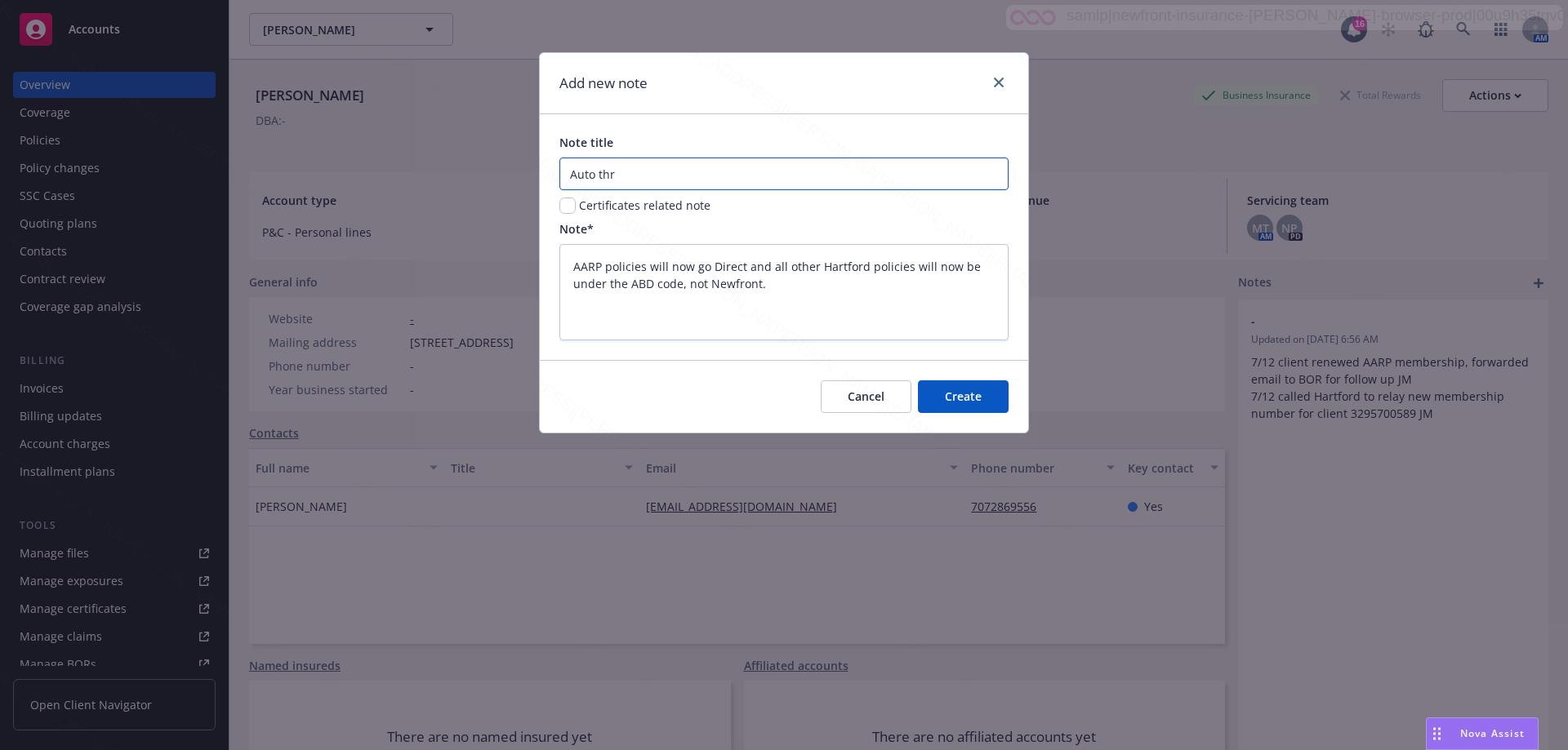
type input "Auto thro"
type textarea "x"
type input "Auto throu"
type textarea "x"
type input "Auto throug"
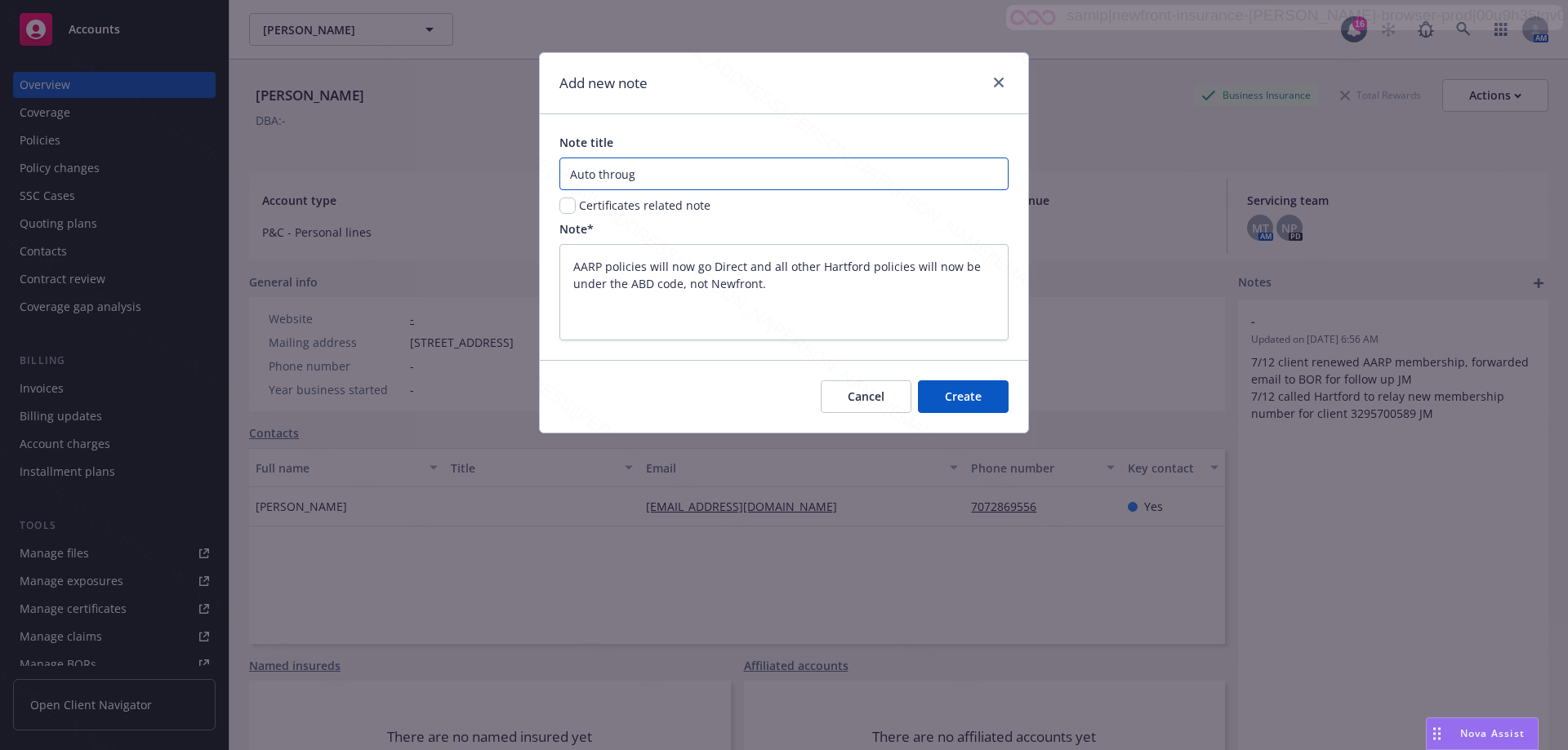
type textarea "x"
type input "Auto through"
type textarea "x"
type input "Auto through A"
type textarea "x"
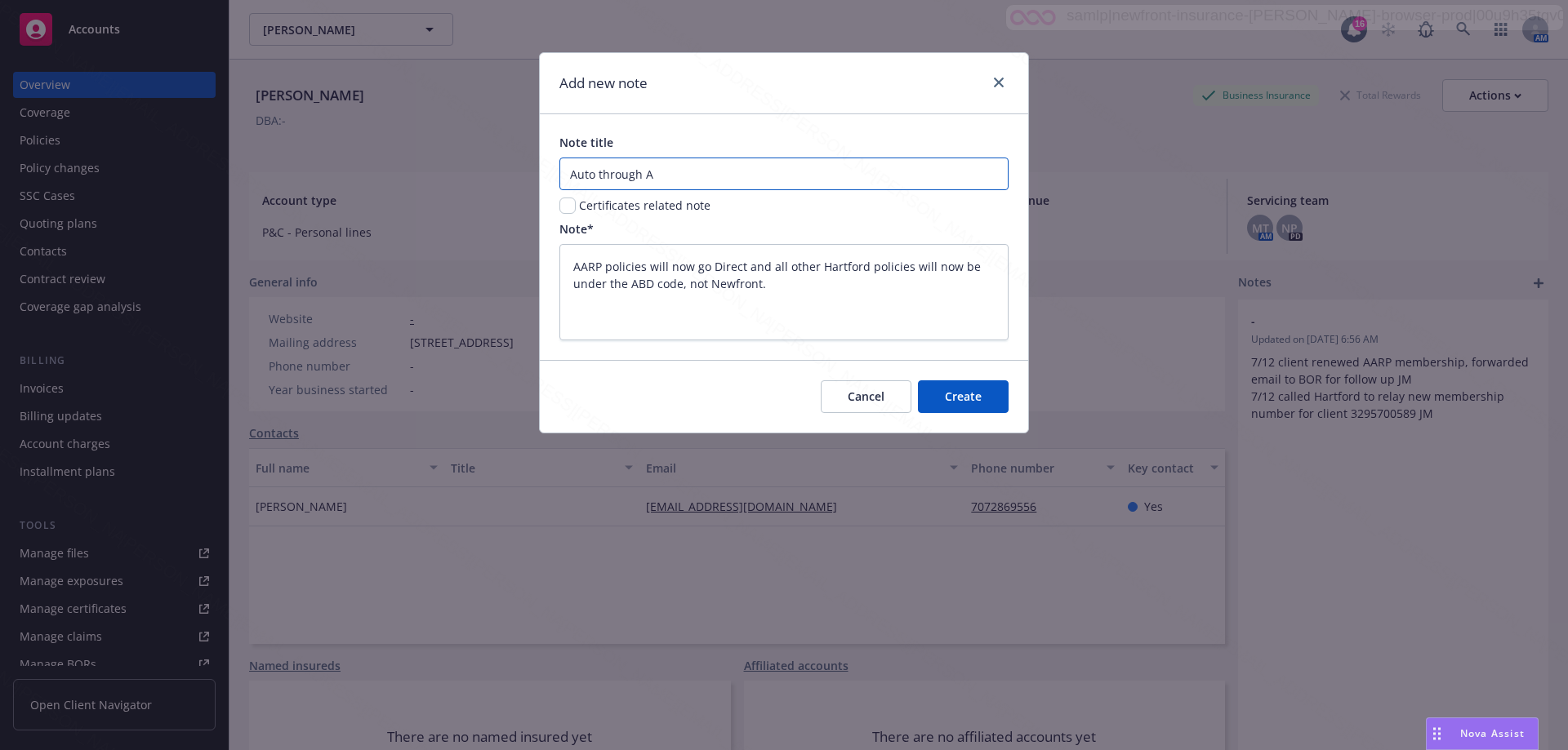
type input "Auto through AD"
type textarea "x"
type input "Auto through A"
type textarea "x"
type input "Auto through AB"
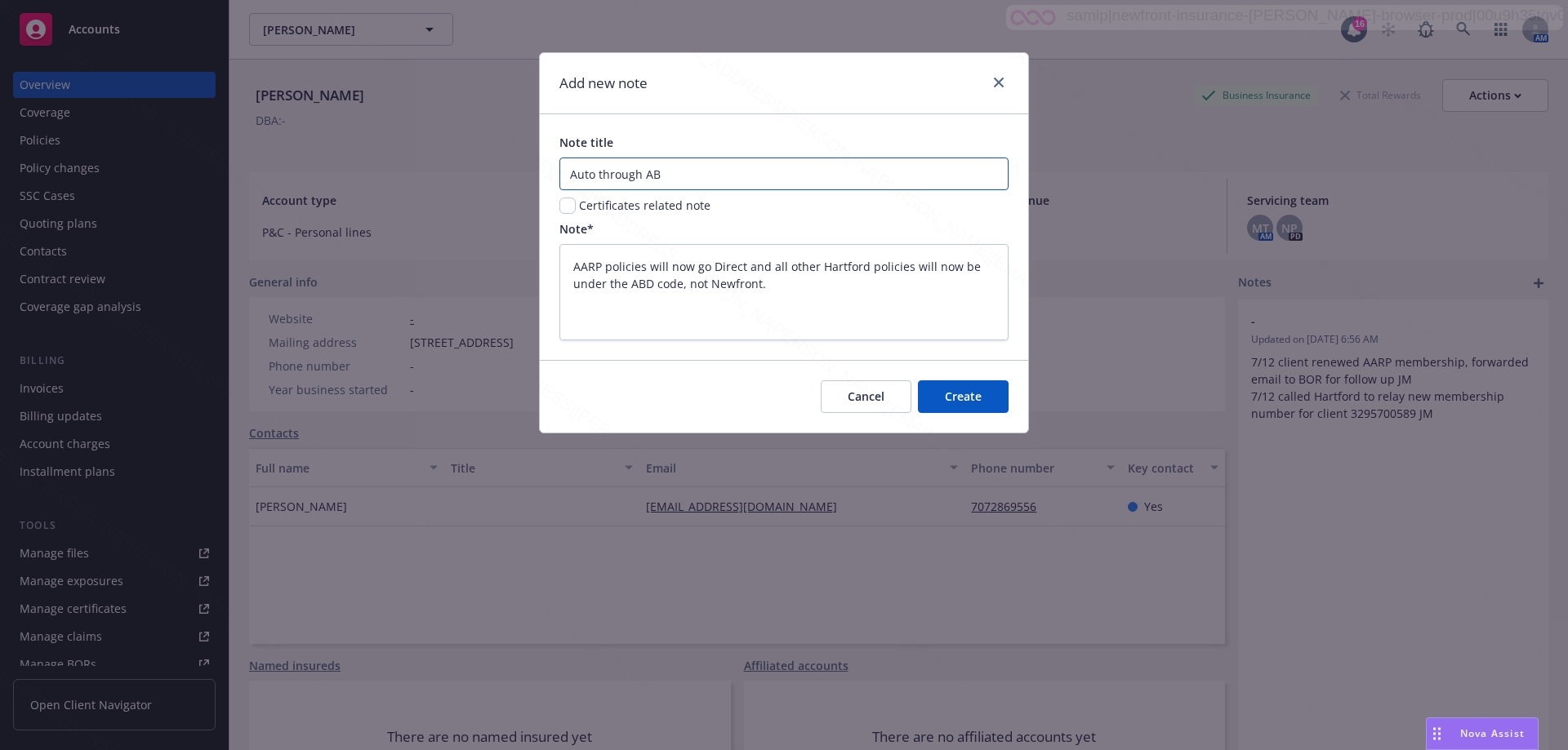
type textarea "x"
type input "Auto through [GEOGRAPHIC_DATA]"
type textarea "x"
type input "Auto through [GEOGRAPHIC_DATA]"
type textarea "x"
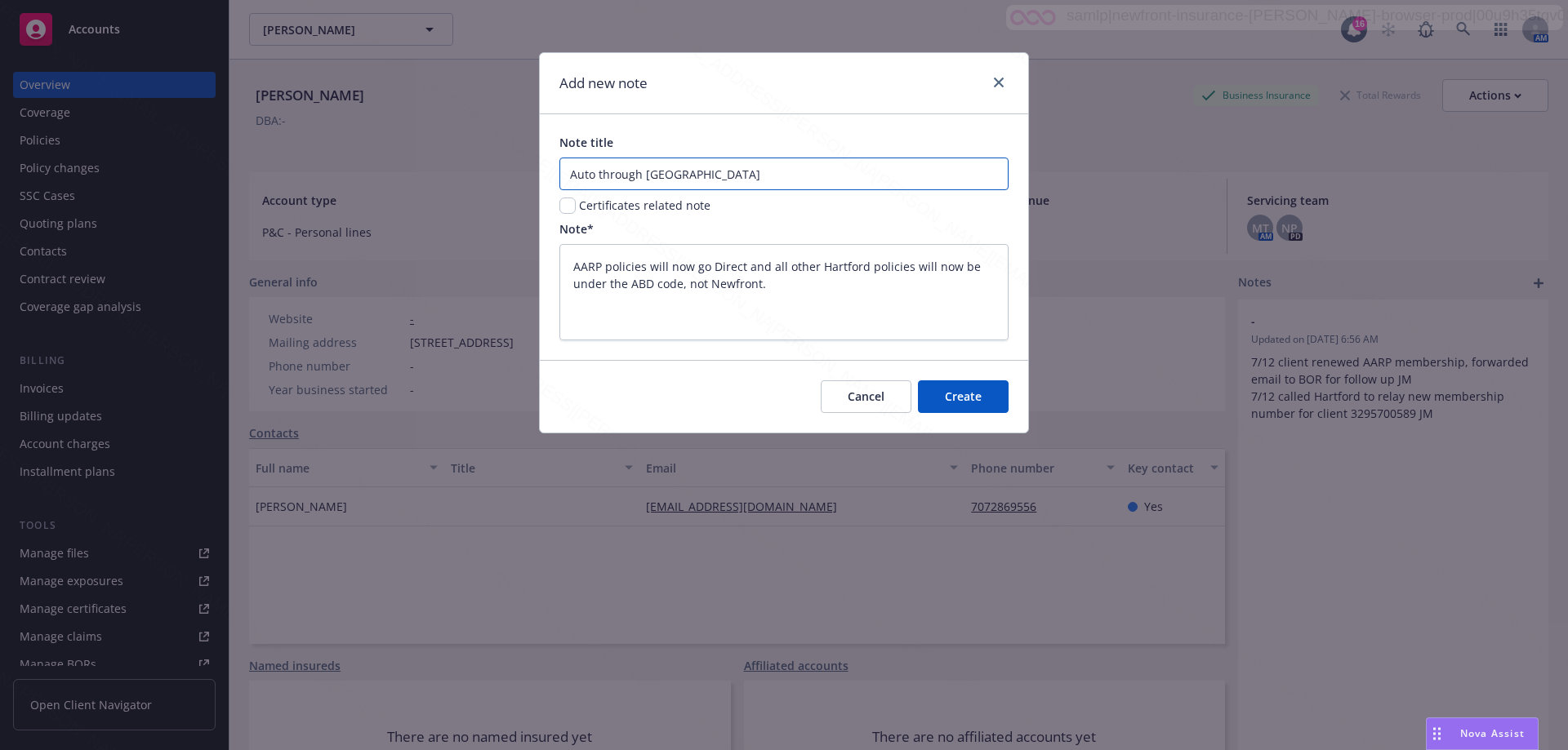
type input "Auto through [GEOGRAPHIC_DATA] n"
type textarea "x"
type input "Auto through [GEOGRAPHIC_DATA] no"
type textarea "x"
type input "Auto through [GEOGRAPHIC_DATA] not"
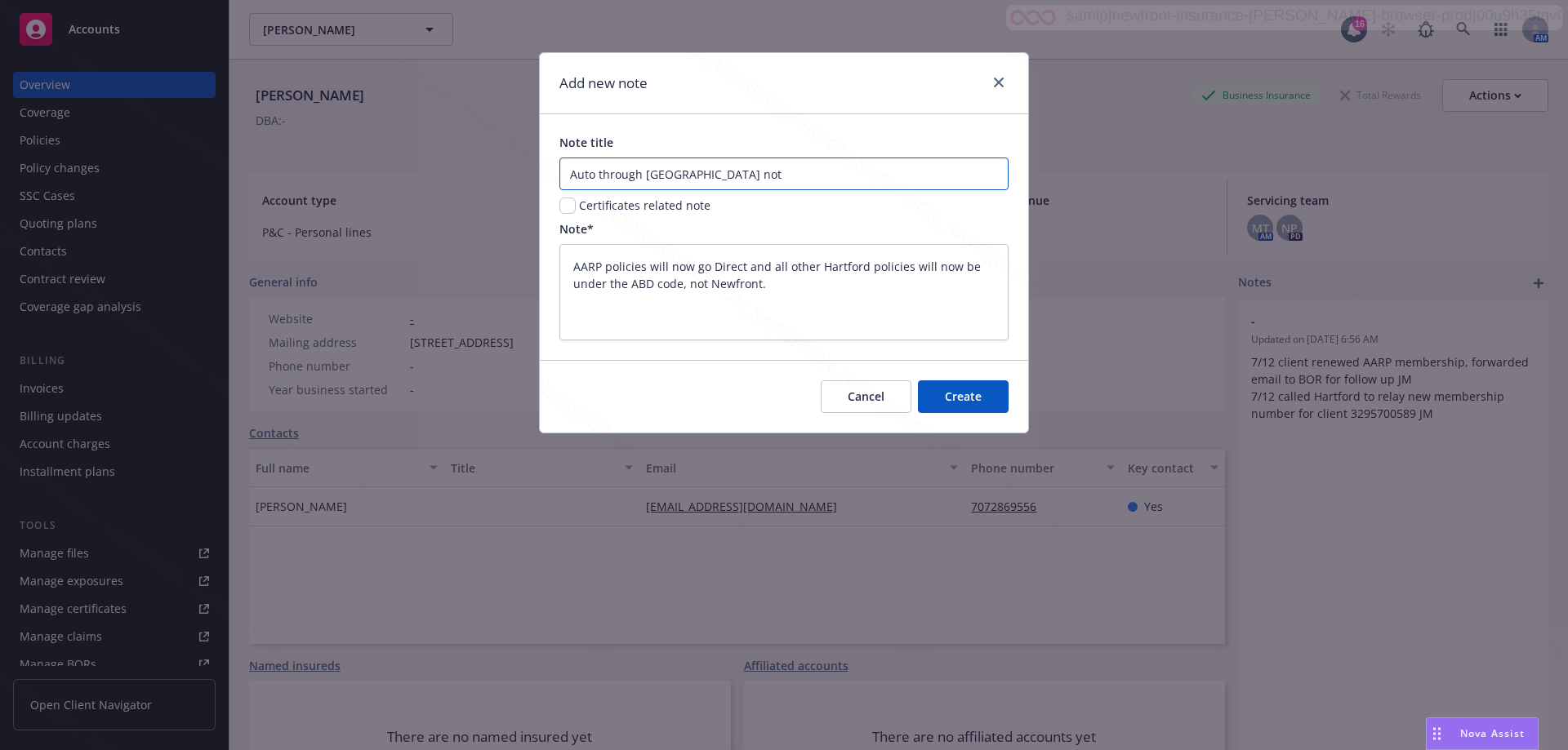
type textarea "x"
type input "Auto through [GEOGRAPHIC_DATA] not"
type textarea "x"
type input "Auto through [GEOGRAPHIC_DATA] not N"
type textarea "x"
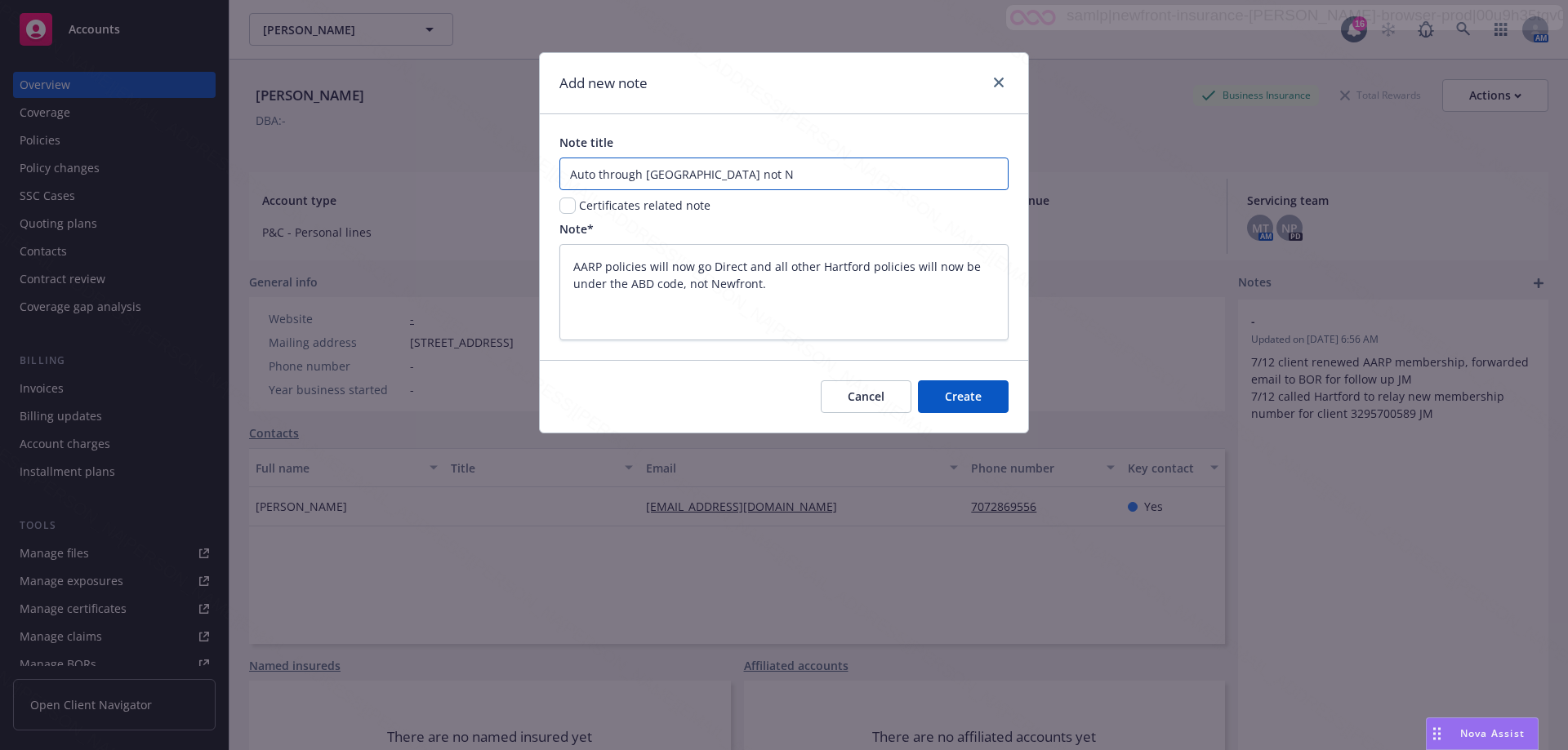
type input "Auto through [GEOGRAPHIC_DATA] not Ne"
type textarea "x"
type input "Auto through [GEOGRAPHIC_DATA] not New"
type textarea "x"
type input "Auto through [GEOGRAPHIC_DATA] not Newf"
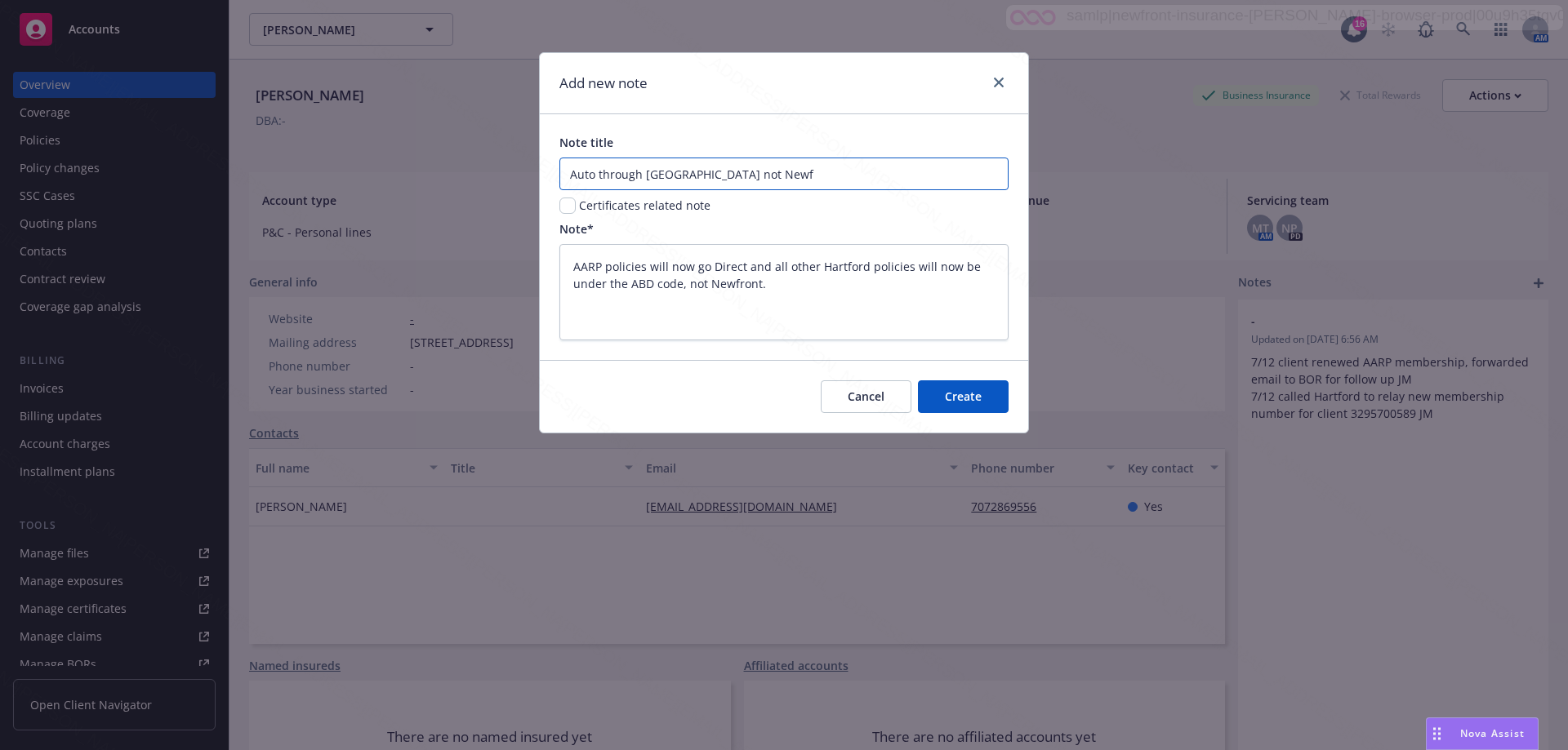
type textarea "x"
type input "Auto through [GEOGRAPHIC_DATA] not Newfr"
type textarea "x"
type input "Auto through [GEOGRAPHIC_DATA] not Newfro"
type textarea "x"
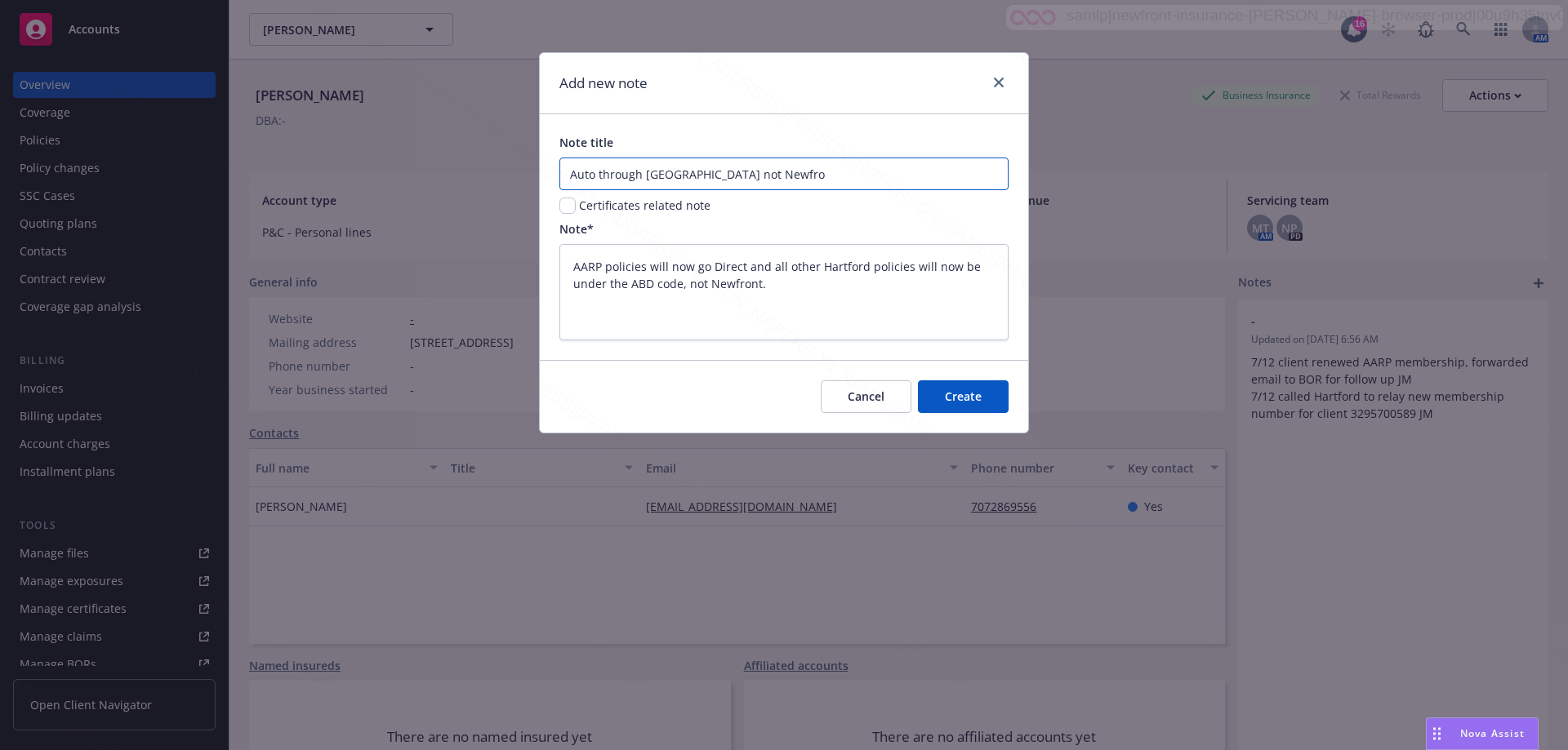
type input "Auto through [GEOGRAPHIC_DATA] not Newfron"
type textarea "x"
type input "Auto through [GEOGRAPHIC_DATA] not Newfront"
click at [953, 402] on span "Create" at bounding box center [963, 396] width 37 height 15
type textarea "x"
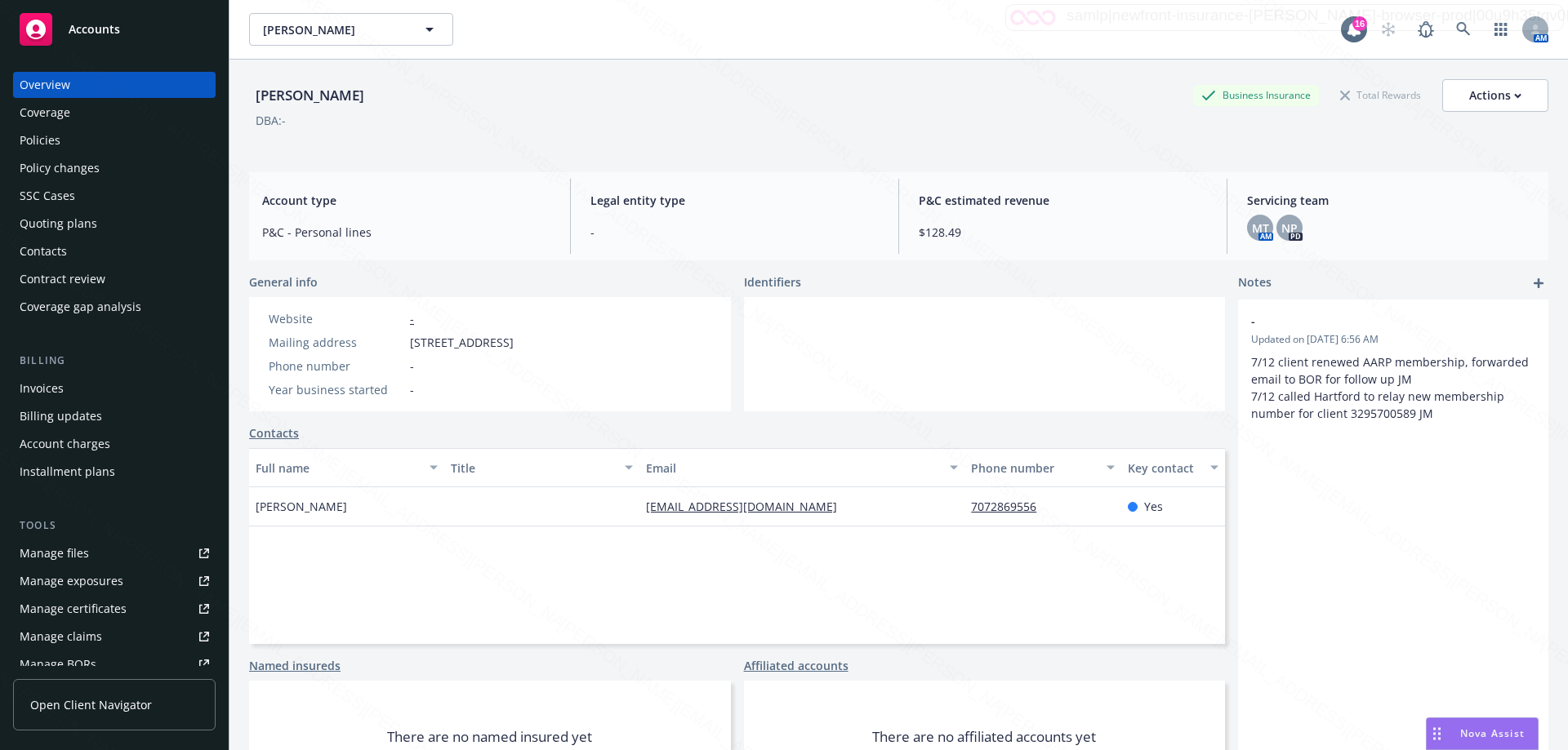
click at [50, 148] on div "Policies" at bounding box center [40, 140] width 41 height 26
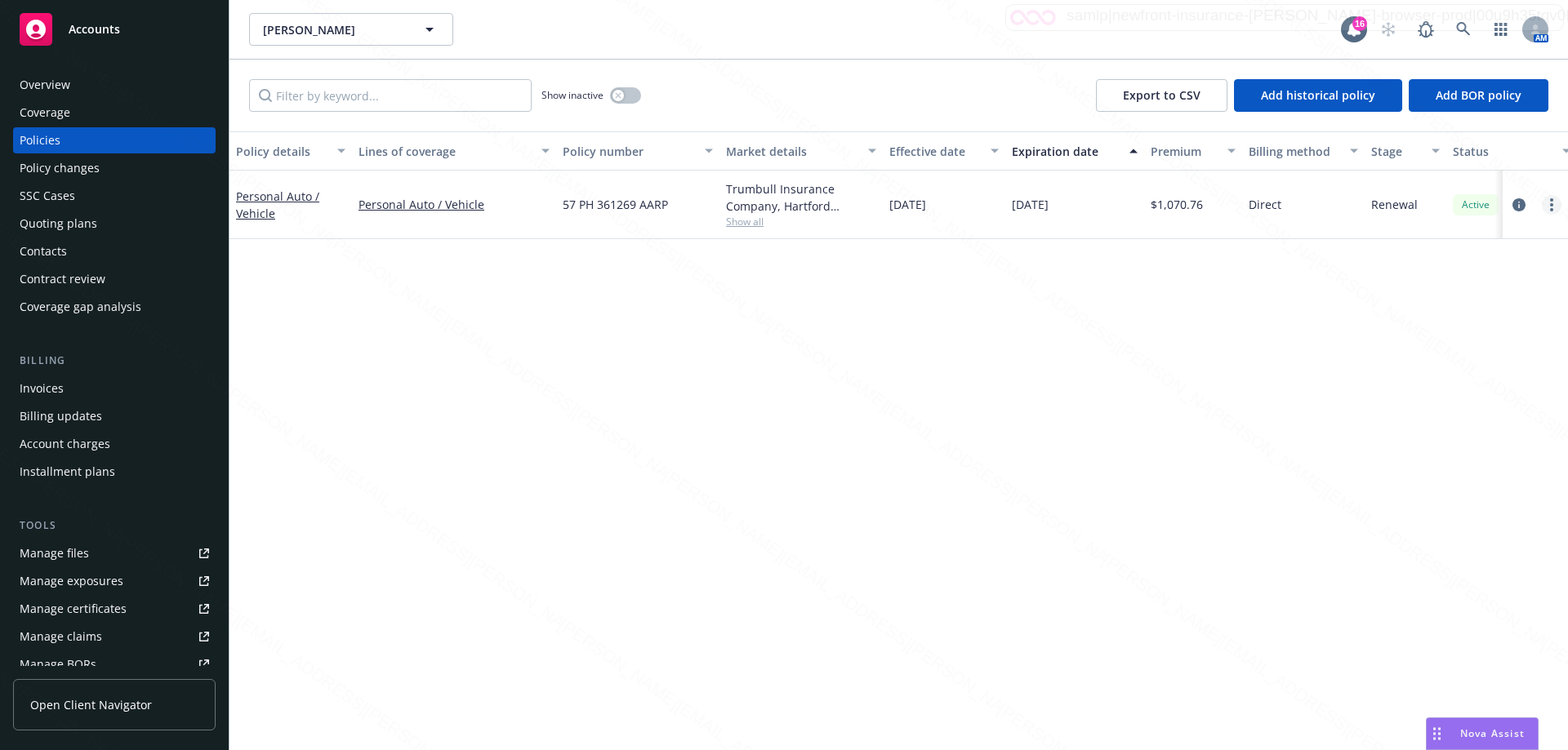
click at [1549, 209] on icon "more" at bounding box center [1551, 205] width 4 height 13
click at [1463, 389] on link "Delete policy" at bounding box center [1464, 402] width 192 height 32
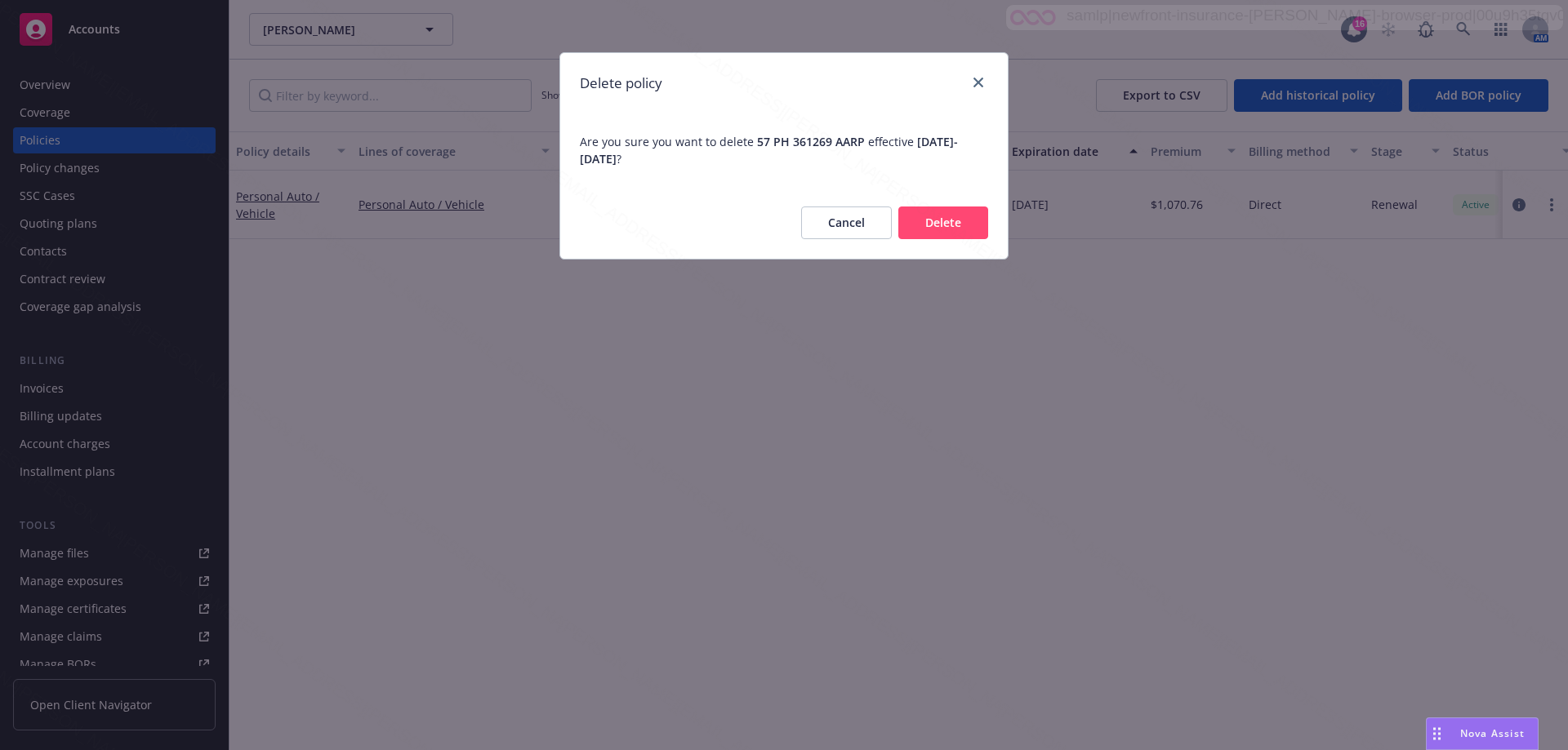
click at [922, 223] on button "Delete" at bounding box center [943, 222] width 90 height 32
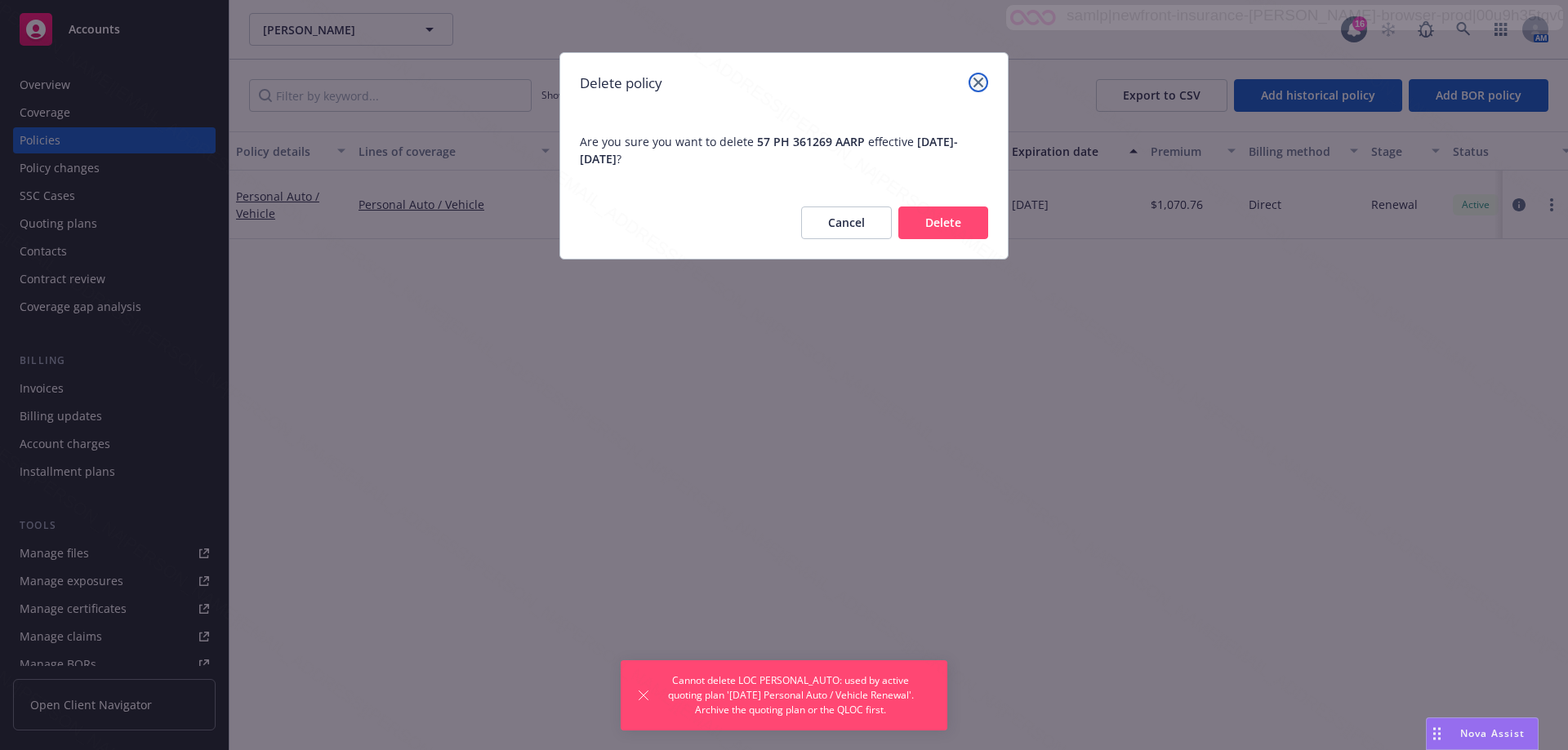
click at [978, 81] on icon "close" at bounding box center [978, 82] width 10 height 10
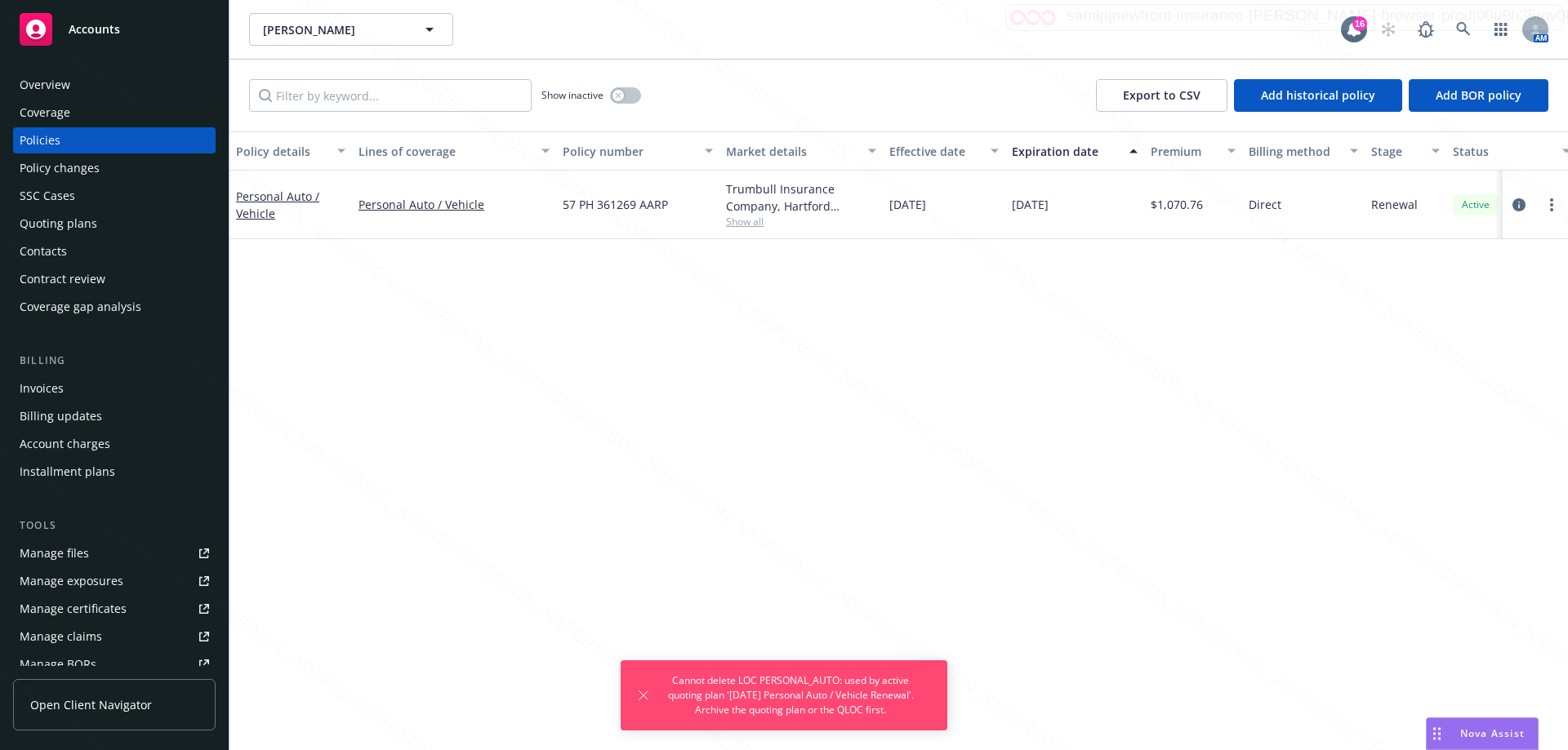
click at [52, 164] on div "Policy changes" at bounding box center [59, 168] width 80 height 26
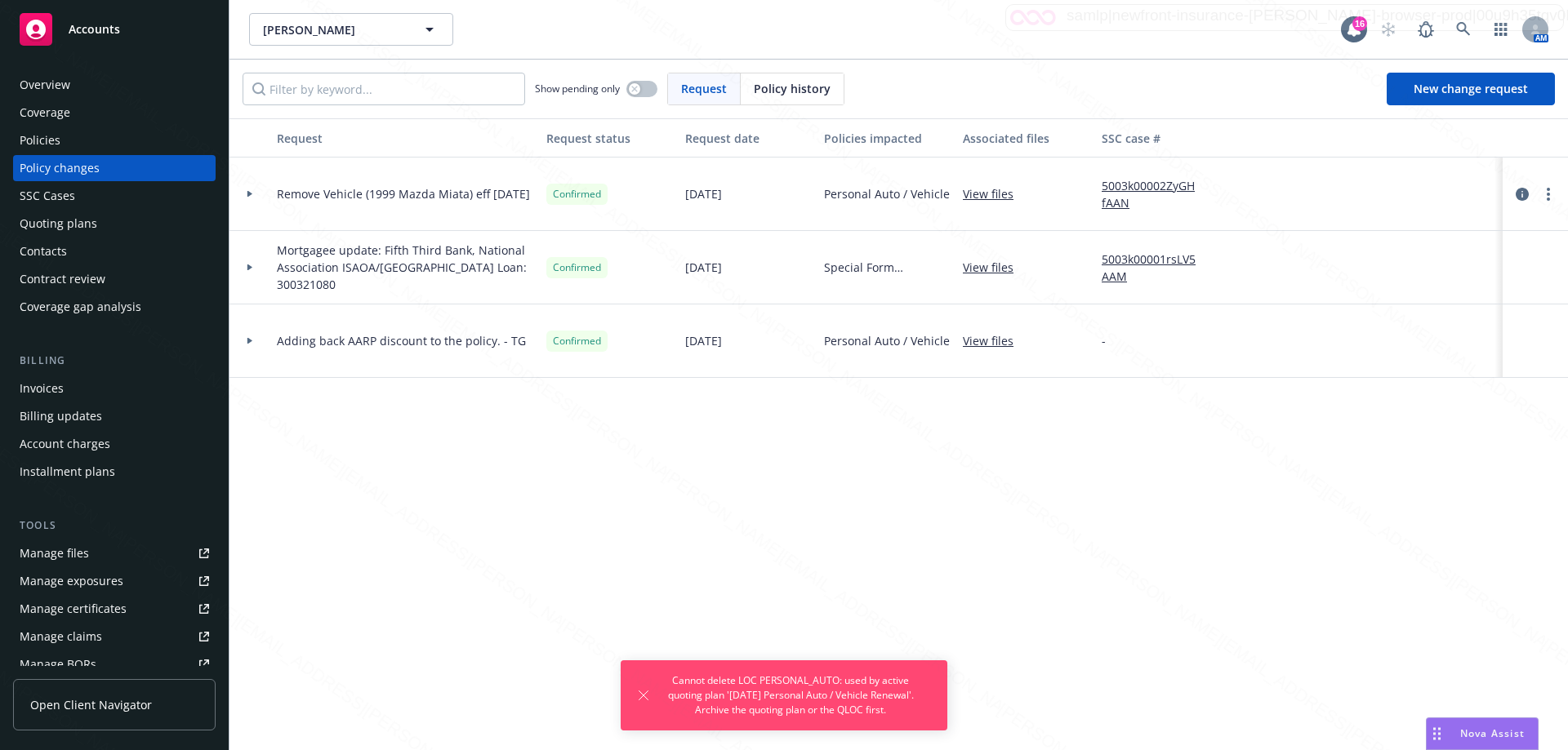
click at [59, 219] on div "Quoting plans" at bounding box center [58, 223] width 77 height 26
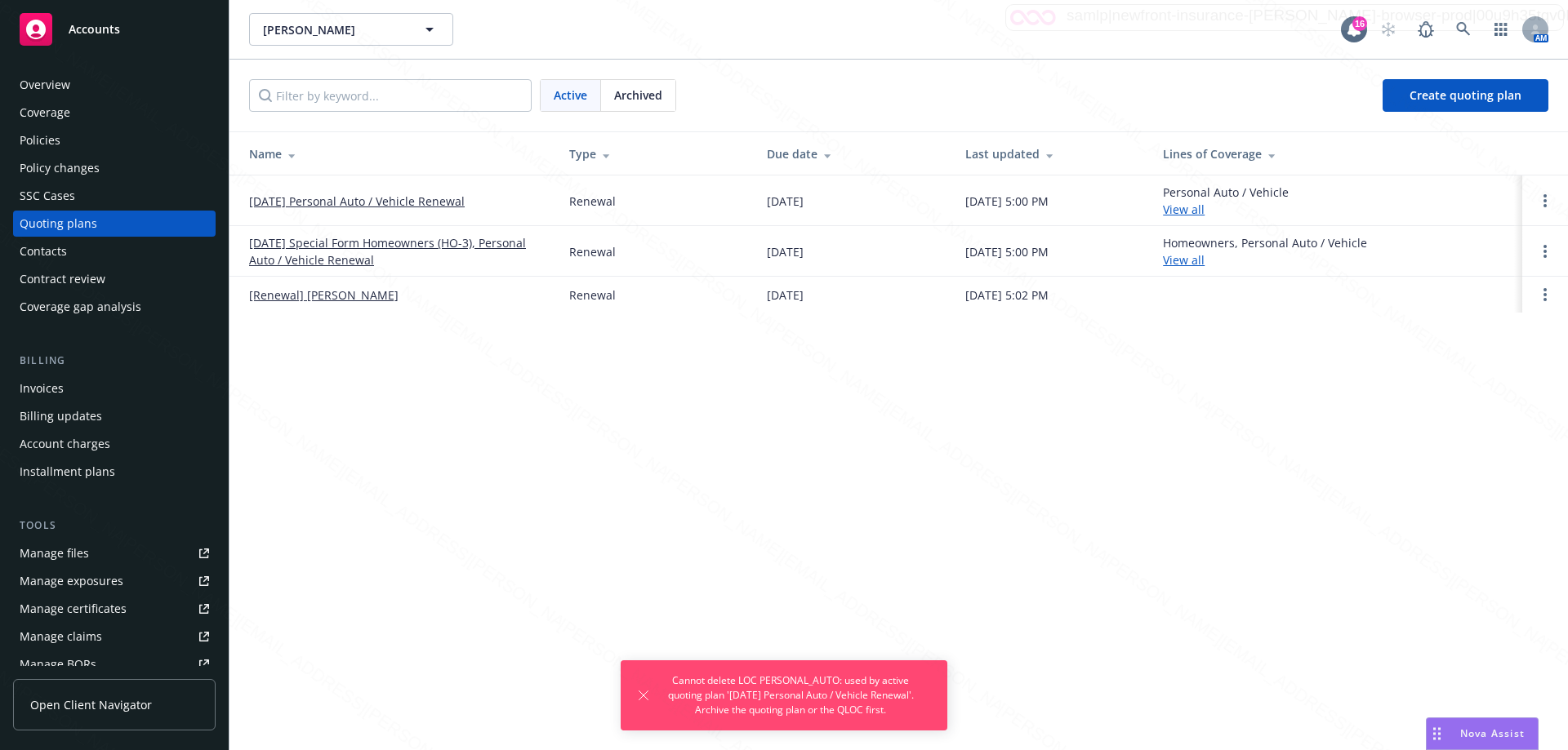
click at [1246, 517] on div "[PERSON_NAME] [PERSON_NAME] 16 AM Active Archived Create quoting plan Name Type…" at bounding box center [899, 375] width 1338 height 750
click at [1541, 205] on link "Open options" at bounding box center [1545, 201] width 20 height 20
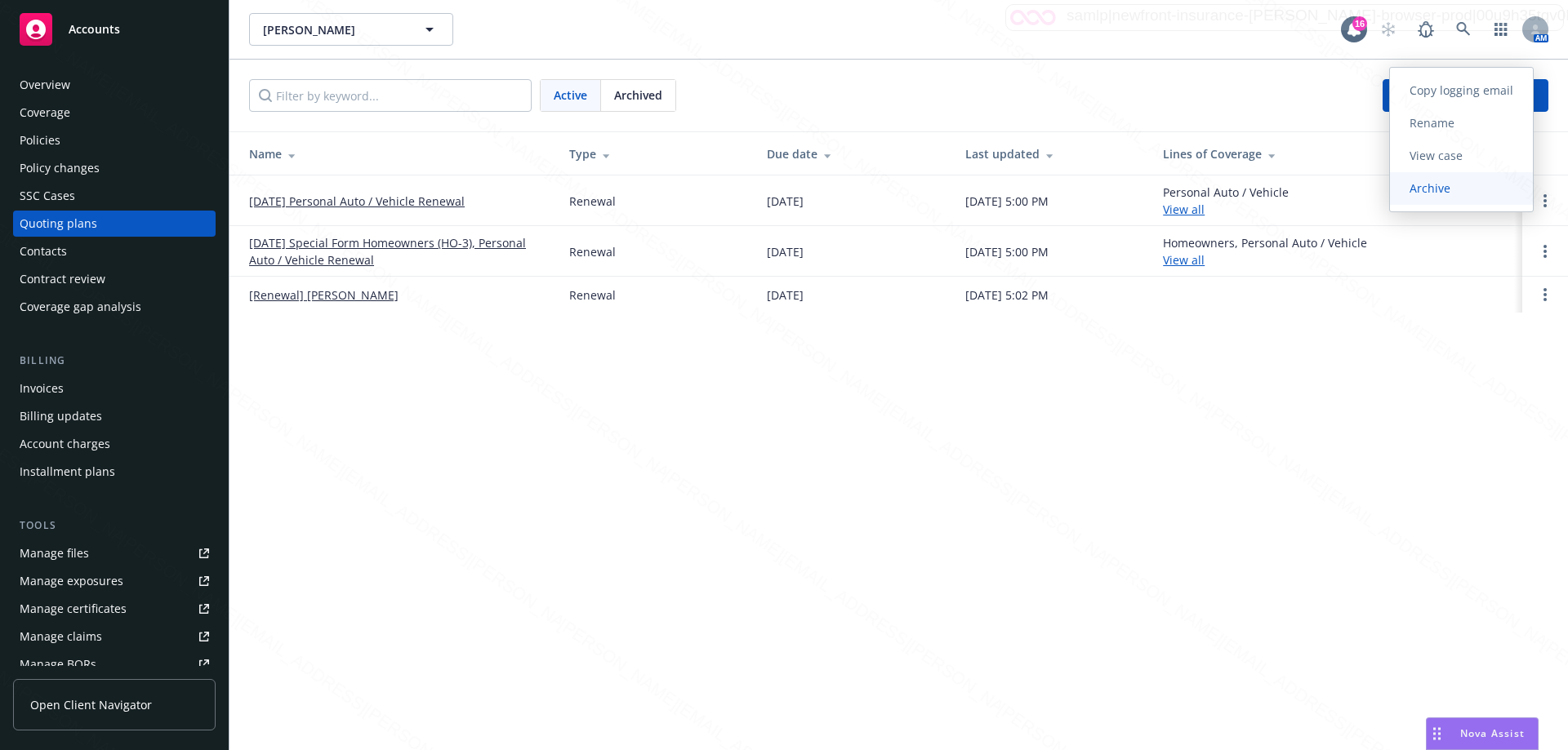
click at [1443, 184] on span "Archive" at bounding box center [1429, 188] width 80 height 15
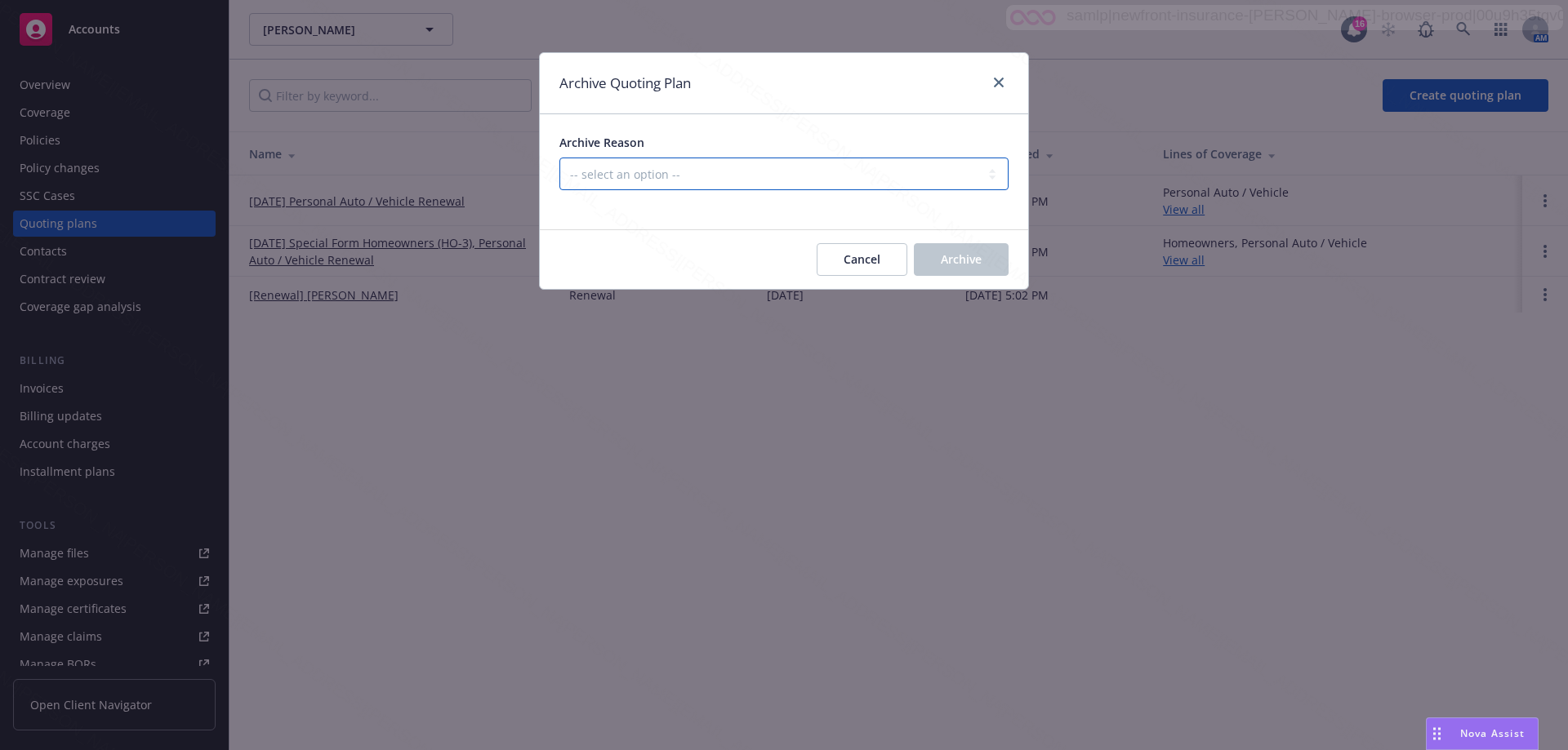
click at [741, 170] on select "-- select an option -- All policies in this renewal plan are auto-renewed Creat…" at bounding box center [783, 174] width 449 height 32
select select "ARCHIVED_DUPLICATE"
click at [559, 158] on select "-- select an option -- All policies in this renewal plan are auto-renewed Creat…" at bounding box center [783, 174] width 449 height 32
click at [976, 255] on span "Archive" at bounding box center [962, 258] width 41 height 15
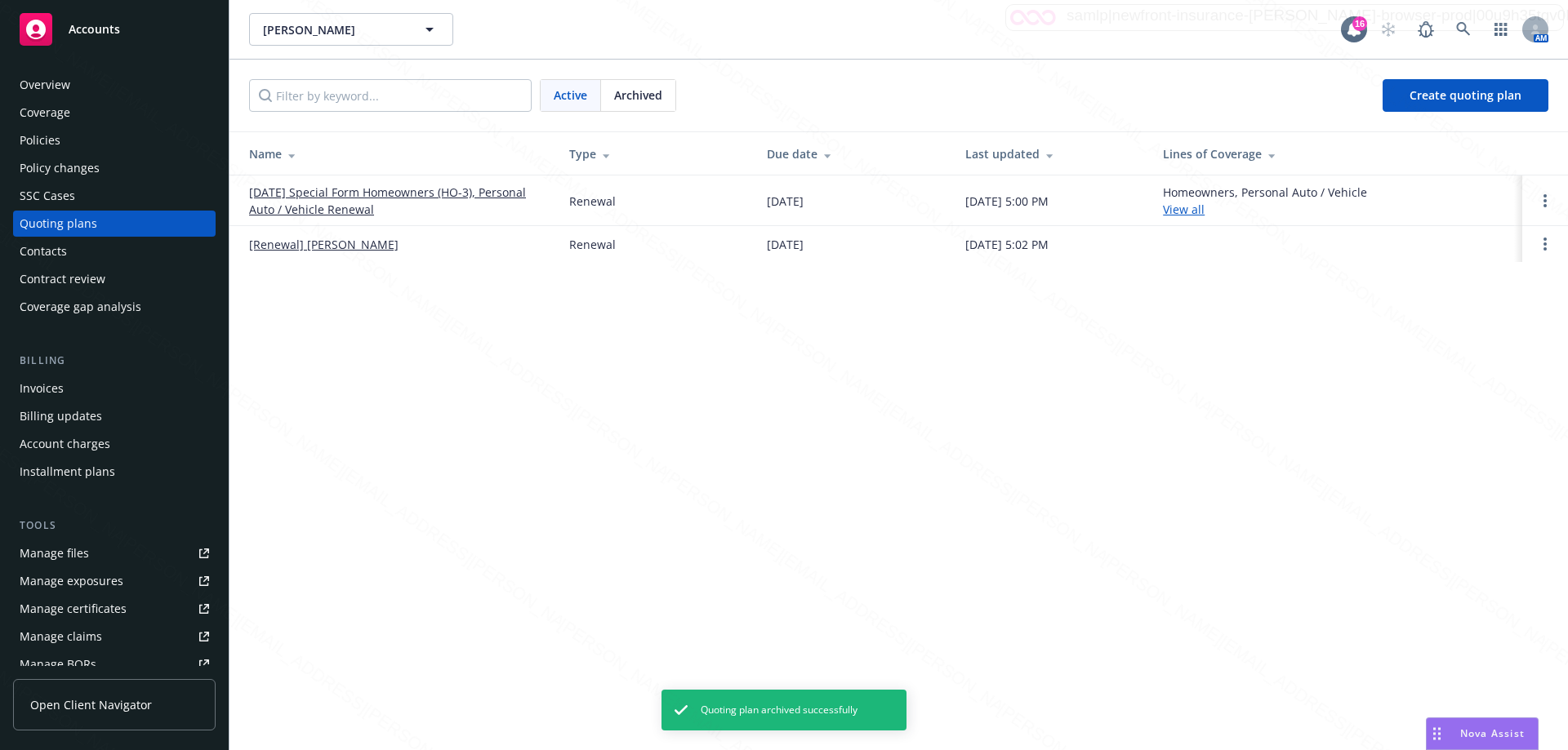
click at [45, 141] on div "Policies" at bounding box center [40, 140] width 41 height 26
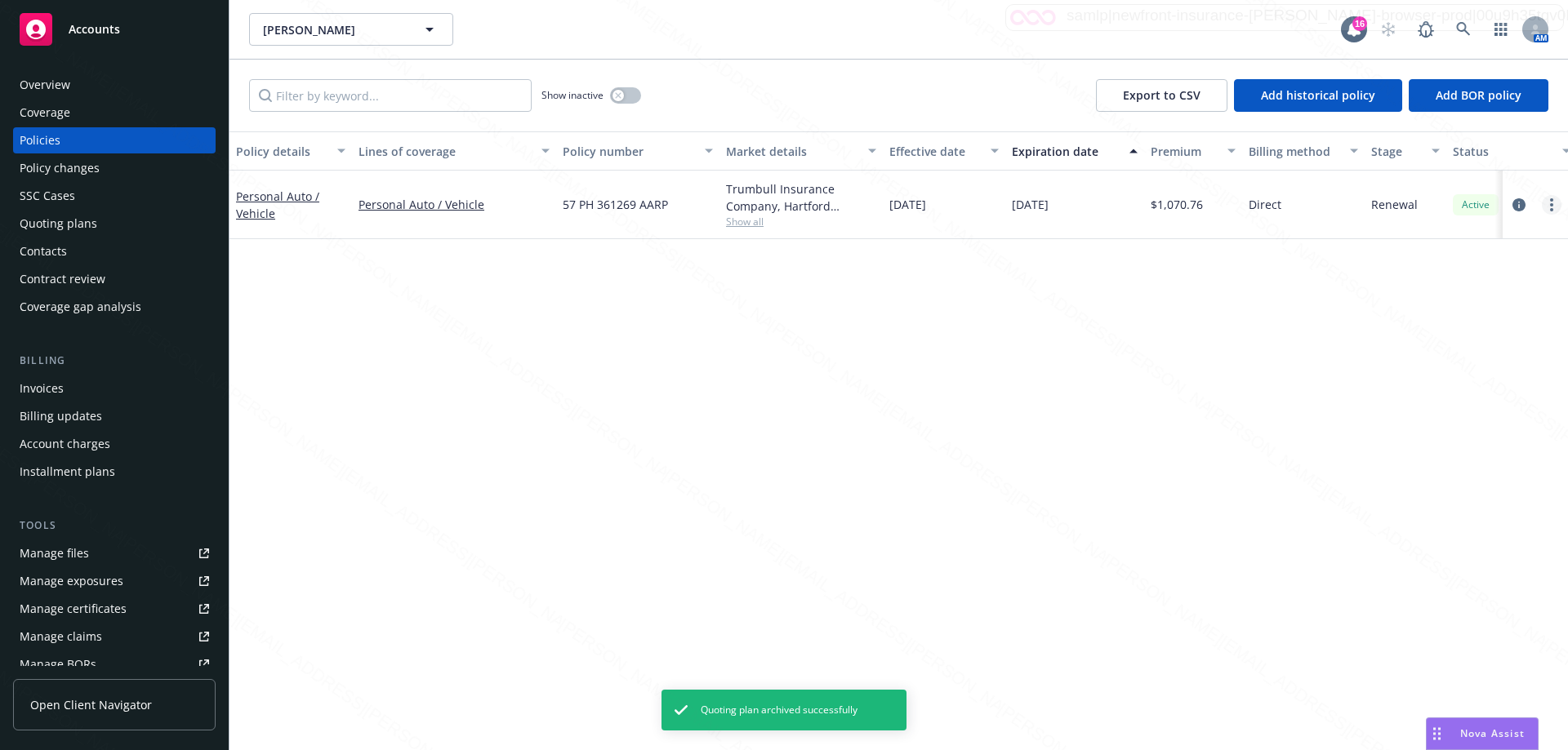
click at [1549, 206] on link "more" at bounding box center [1551, 205] width 20 height 20
click at [1437, 405] on link "Delete policy" at bounding box center [1464, 402] width 192 height 32
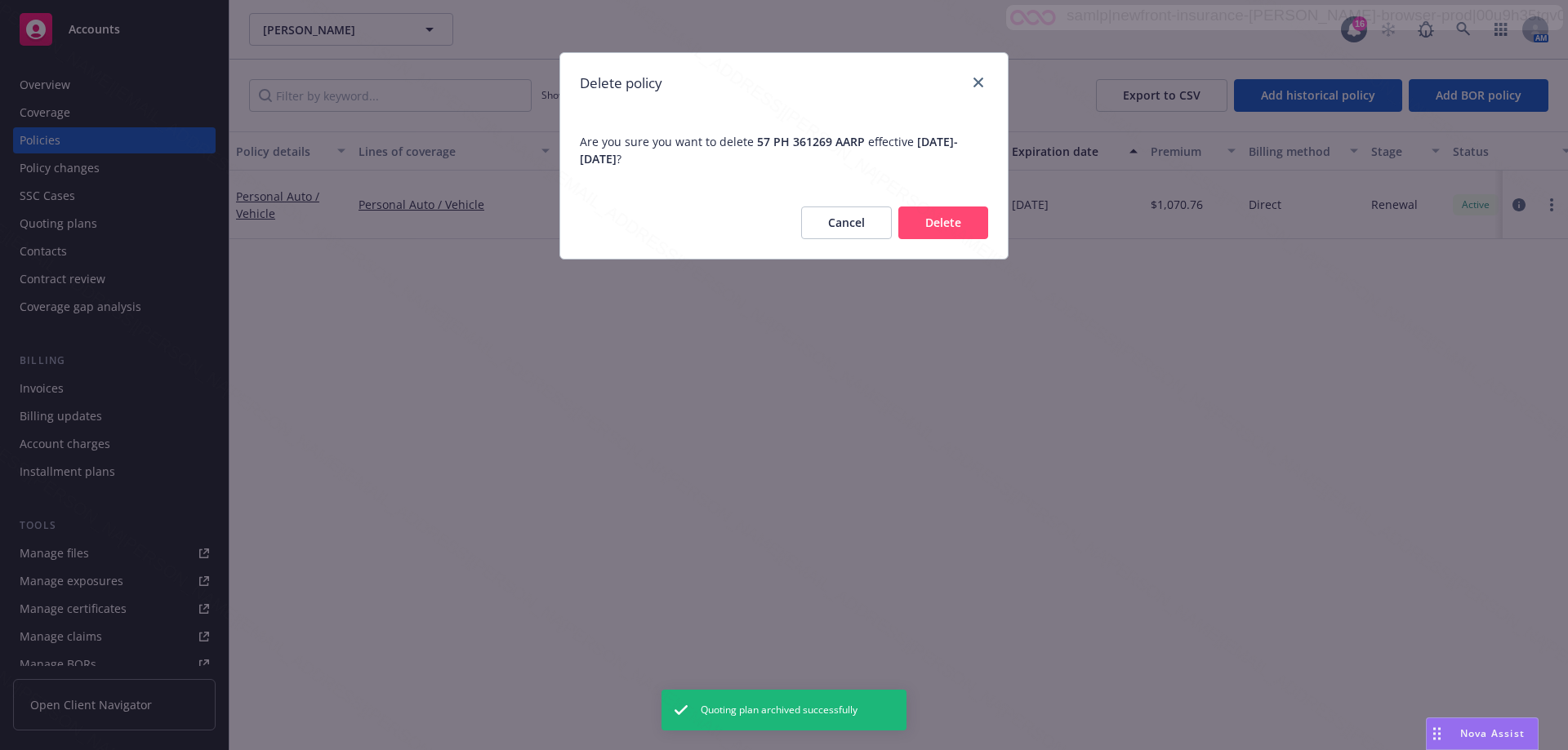
click at [922, 224] on button "Delete" at bounding box center [943, 222] width 90 height 32
